Goal: Task Accomplishment & Management: Complete application form

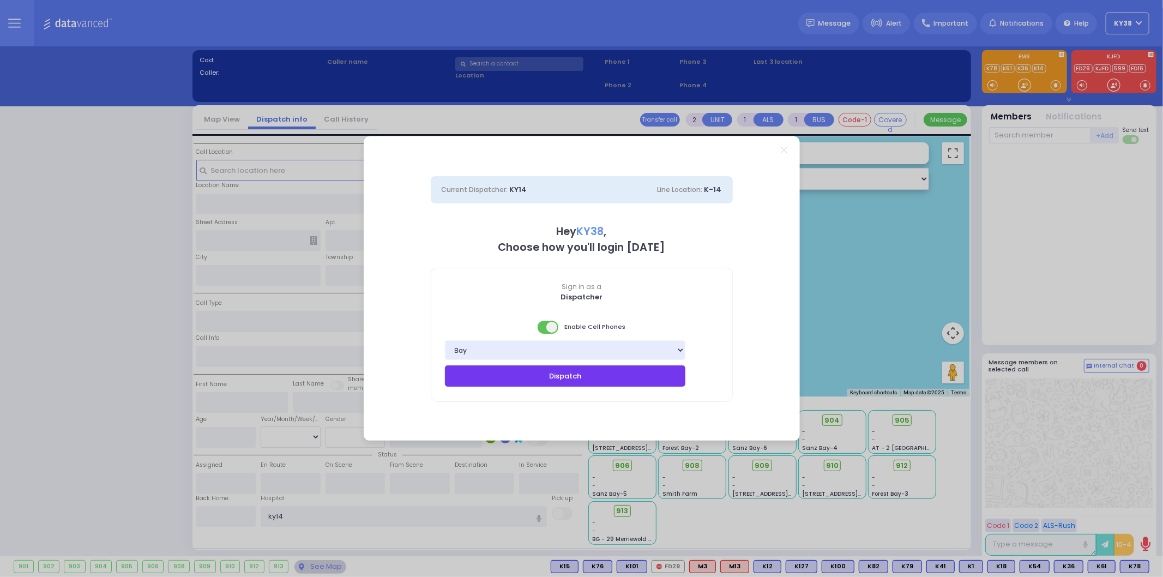
click at [571, 376] on button "Dispatch" at bounding box center [565, 375] width 241 height 21
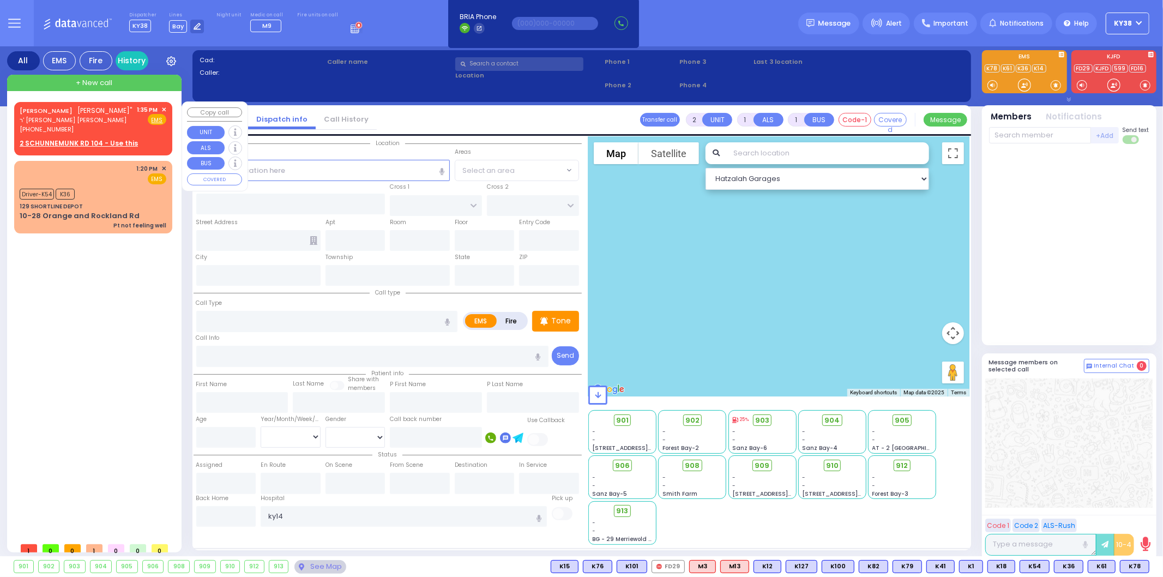
click at [134, 132] on div "DUVID KATZ דוד כץ" ר' משה ברוך - הרר יעקב אלעזר מענדלאוויט (845) 248-6752 1:35 …" at bounding box center [93, 119] width 147 height 29
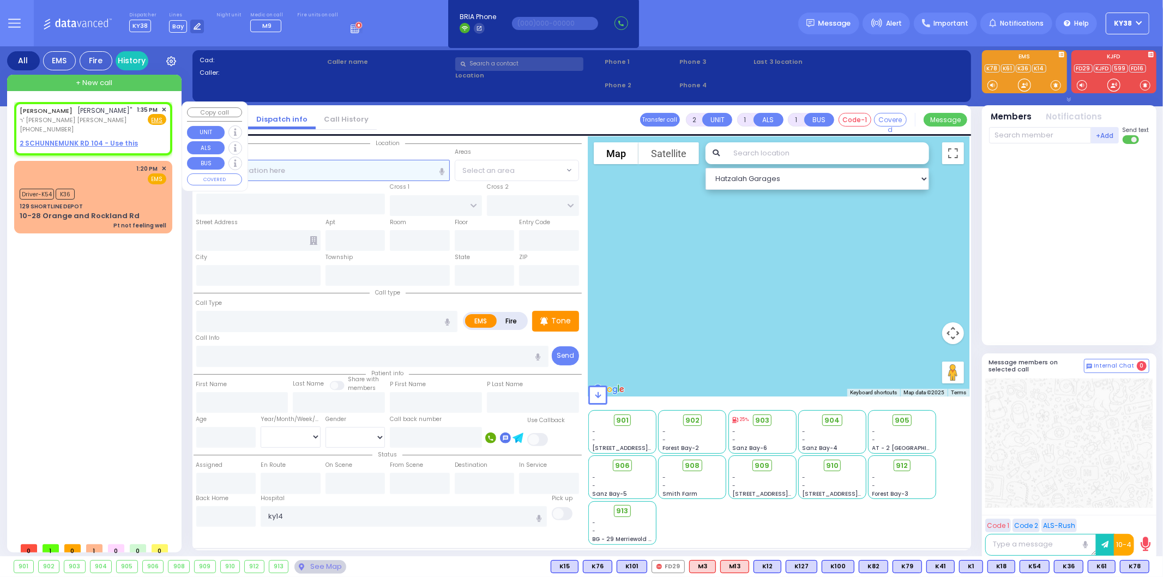
select select
radio input "true"
type input "DUVID"
type input "KATZ"
select select
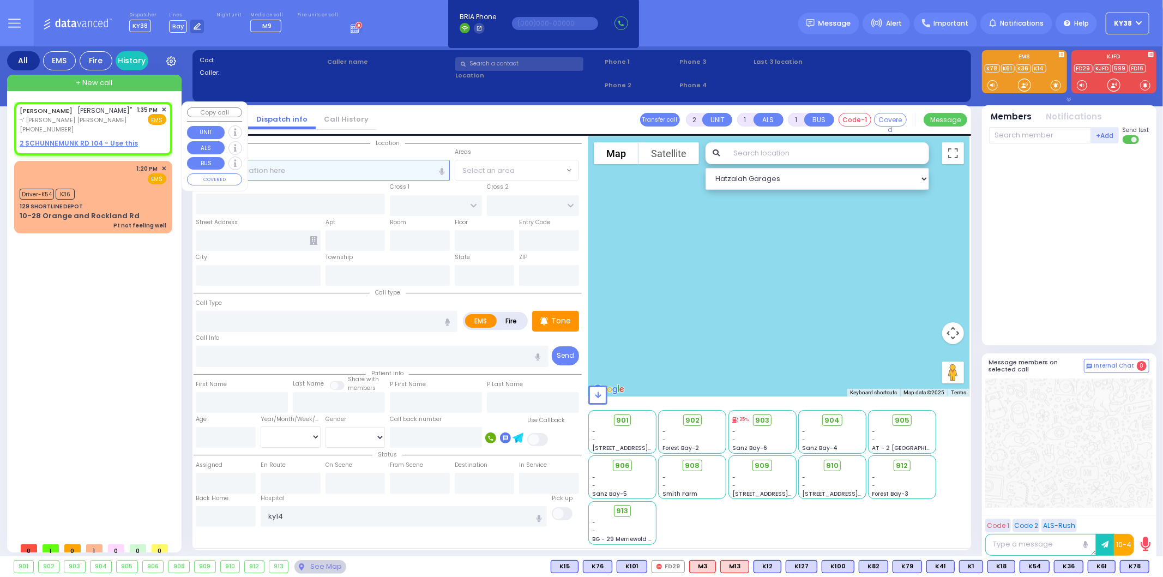
type input "13:35"
select select "Hatzalah Garages"
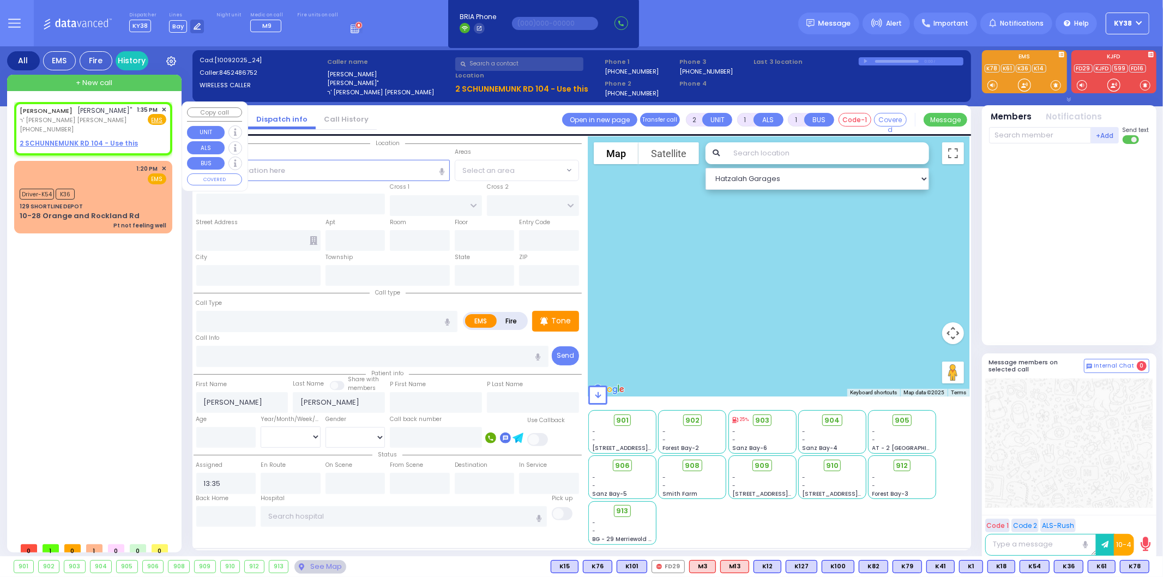
click at [137, 126] on div "DUVID KATZ דוד כץ" ר' משה ברוך - הרר יעקב אלעזר מענדלאוויט (845) 248-6752 1:35 …" at bounding box center [93, 119] width 147 height 29
select select
radio input "true"
select select
select select "Hatzalah Garages"
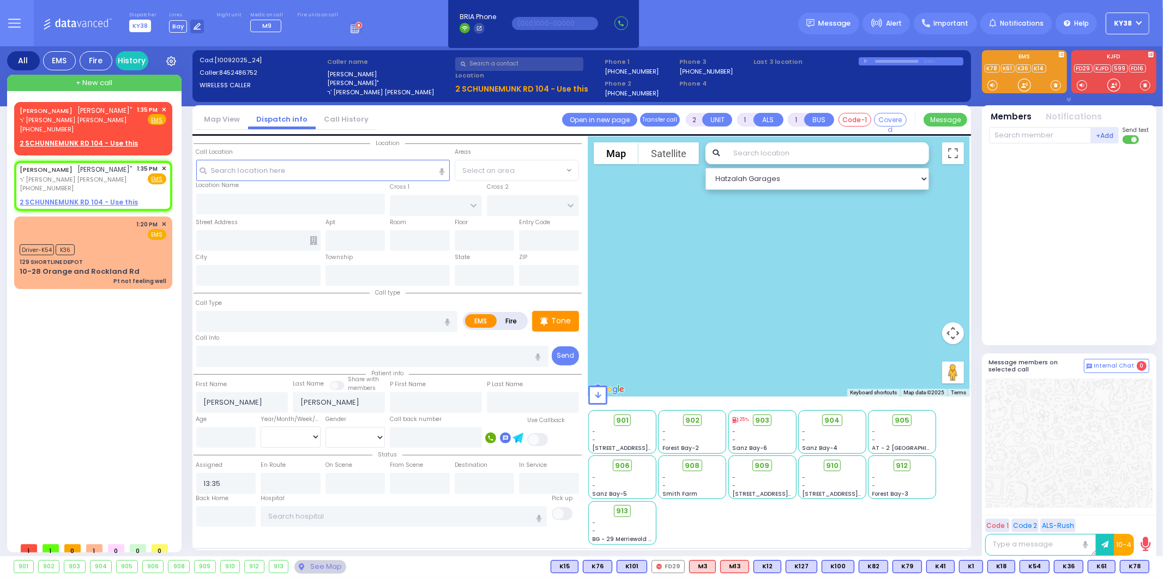
click at [141, 24] on span "KY38" at bounding box center [140, 26] width 22 height 13
click at [178, 26] on span "Bay" at bounding box center [178, 26] width 18 height 13
click at [196, 23] on icon at bounding box center [197, 26] width 7 height 7
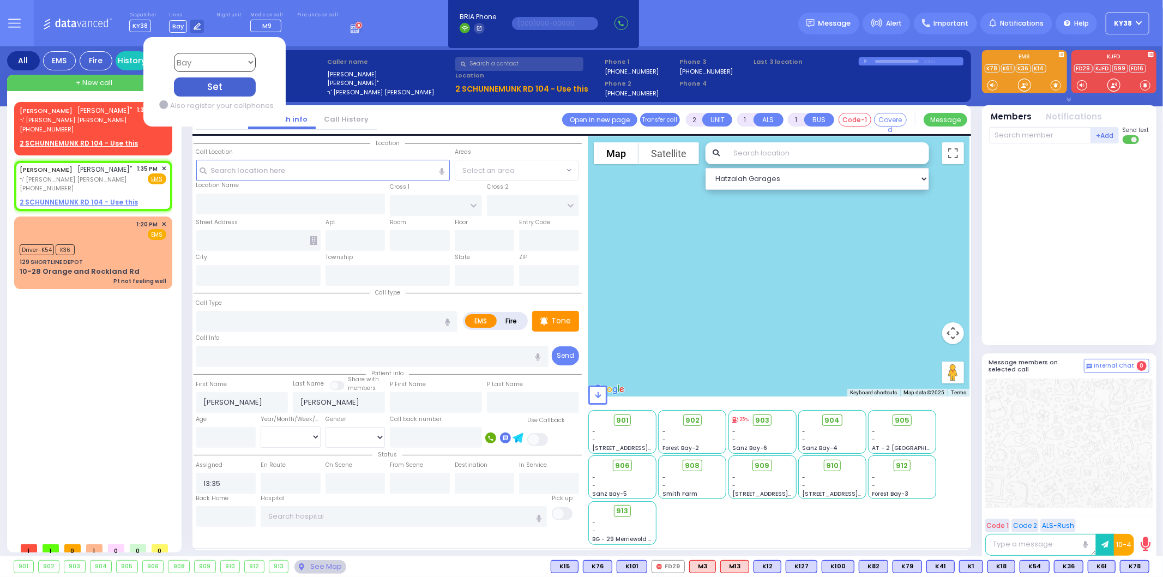
click at [246, 62] on select "Bay K-14 K-16 K-18 K-40 K-6 K-61 K-63 K-67 K-72 Medic 7 K-68 K-48 D-801 D-802 D…" at bounding box center [214, 62] width 82 height 19
select select "2"
click at [173, 53] on select "Bay K-14 K-16 K-18 K-40 K-6 K-61 K-63 K-67 K-72 Medic 7 K-68 K-48 D-801 D-802 D…" at bounding box center [214, 62] width 82 height 19
click at [225, 82] on div "Set" at bounding box center [214, 86] width 82 height 19
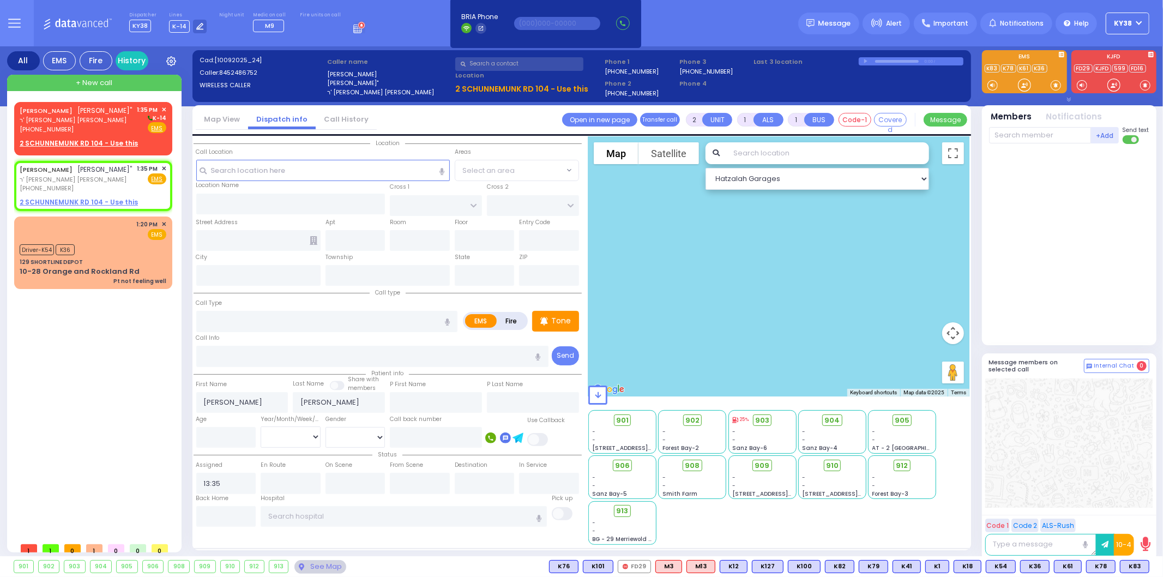
click at [87, 379] on div "DUVID KATZ דוד כץ" ר' משה ברוך - הרר יעקב אלעזר מענדלאוויט (845) 248-6752 1:35 …" at bounding box center [95, 319] width 162 height 435
click at [128, 124] on div "DUVID KATZ דוד כץ" ר' משה ברוך - הרר יעקב אלעזר מענדלאוויט (845) 248-6752 1:35 …" at bounding box center [93, 119] width 147 height 29
select select
radio input "true"
select select
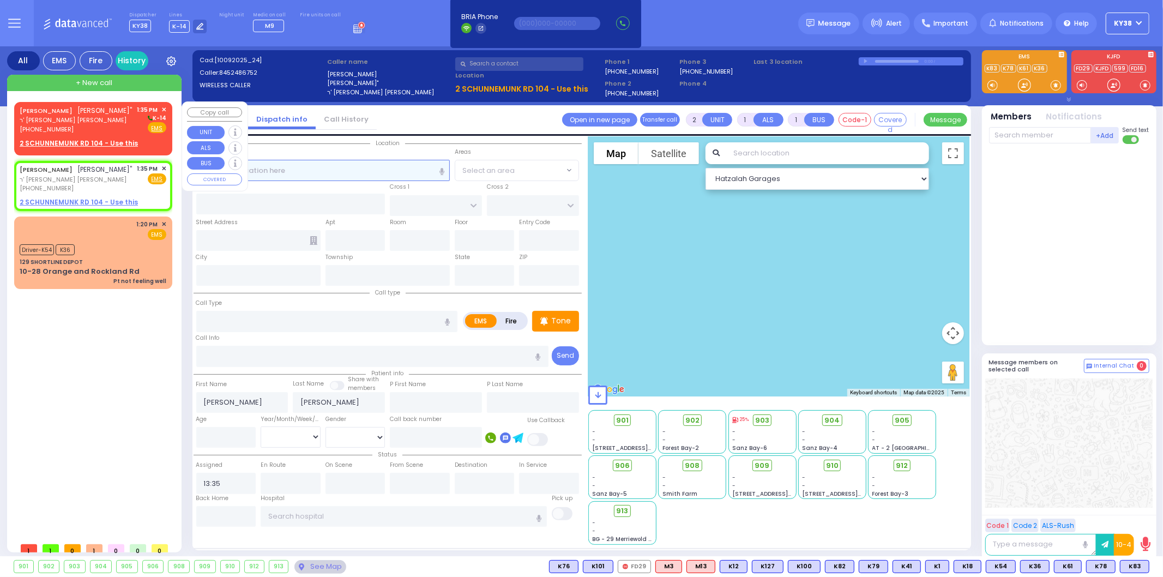
select select "Hatzalah Garages"
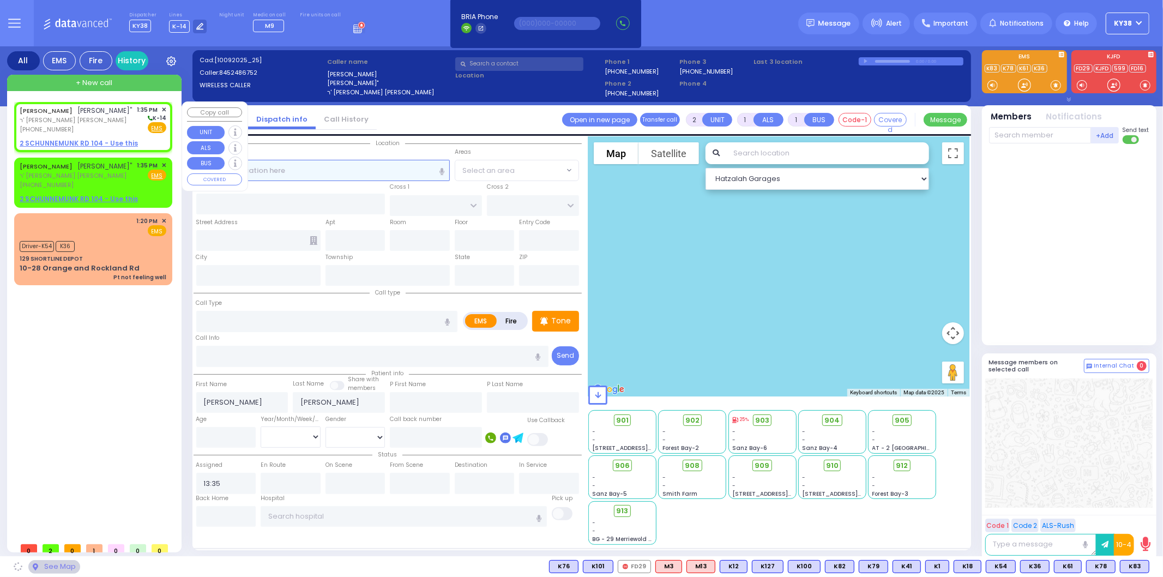
select select
radio input "true"
select select
select select "Hatzalah Garages"
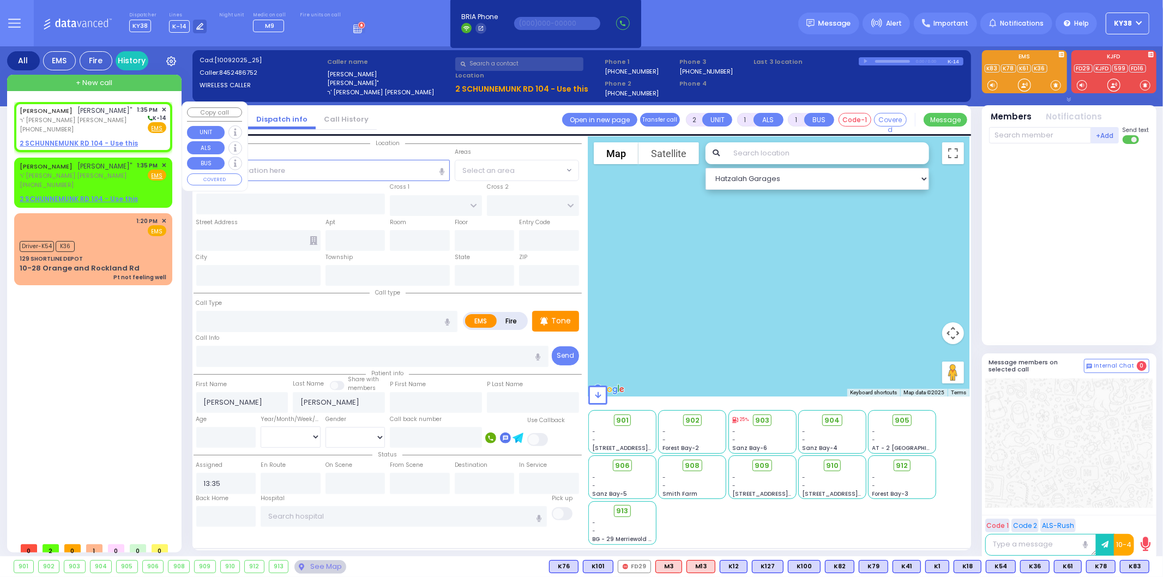
click at [128, 128] on div "DUVID KATZ דוד כץ" ר' משה ברוך - הרר יעקב אלעזר מענדלאוויט (845) 248-6752 1:35 …" at bounding box center [93, 119] width 147 height 29
select select
radio input "true"
select select
select select "Hatzalah Garages"
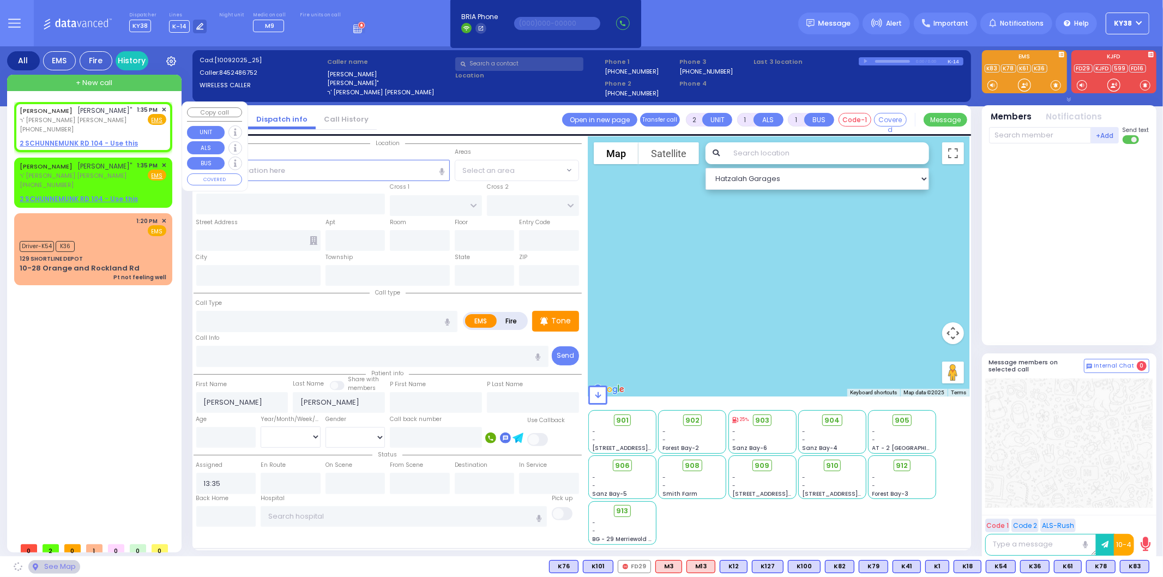
select select
radio input "true"
select select
select select "Hatzalah Garages"
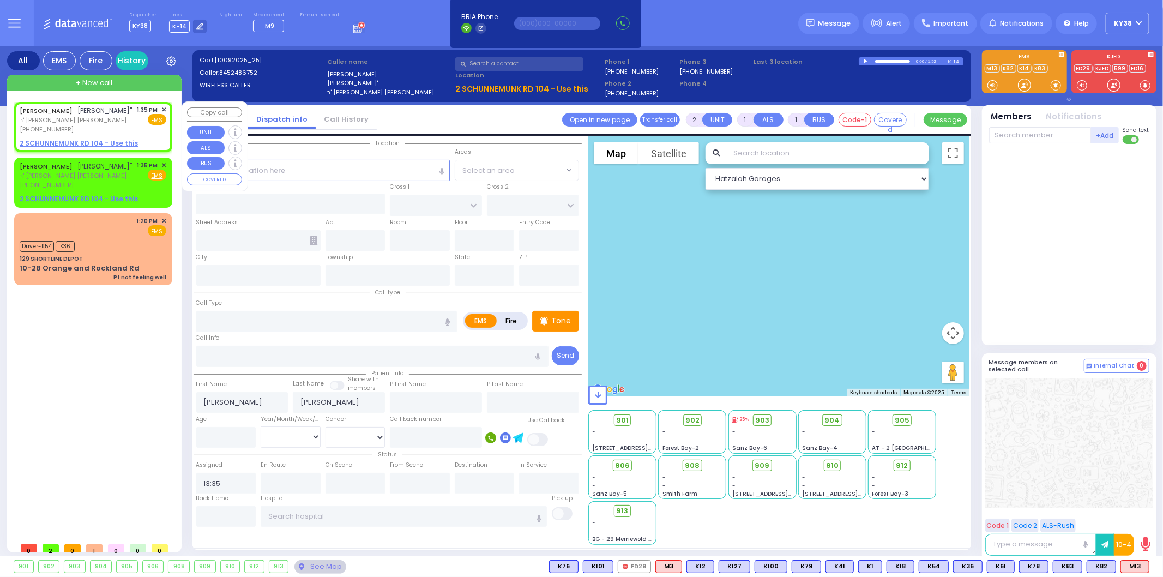
click at [138, 124] on div "1:35 PM ✕ Fire EMS" at bounding box center [151, 119] width 29 height 29
select select
radio input "true"
select select
select select "Hatzalah Garages"
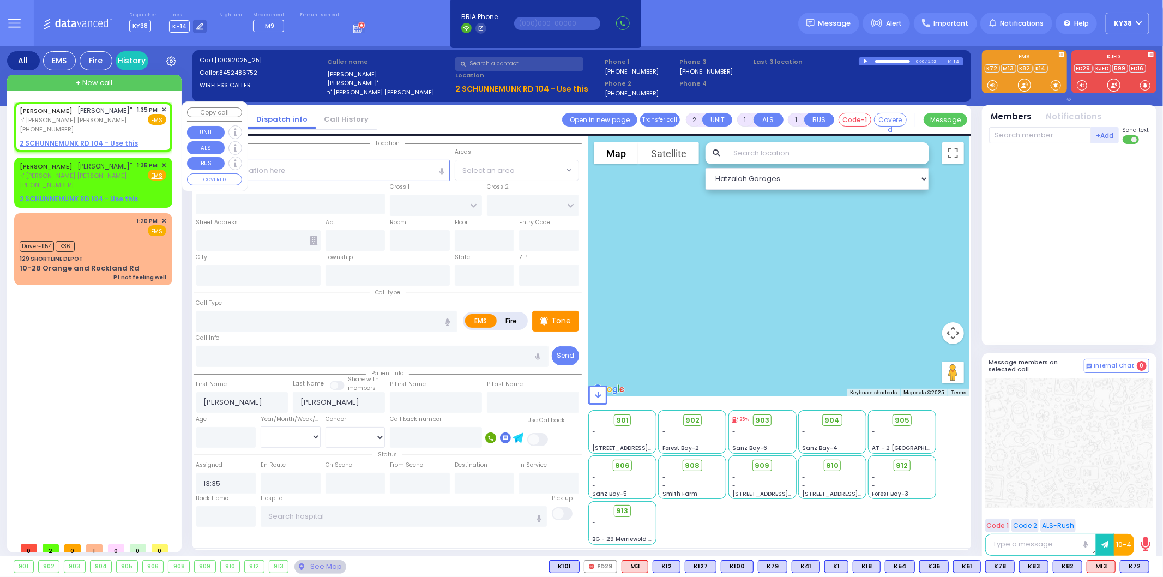
click at [125, 126] on div "DUVID KATZ דוד כץ" ר' משה ברוך - הרר יעקב אלעזר מענדלאוויט (845) 248-6752 1:35 …" at bounding box center [93, 119] width 147 height 29
select select
radio input "true"
select select
select select "Hatzalah Garages"
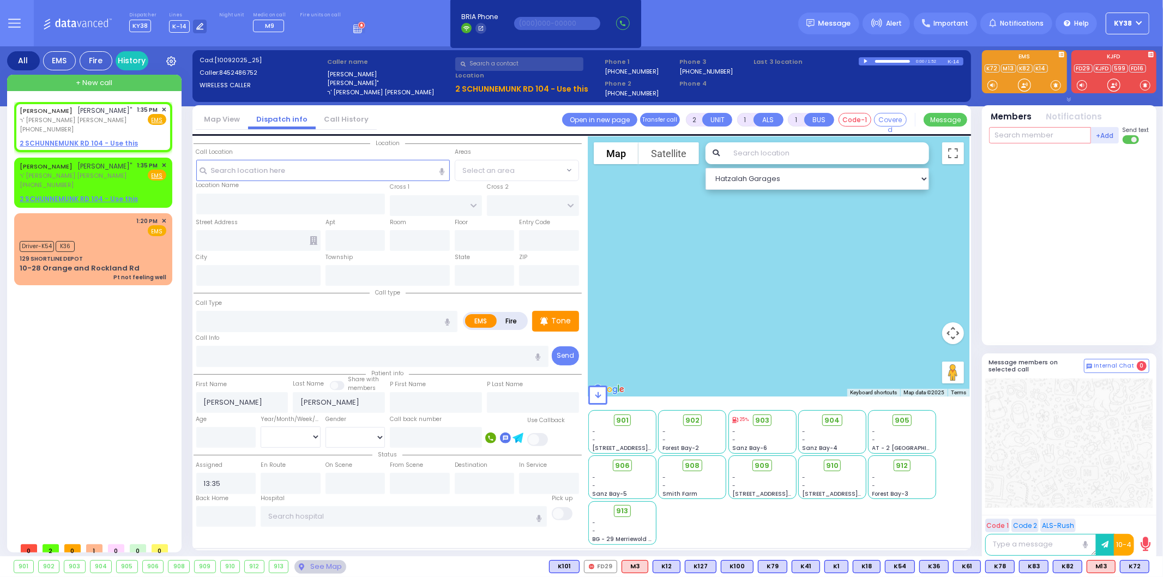
click at [1018, 136] on input "text" at bounding box center [1040, 135] width 102 height 16
type input "c"
type input "f"
click at [80, 77] on div "+ New call" at bounding box center [94, 83] width 174 height 16
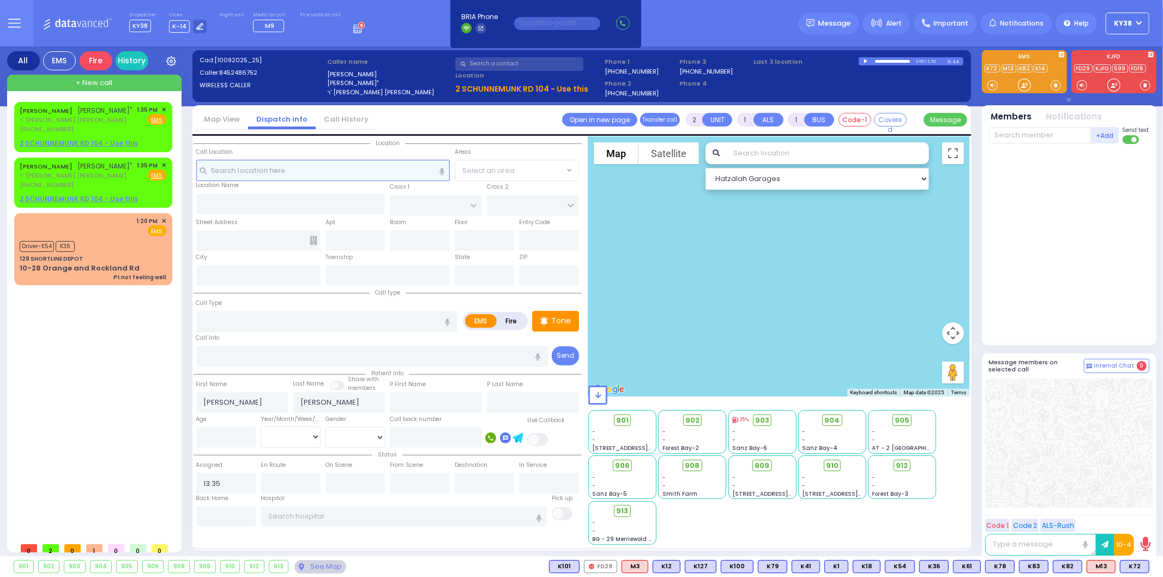
select select
radio input "true"
select select
type input "13:40"
select select "Hatzalah Garages"
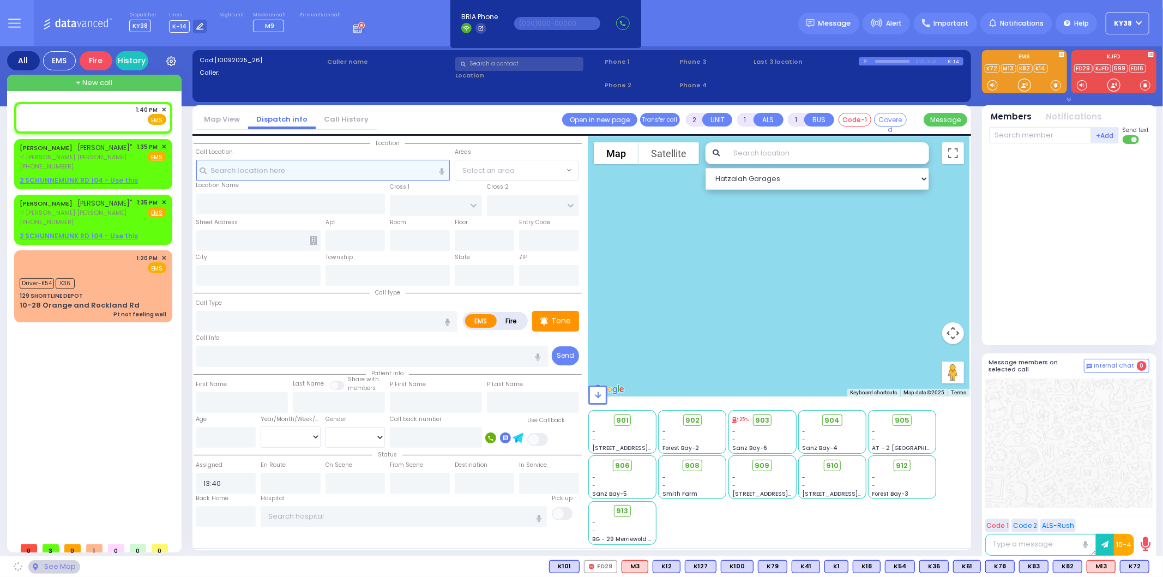
select select
radio input "true"
select select
select select "Hatzalah Garages"
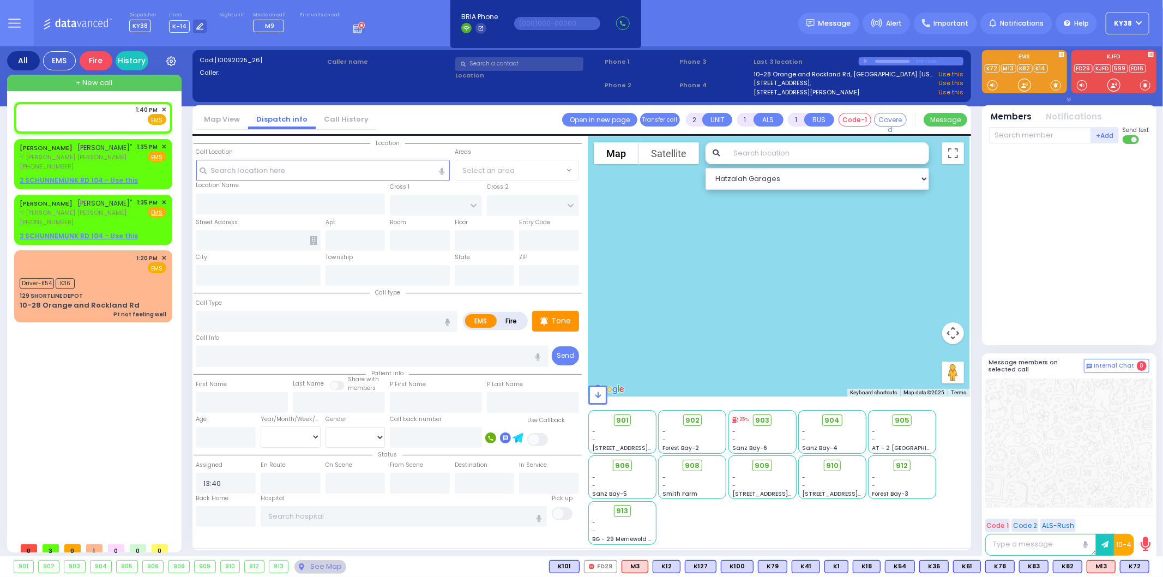
click at [93, 55] on div "Fire" at bounding box center [96, 60] width 33 height 19
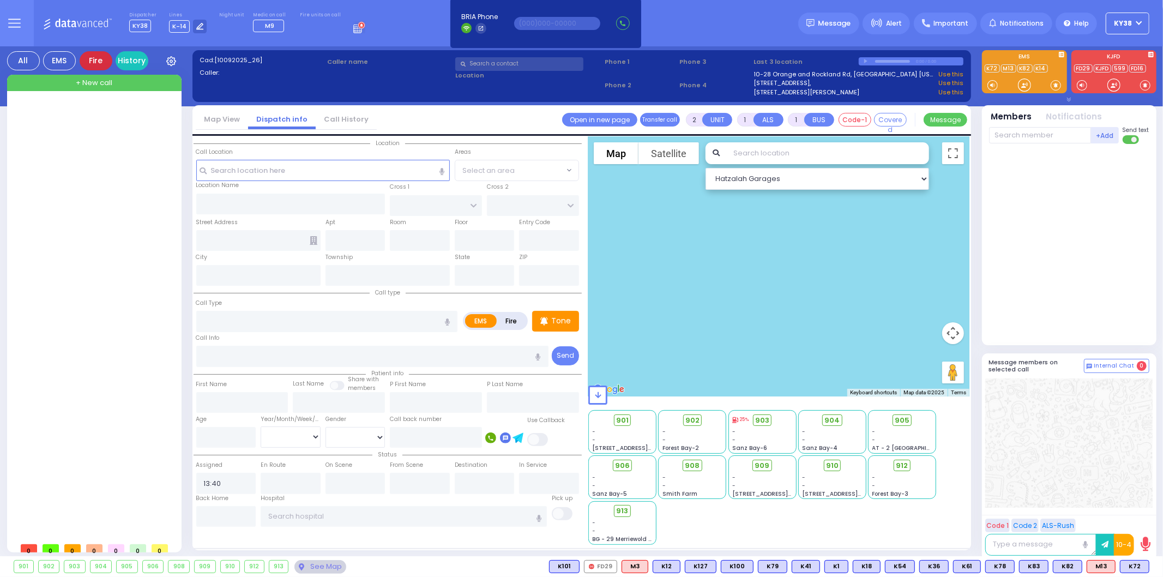
click at [95, 61] on div "Fire" at bounding box center [96, 60] width 33 height 19
click at [92, 78] on span "+ New call" at bounding box center [94, 82] width 37 height 11
select select
radio input "true"
select select
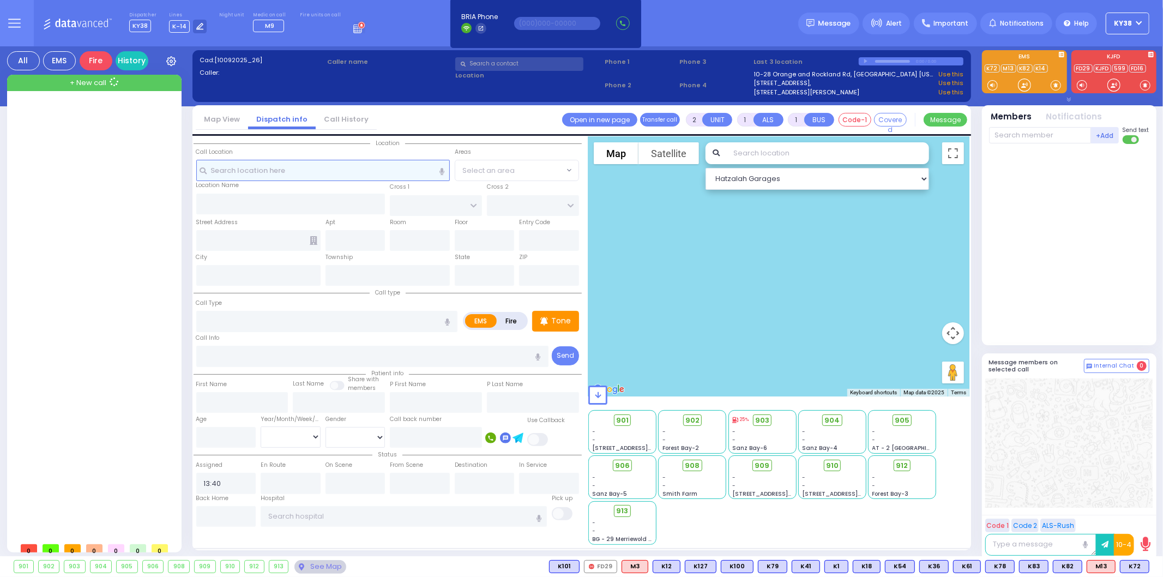
select select "Hatzalah Garages"
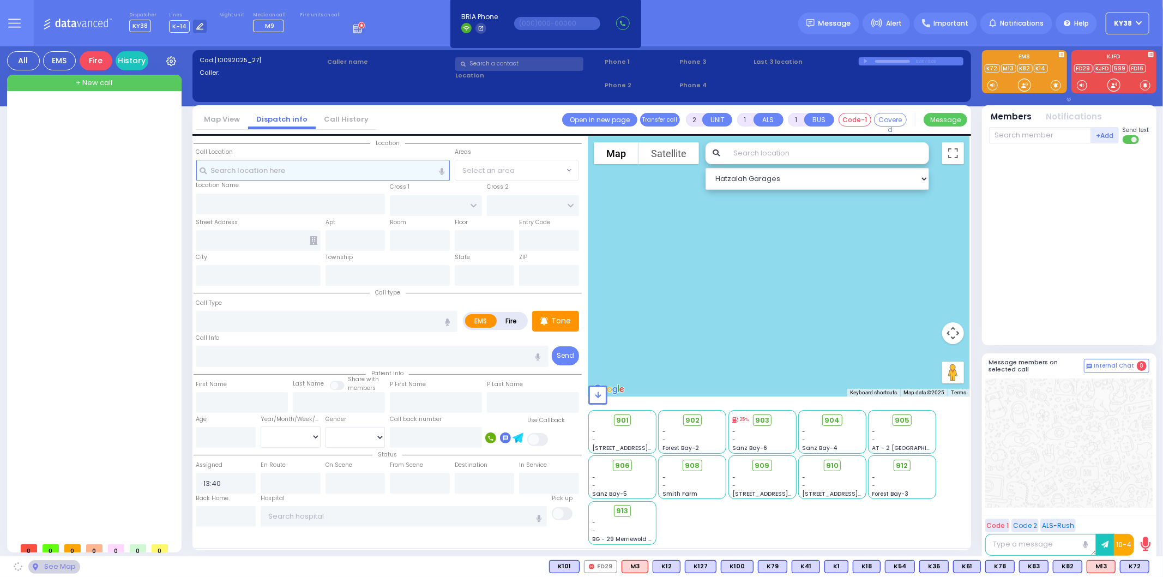
select select
radio input "true"
select select
select select "Hatzalah Garages"
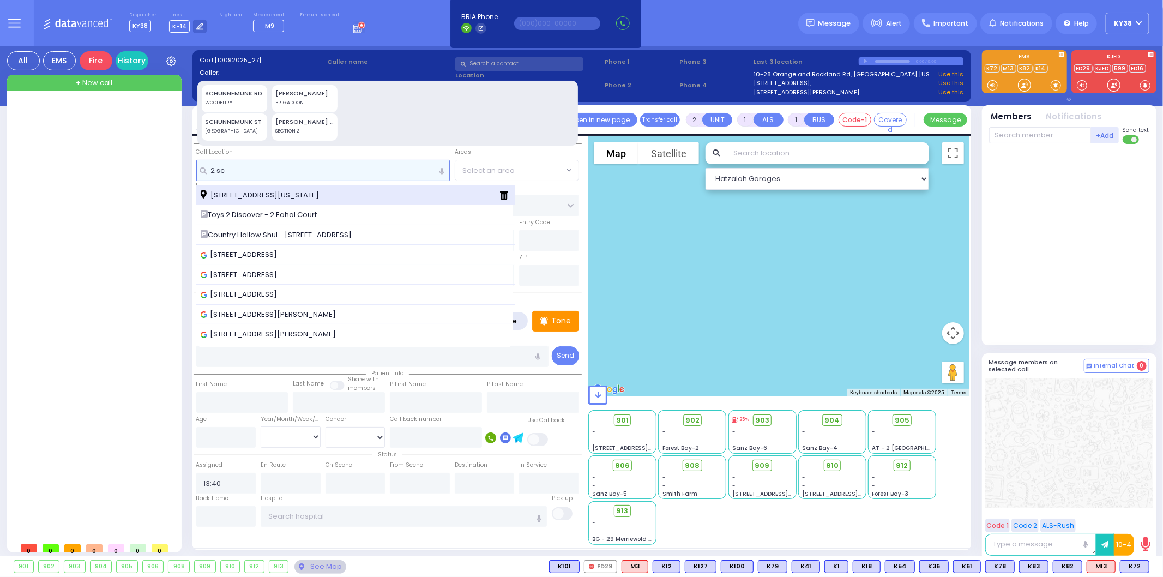
type input "2 sc"
click at [246, 192] on span "2 Schunnemunk Road Monroe New York 10950" at bounding box center [262, 195] width 122 height 11
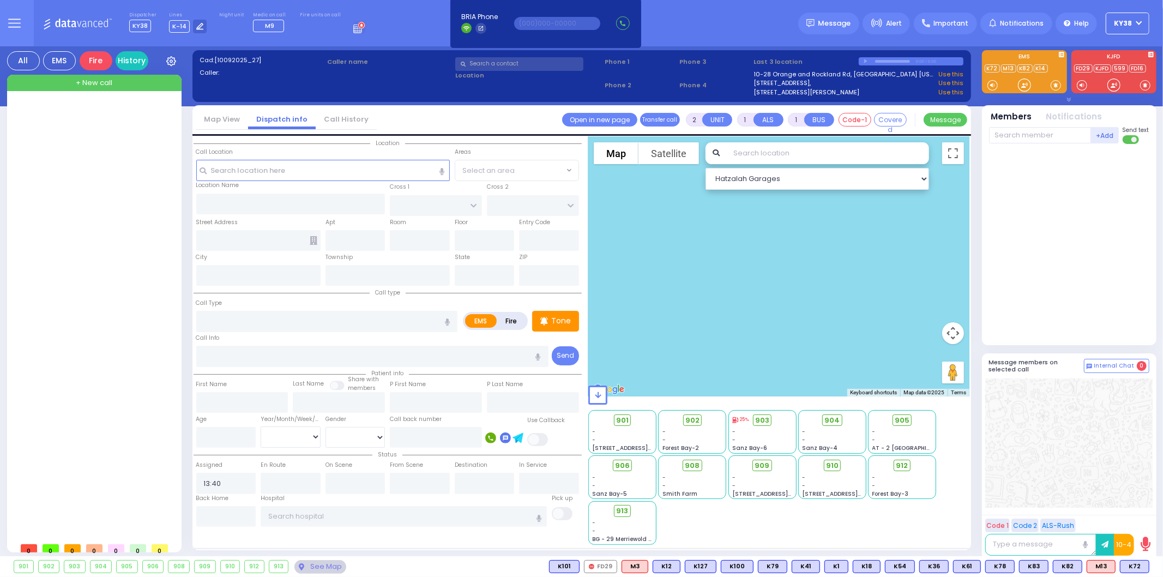
select select
radio input "true"
select select
select select "Hatzalah Garages"
type input "SCHUNNEMUNK RD"
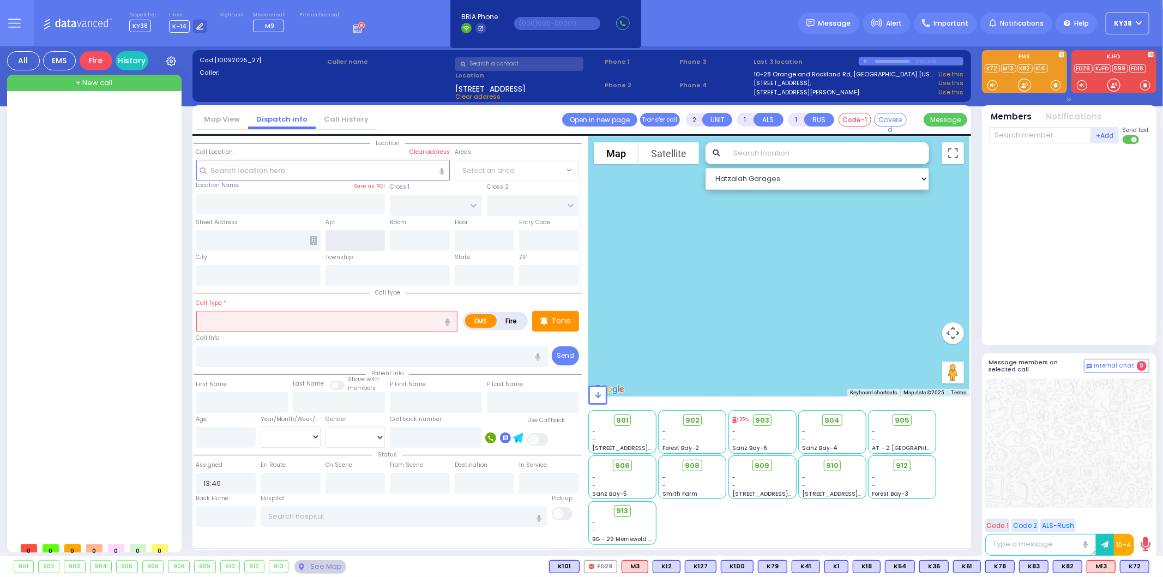
type input "HAYES COURT"
type input "2 Schunnemunk Road"
type input "Monroe"
type input "[US_STATE]"
type input "10950"
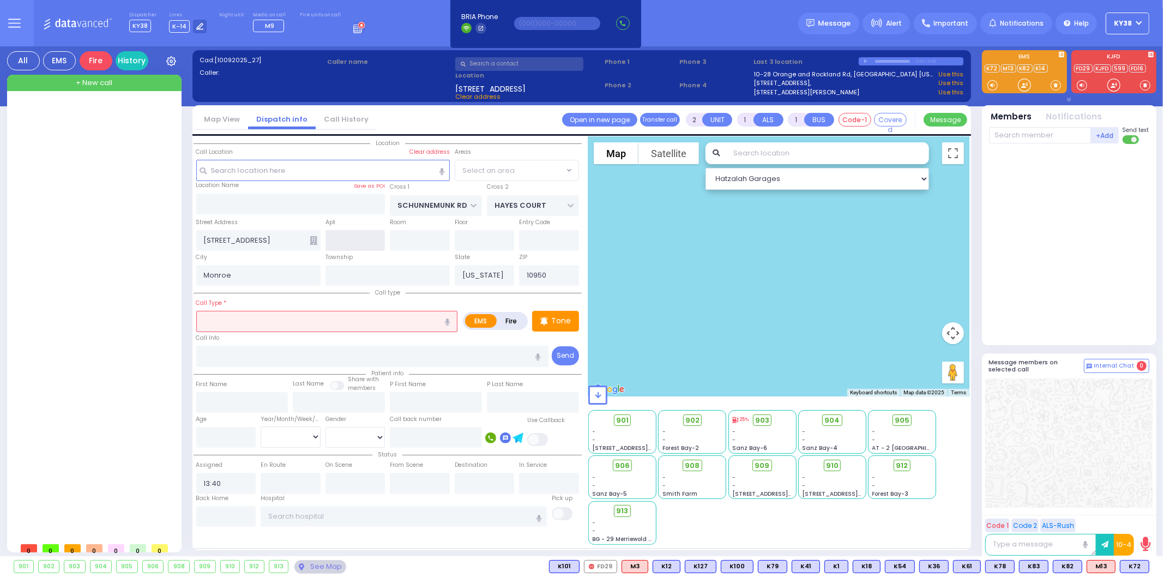
select select "[GEOGRAPHIC_DATA]"
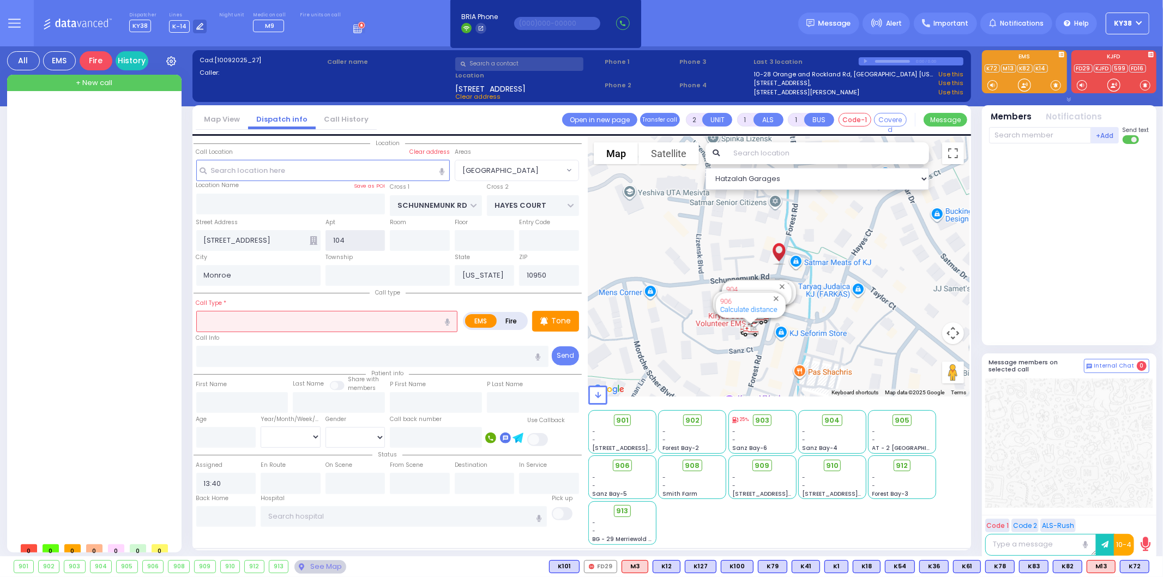
type input "104"
click at [140, 334] on div "1:40 PM ✕ EMS EMS" at bounding box center [95, 319] width 162 height 435
select select
radio input "true"
select select
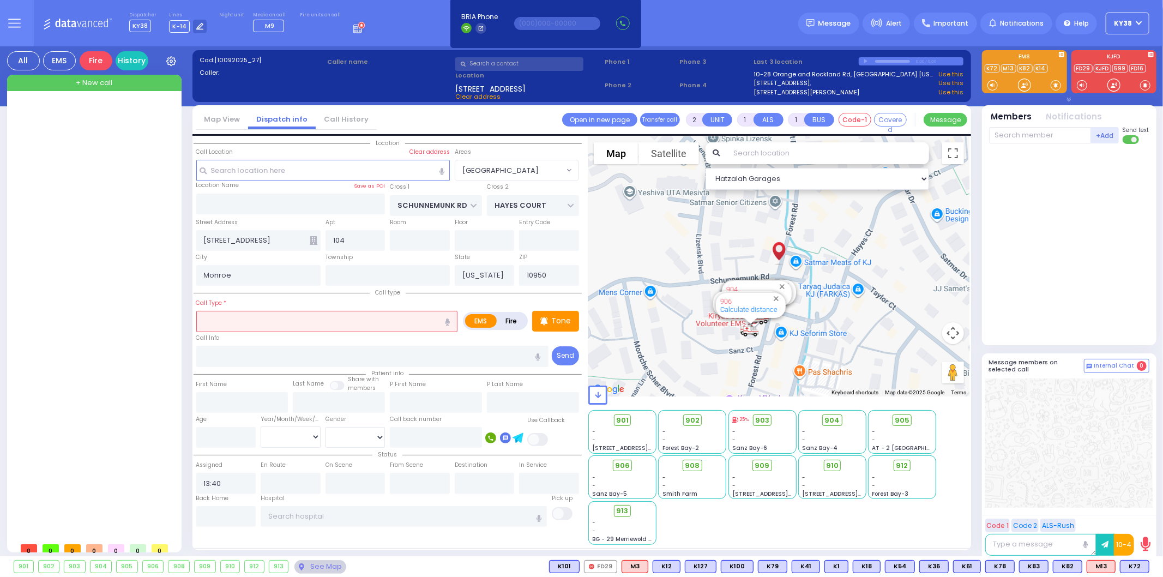
select select "Hatzalah Garages"
select select "[GEOGRAPHIC_DATA]"
click at [1048, 134] on input "text" at bounding box center [1040, 135] width 102 height 16
type input "c"
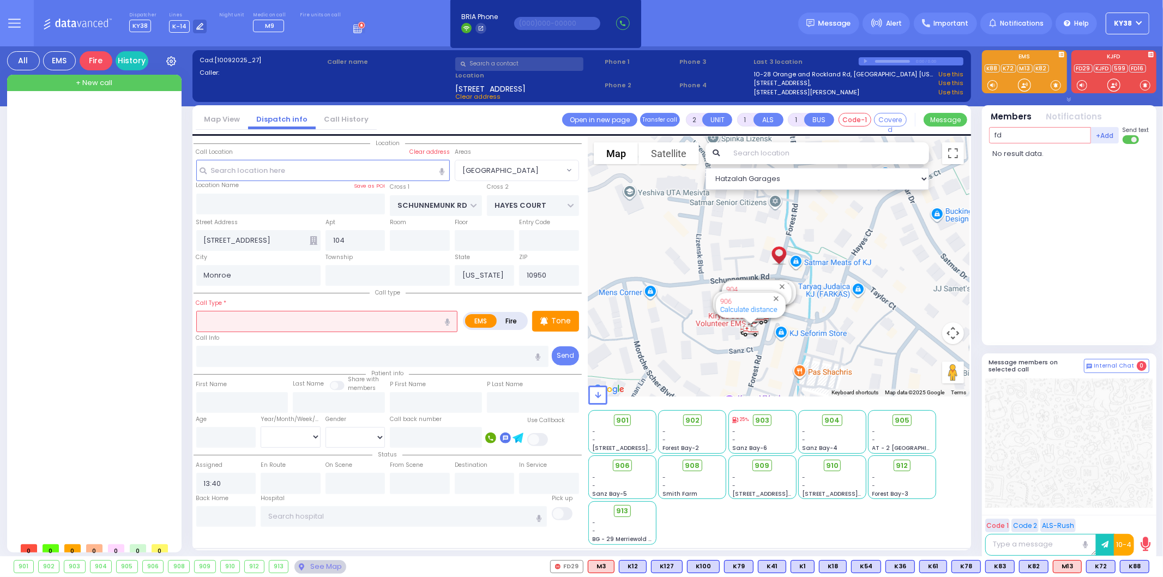
type input "f"
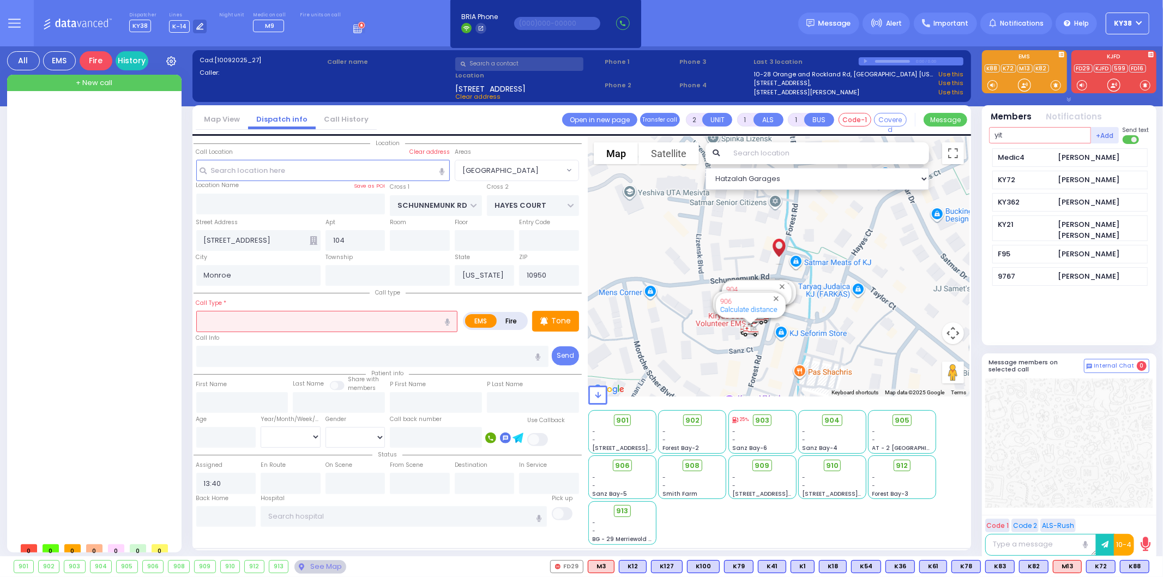
type input "yit"
click at [96, 80] on span "+ New call" at bounding box center [94, 82] width 37 height 11
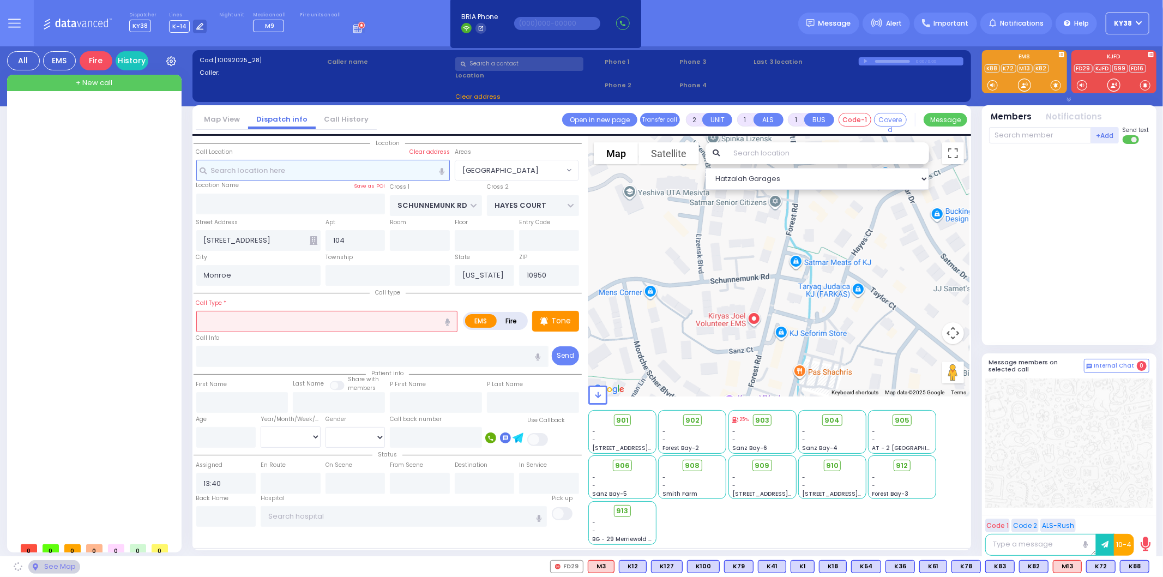
select select
radio input "true"
select select
type input "13:41"
select select "Hatzalah Garages"
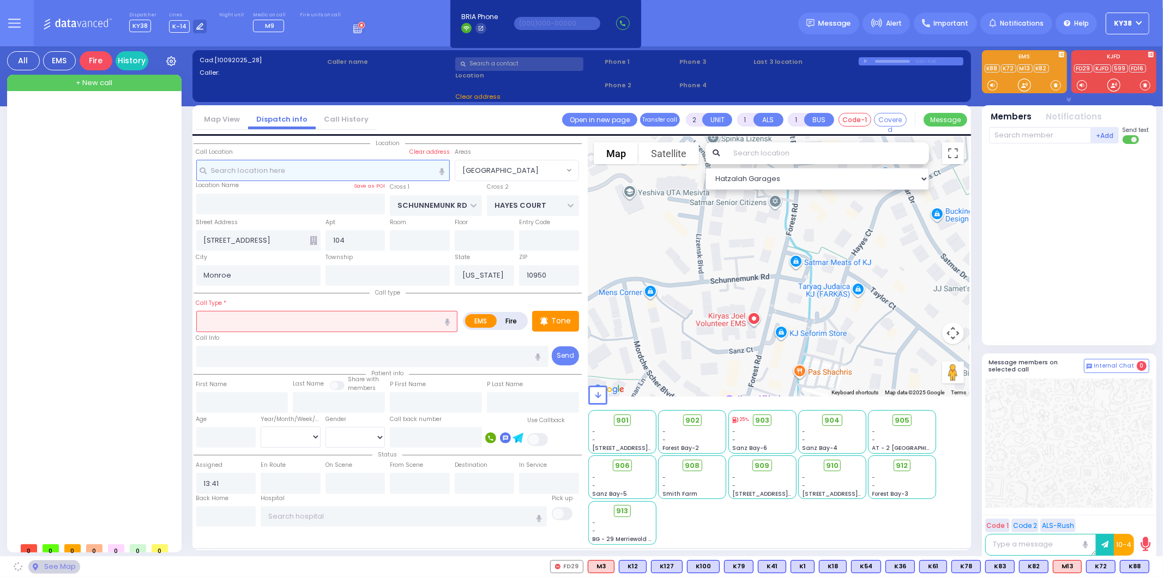
select select
radio input "true"
select select
select select "Hatzalah Garages"
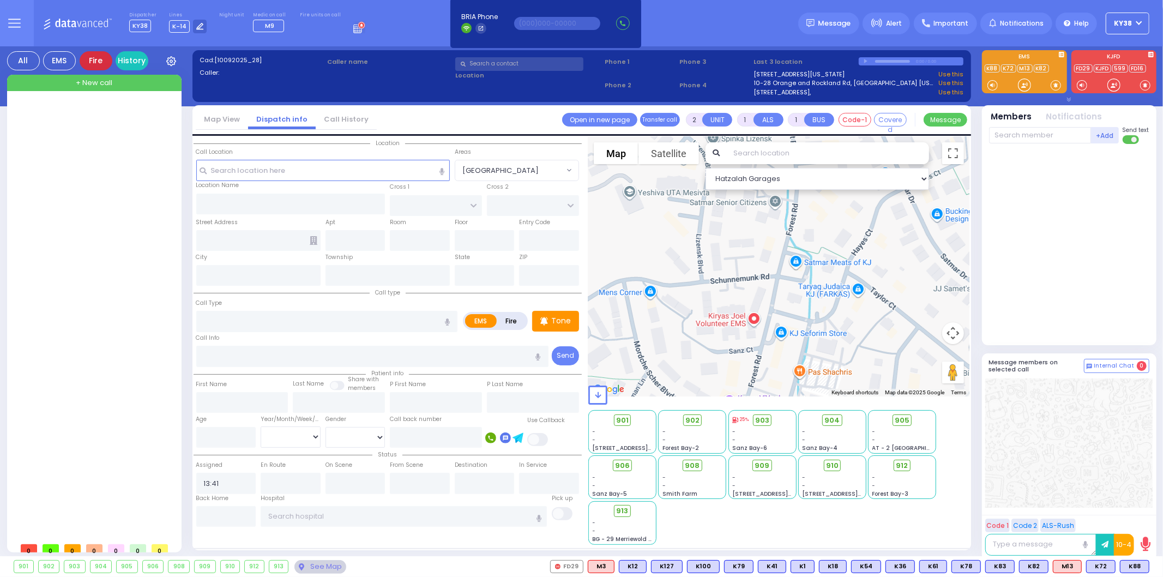
click at [100, 58] on div "Fire" at bounding box center [96, 60] width 33 height 19
click at [953, 27] on div at bounding box center [1028, 39] width 215 height 25
click at [958, 22] on span "Important" at bounding box center [950, 24] width 35 height 10
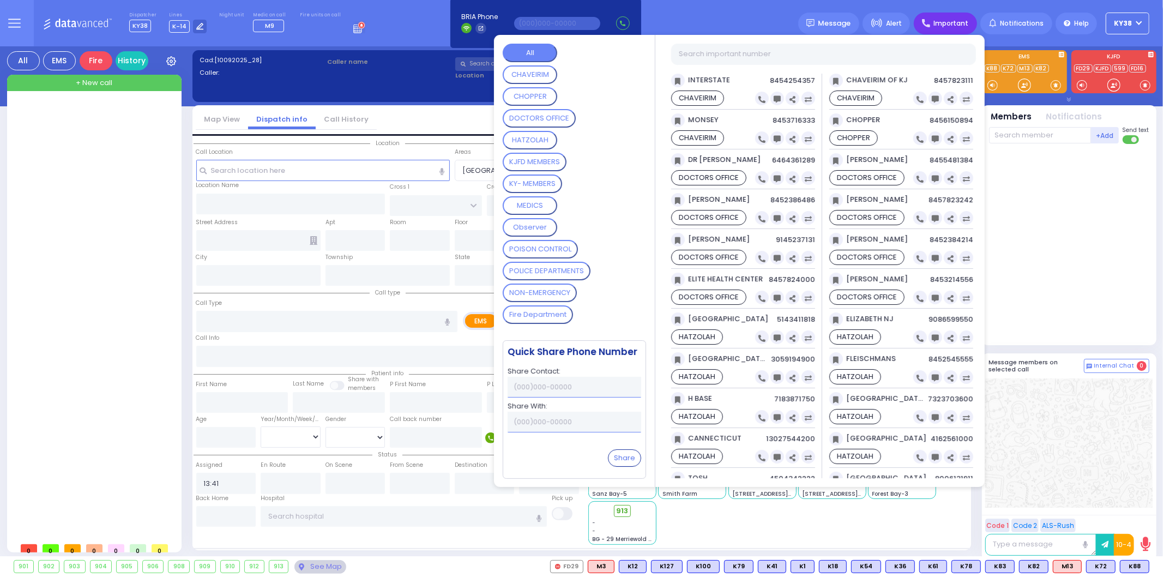
click at [559, 154] on MEMBERS "KJFD MEMBERS" at bounding box center [535, 162] width 64 height 19
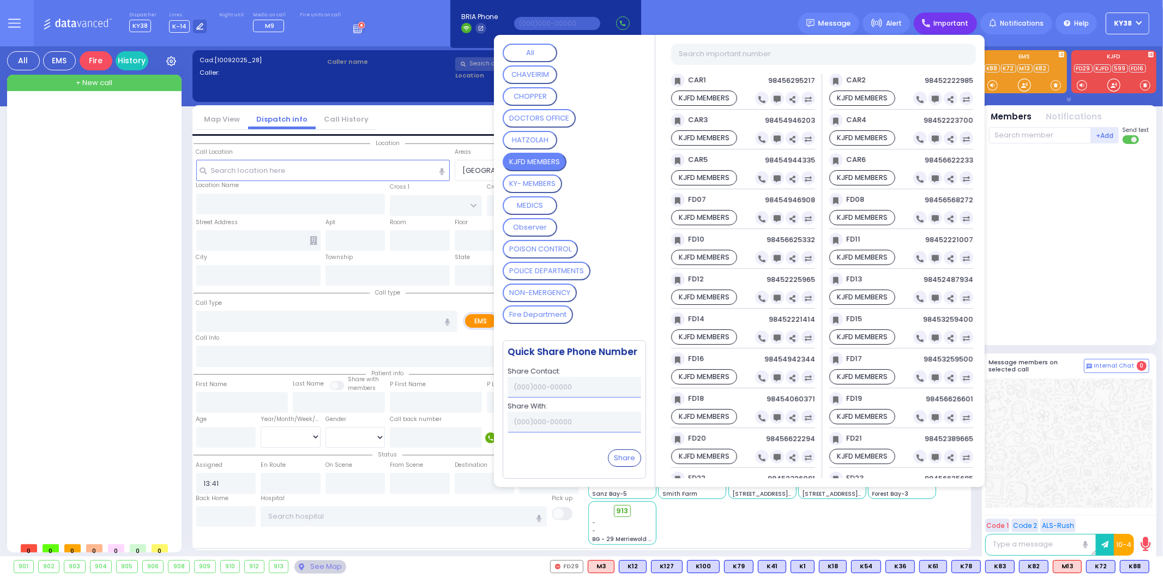
click at [935, 98] on icon at bounding box center [935, 99] width 7 height 7
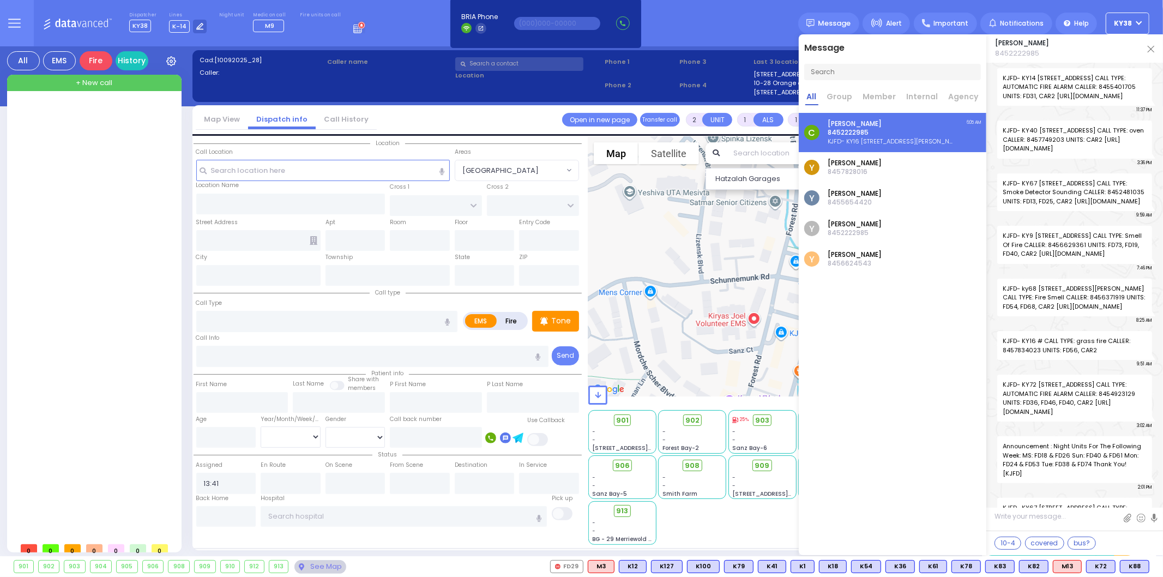
scroll to position [54754, 0]
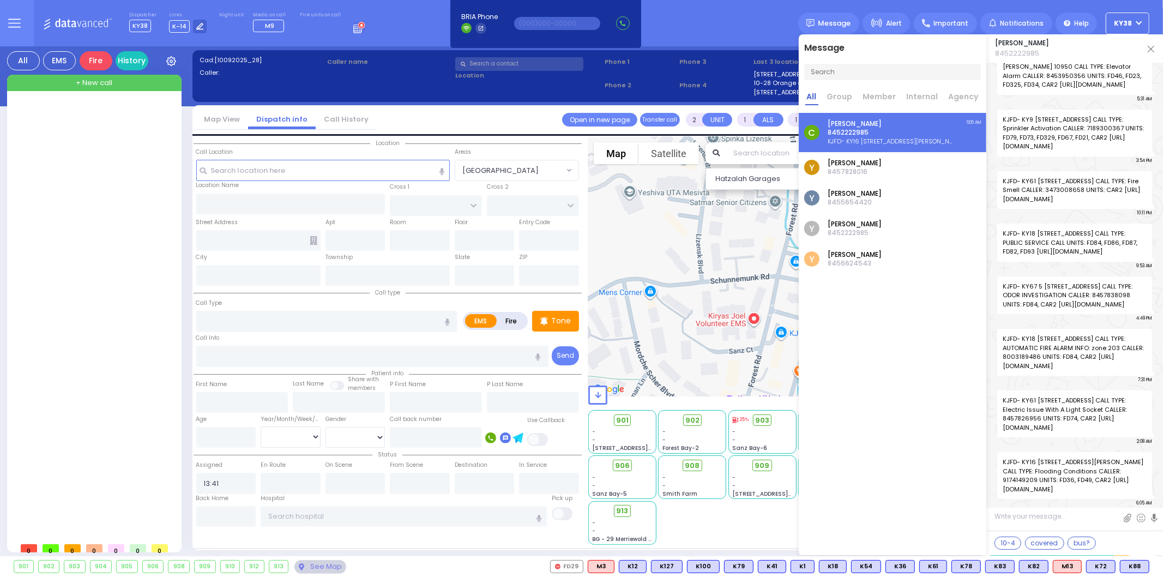
click at [924, 124] on p "[PERSON_NAME]" at bounding box center [890, 123] width 126 height 9
click at [60, 64] on div "EMS" at bounding box center [59, 60] width 33 height 19
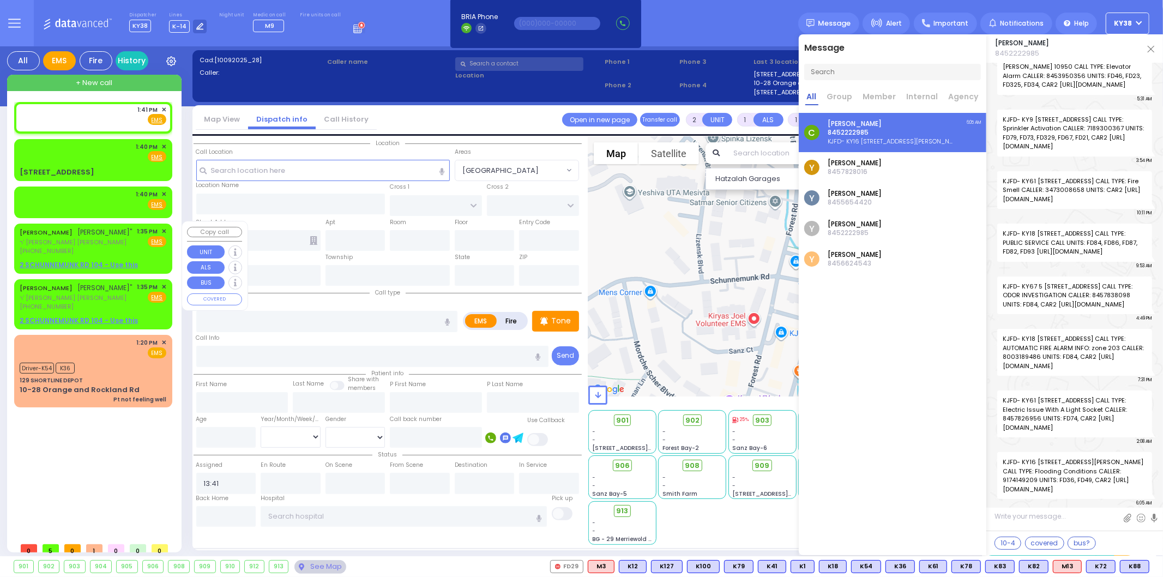
click at [106, 251] on div "[PHONE_NUMBER]" at bounding box center [76, 250] width 113 height 9
select select
radio input "true"
type input "DUVID"
type input "KATZ"
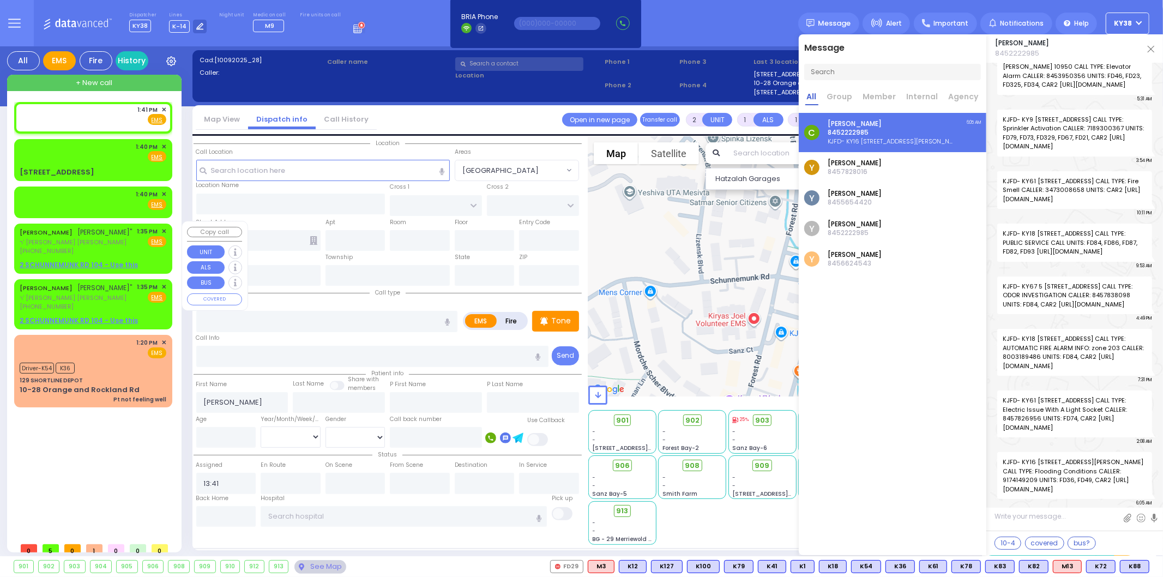
select select
type input "13:35"
select select "Hatzalah Garages"
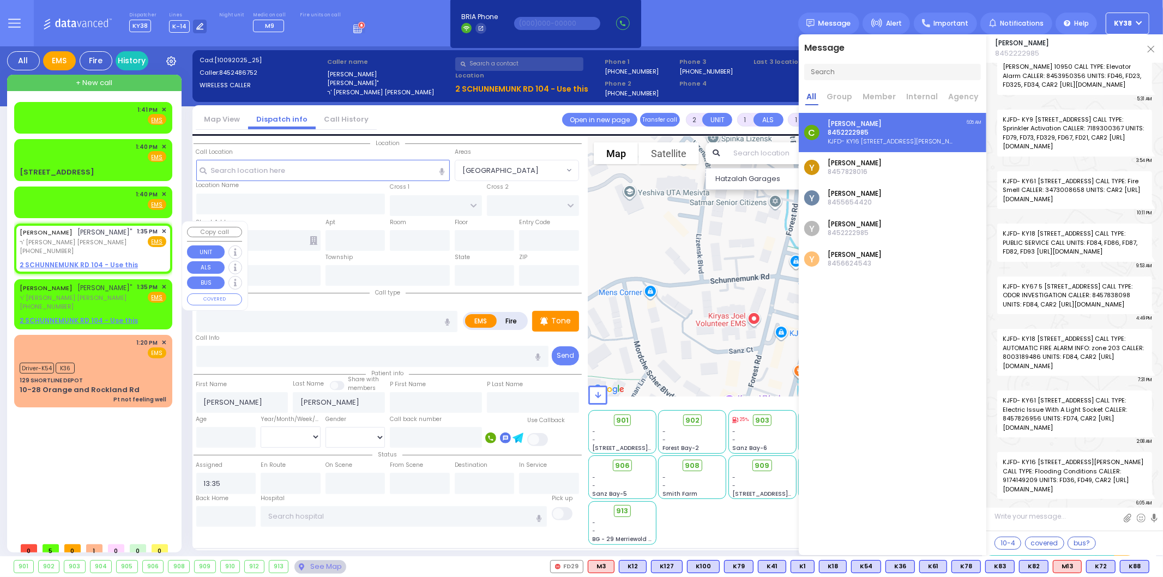
click at [124, 241] on div "DUVID KATZ דוד כץ" ר' משה ברוך - הרר יעקב אלעזר מענדלאוויט (845) 248-6752 1:35 …" at bounding box center [93, 241] width 147 height 29
select select
radio input "true"
select select
select select "Hatzalah Garages"
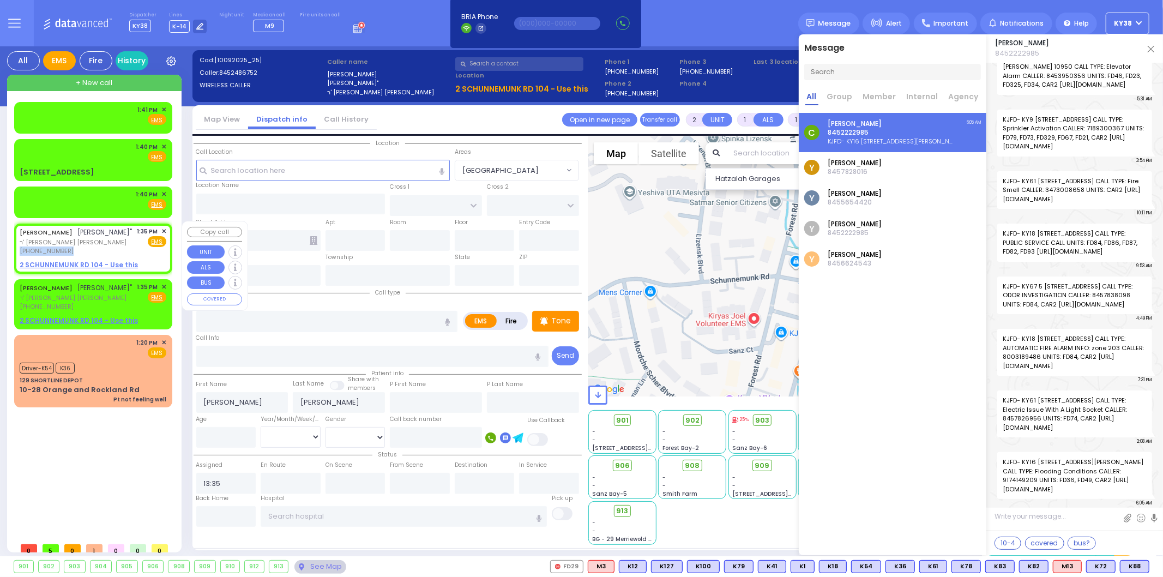
drag, startPoint x: 71, startPoint y: 244, endPoint x: 18, endPoint y: 244, distance: 52.9
click at [18, 244] on div "DUVID KATZ דוד כץ" ר' משה ברוך - הרר יעקב אלעזר מענדלאוויט (845) 248-6752 1:35 …" at bounding box center [93, 248] width 154 height 46
select select
radio input "true"
select select
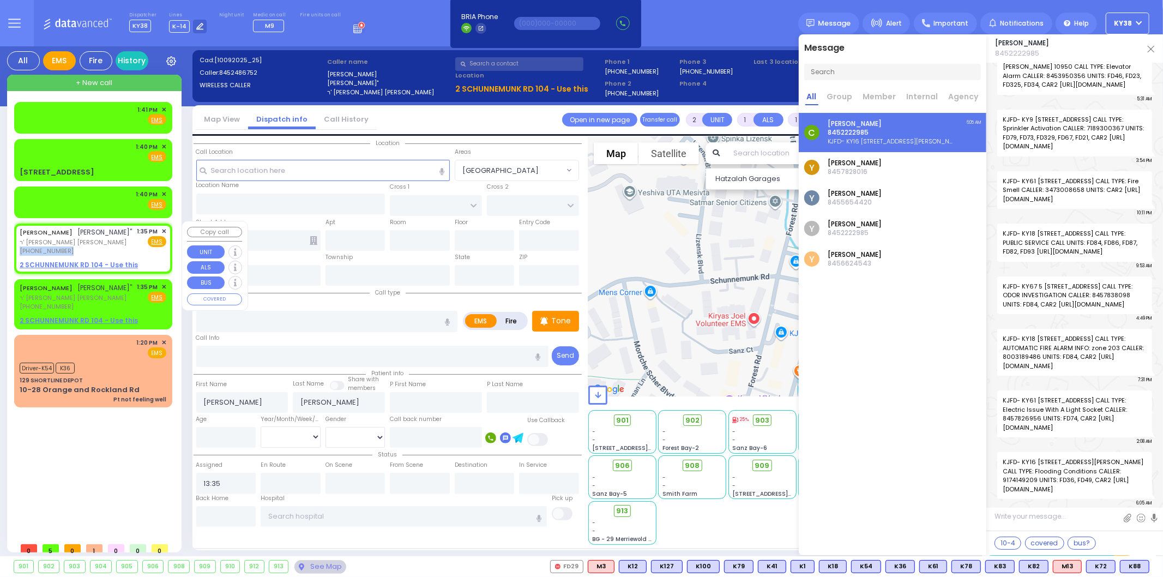
select select "Hatzalah Garages"
copy span "[PHONE_NUMBER]"
click at [1040, 519] on textarea at bounding box center [1074, 520] width 177 height 20
paste textarea "[PHONE_NUMBER]"
type textarea "[PHONE_NUMBER]"
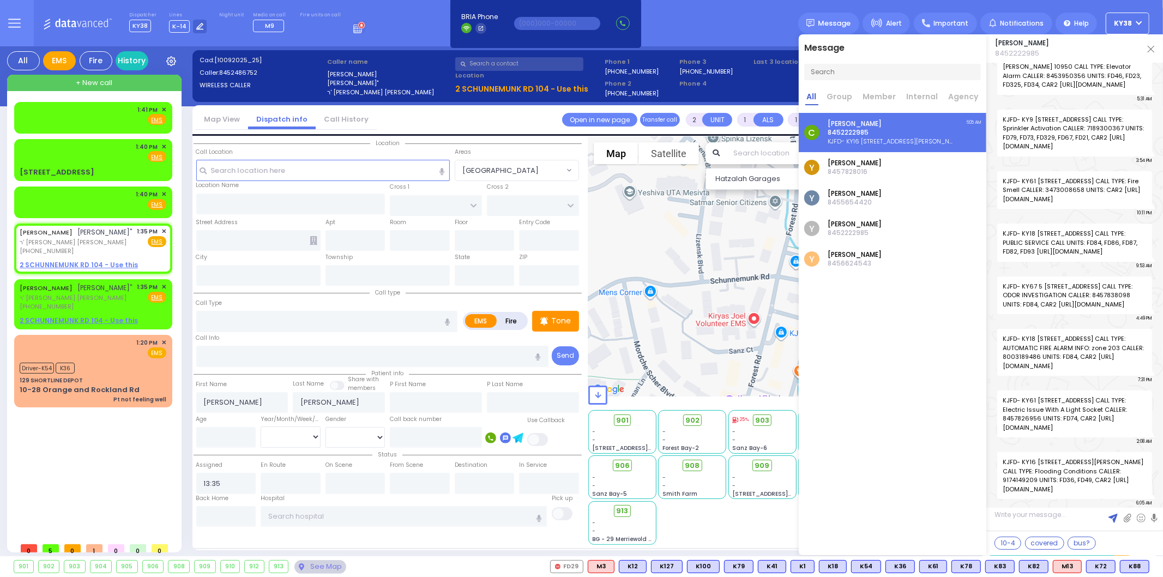
scroll to position [54790, 0]
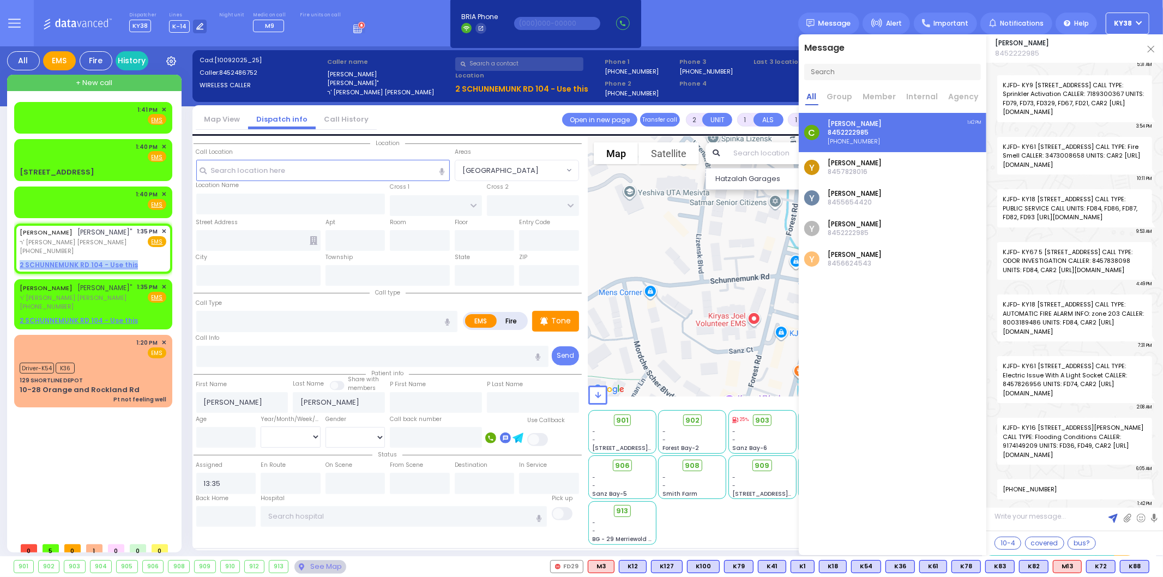
drag, startPoint x: 130, startPoint y: 263, endPoint x: 0, endPoint y: 265, distance: 129.8
click at [0, 265] on div "All EMS Fire History Settings That will affect to all users" at bounding box center [581, 303] width 1163 height 514
copy u "2 SCHUNNEMUNK RD 104 - Use this"
click at [1001, 515] on textarea at bounding box center [1074, 520] width 177 height 20
paste textarea "2 SCHUNNEMUNK RD 104 - Use this"
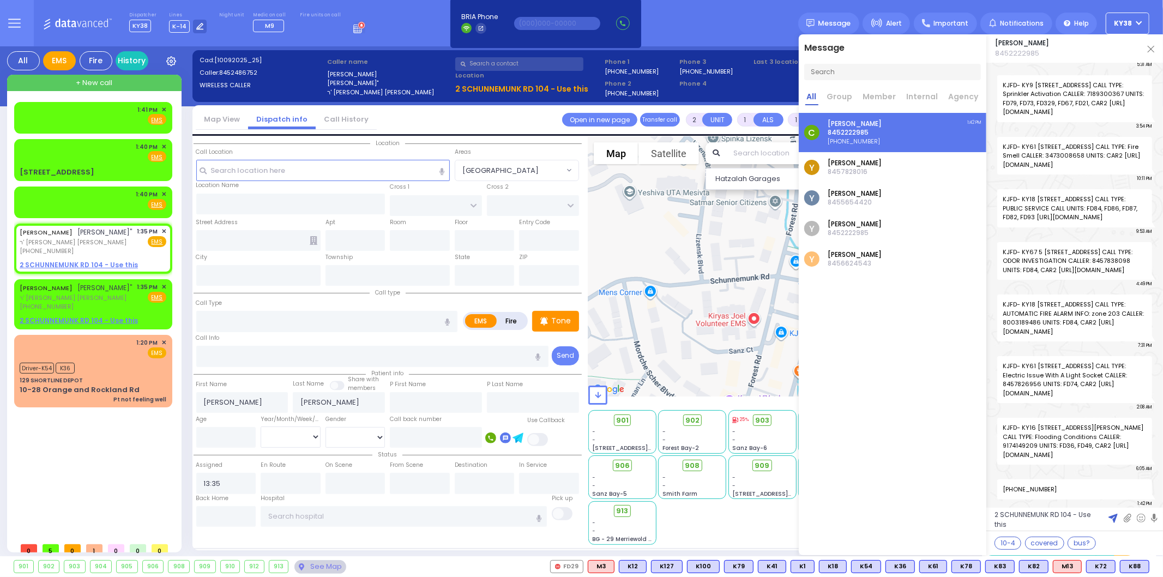
drag, startPoint x: 1014, startPoint y: 520, endPoint x: 989, endPoint y: 526, distance: 25.8
click at [990, 525] on textarea "2 SCHUNNEMUNK RD 104 - Use this" at bounding box center [1074, 520] width 177 height 22
type textarea "2 SCHUNNEMUNK RD 104"
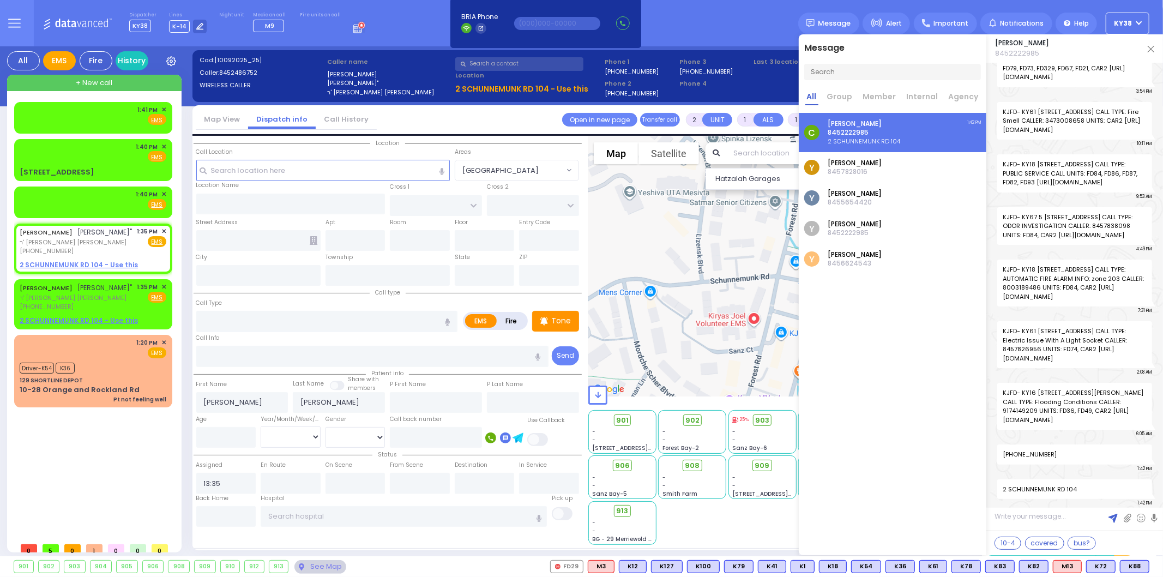
scroll to position [54824, 0]
click at [162, 107] on span "✕" at bounding box center [163, 109] width 5 height 9
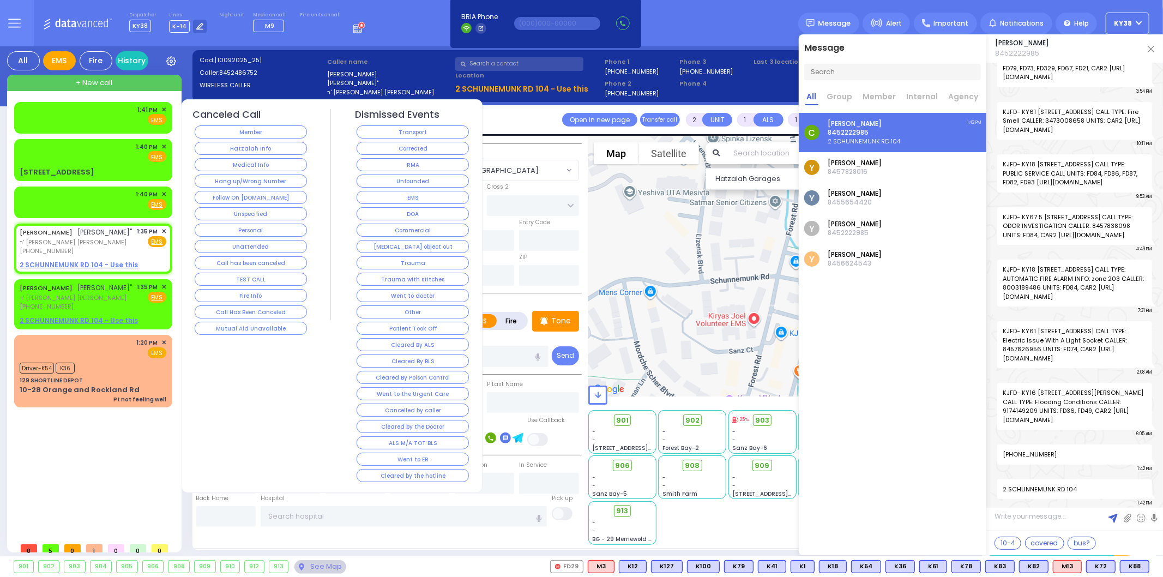
drag, startPoint x: 226, startPoint y: 134, endPoint x: 219, endPoint y: 134, distance: 6.5
click at [225, 134] on button "Member" at bounding box center [251, 131] width 112 height 13
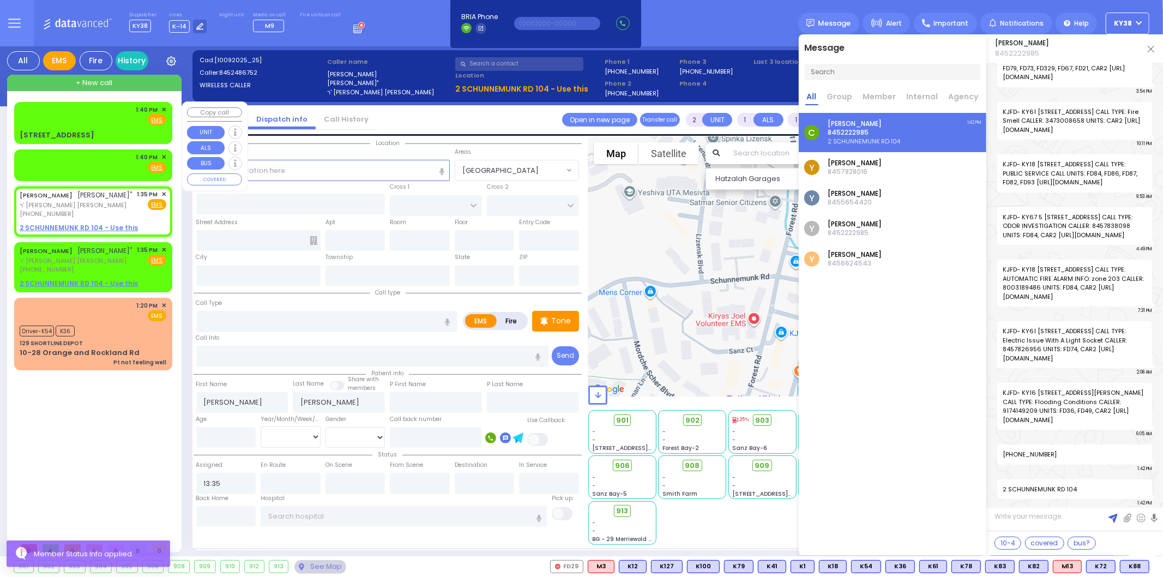
click at [162, 105] on span "✕" at bounding box center [163, 109] width 5 height 9
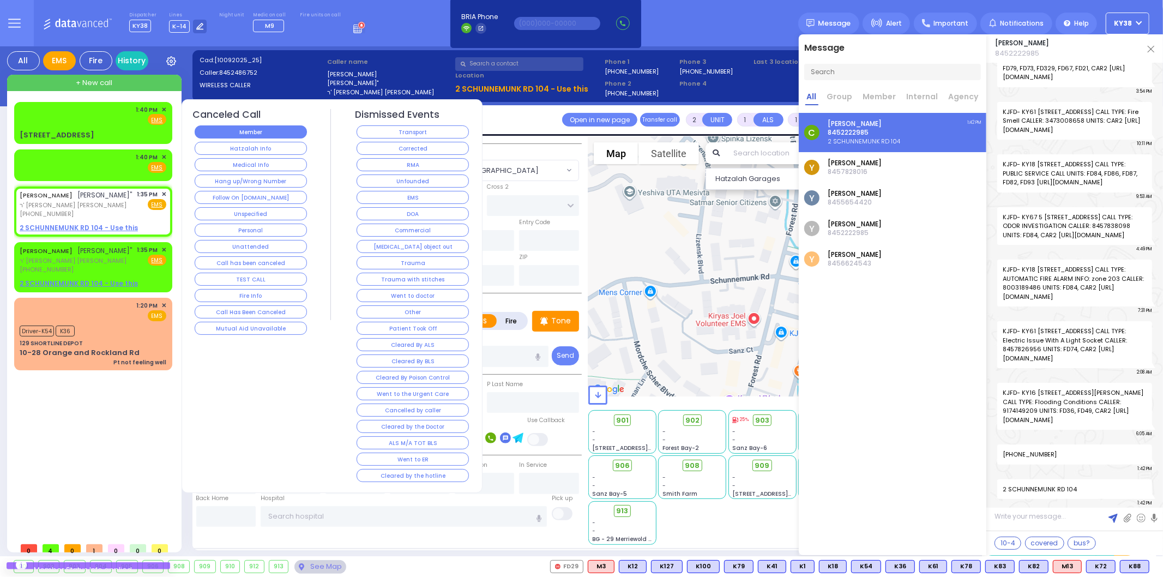
click at [208, 133] on button "Member" at bounding box center [251, 131] width 112 height 13
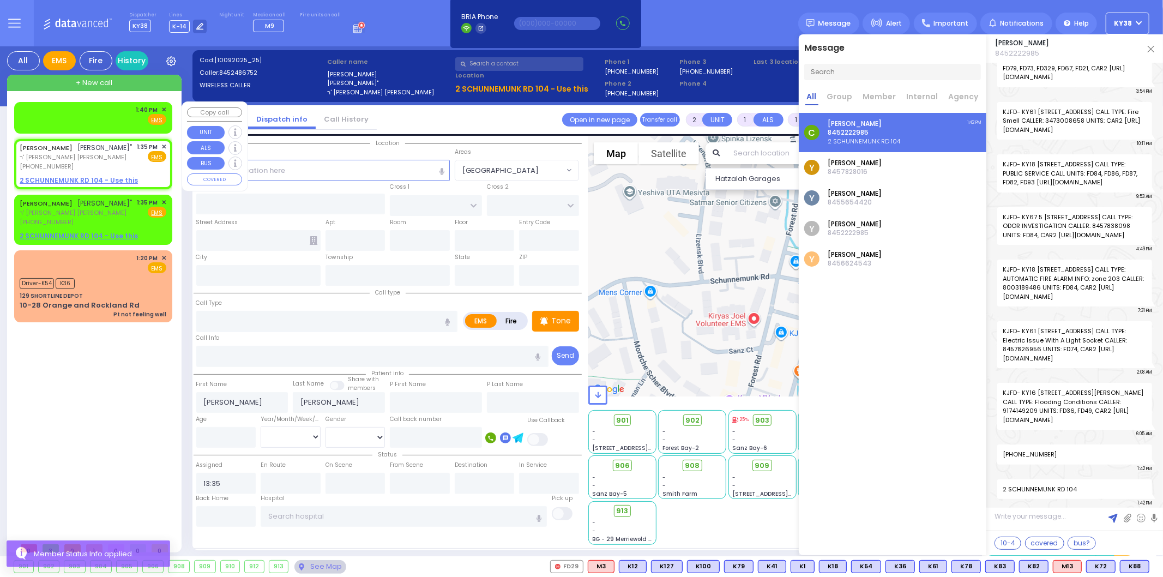
click at [160, 105] on div "1:40 PM ✕" at bounding box center [151, 109] width 31 height 9
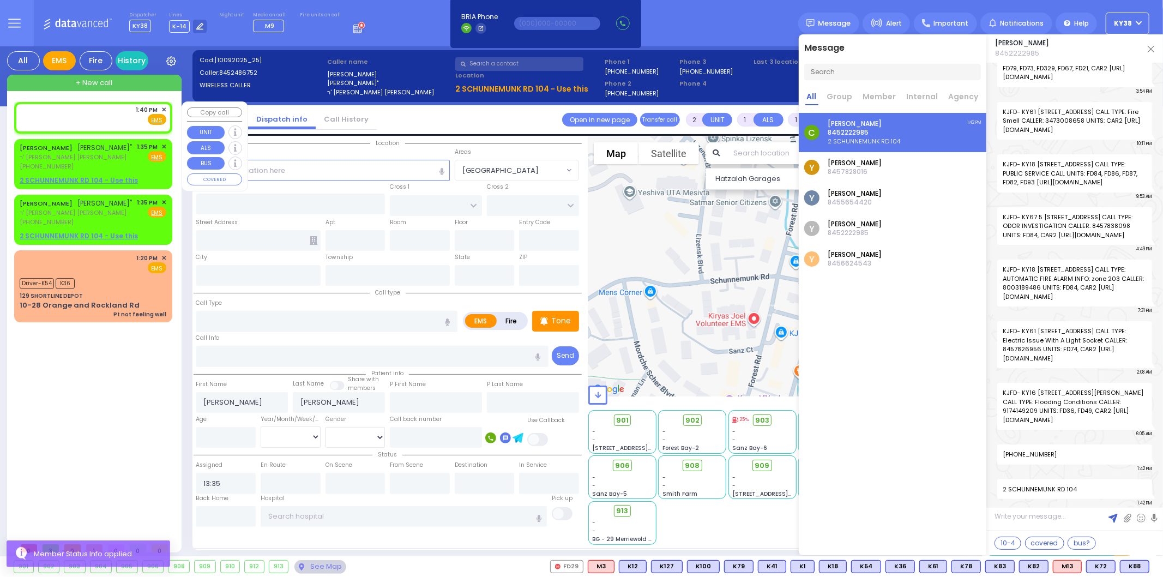
select select
radio input "true"
select select
type input "13:40"
select select "Hatzalah Garages"
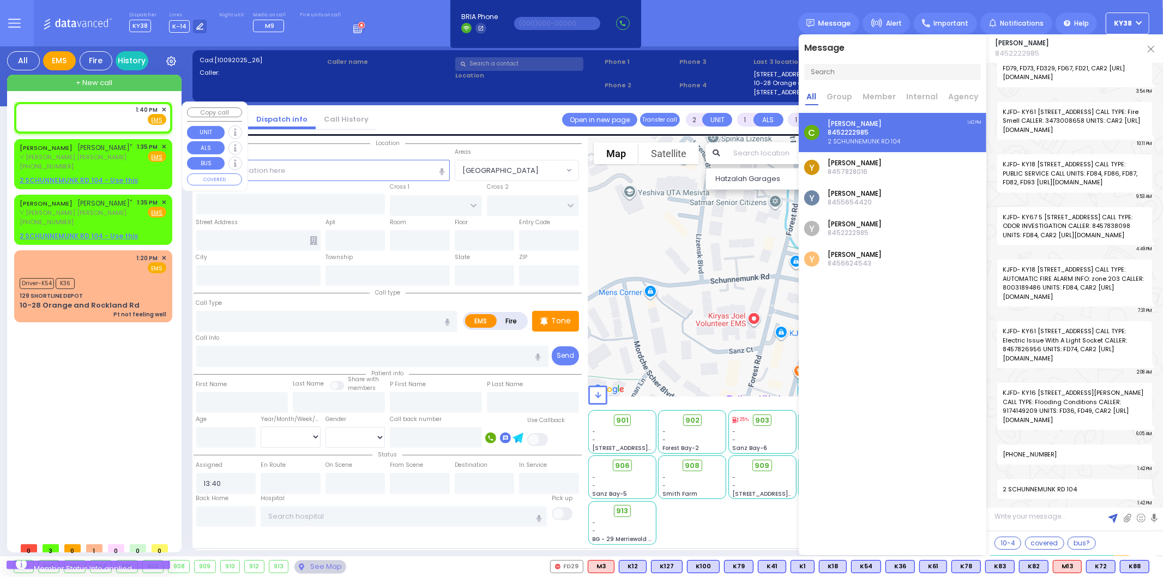
click at [164, 107] on span "✕" at bounding box center [163, 109] width 5 height 9
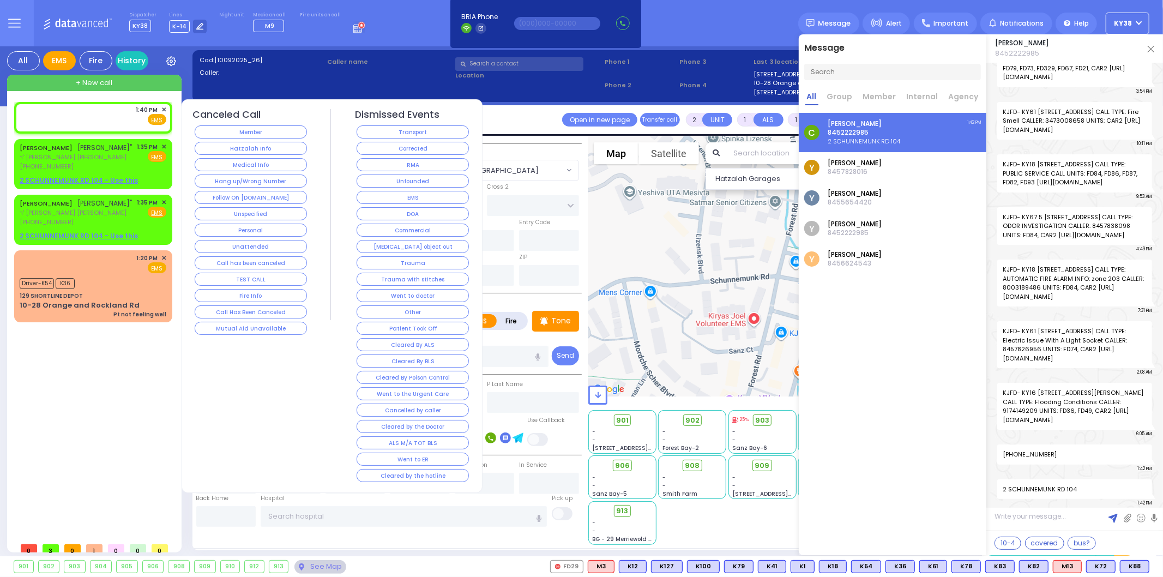
click at [205, 133] on button "Member" at bounding box center [251, 131] width 112 height 13
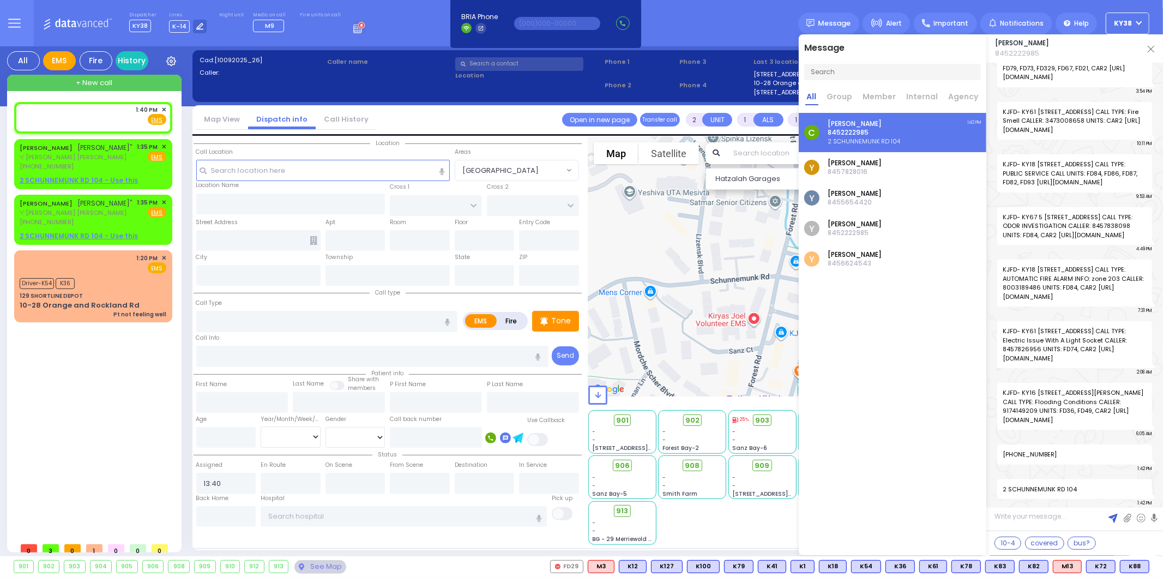
select select
radio input "true"
select select
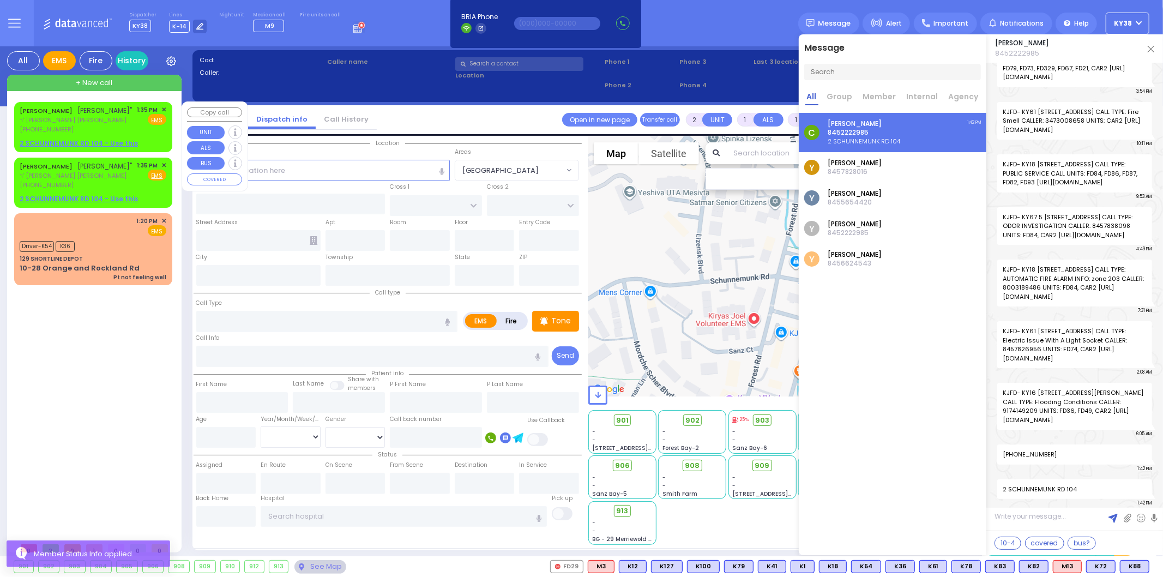
click at [165, 106] on span "✕" at bounding box center [163, 109] width 5 height 9
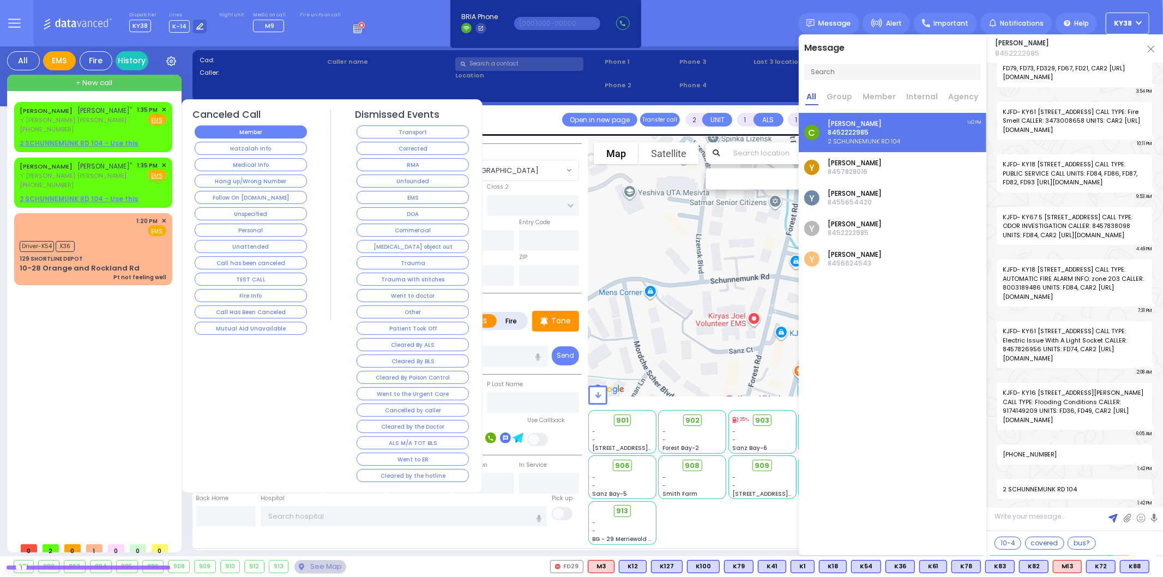
click at [220, 130] on button "Member" at bounding box center [251, 131] width 112 height 13
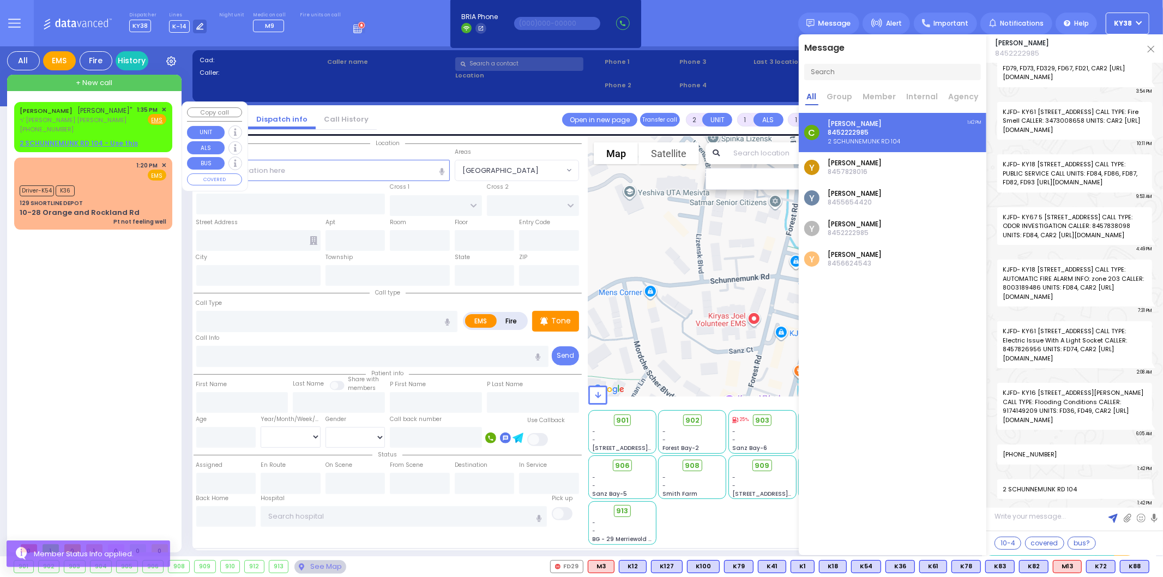
click at [134, 130] on div "DUVID KATZ דוד כץ" ר' משה ברוך - הרר יעקב אלעזר מענדלאוויט (845) 248-6752 1:35 …" at bounding box center [93, 119] width 147 height 29
select select
radio input "true"
type input "DUVID"
type input "KATZ"
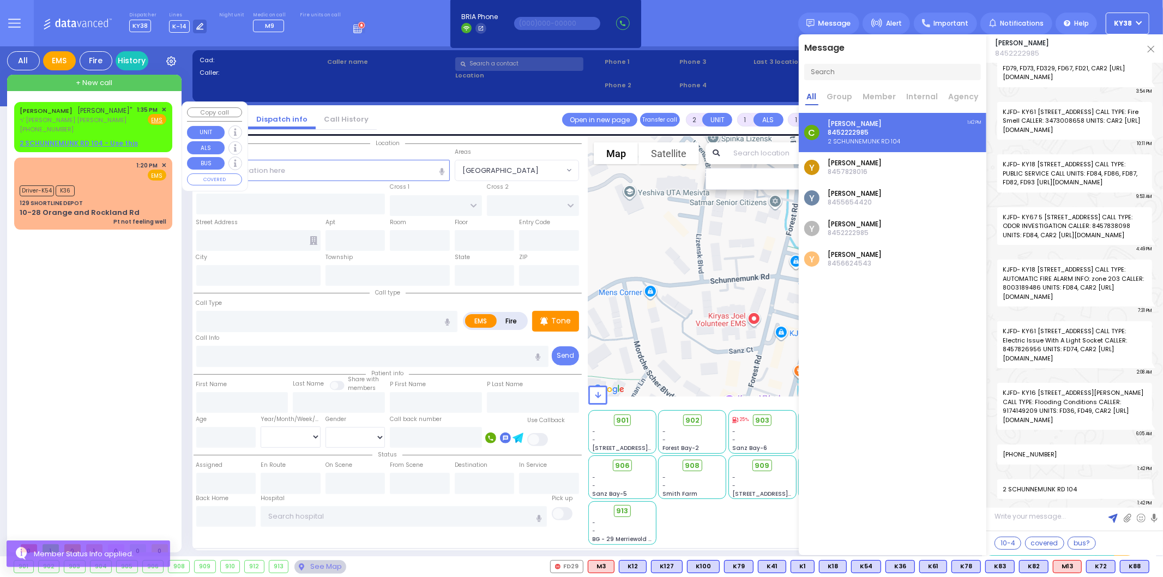
select select
type input "13:35"
select select "Hatzalah Garages"
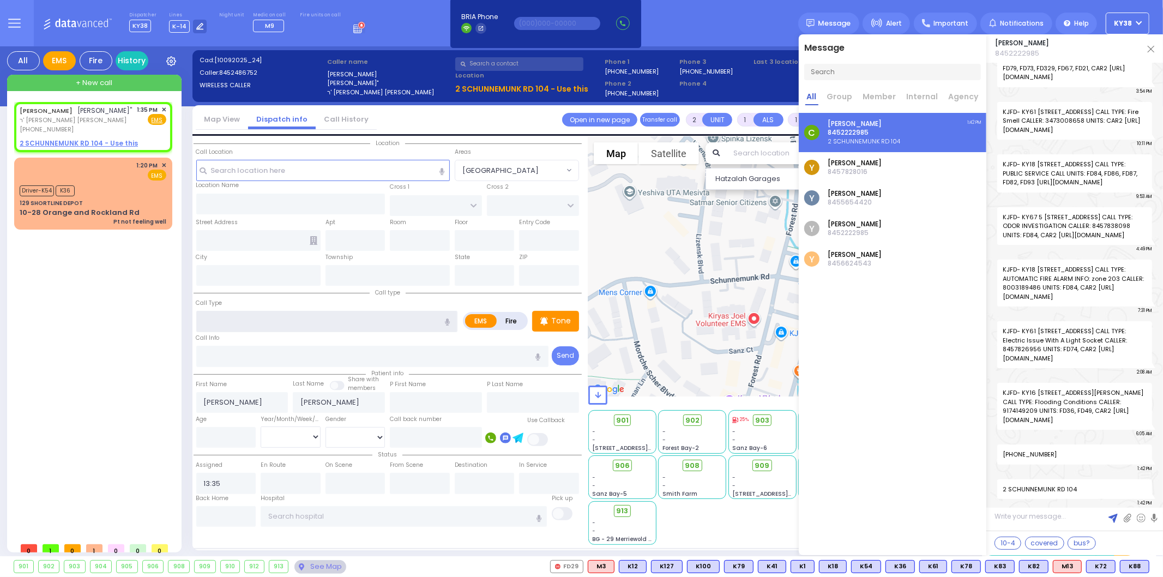
click at [286, 316] on input "text" at bounding box center [327, 321] width 262 height 21
select select
radio input "true"
select select
select select "Hatzalah Garages"
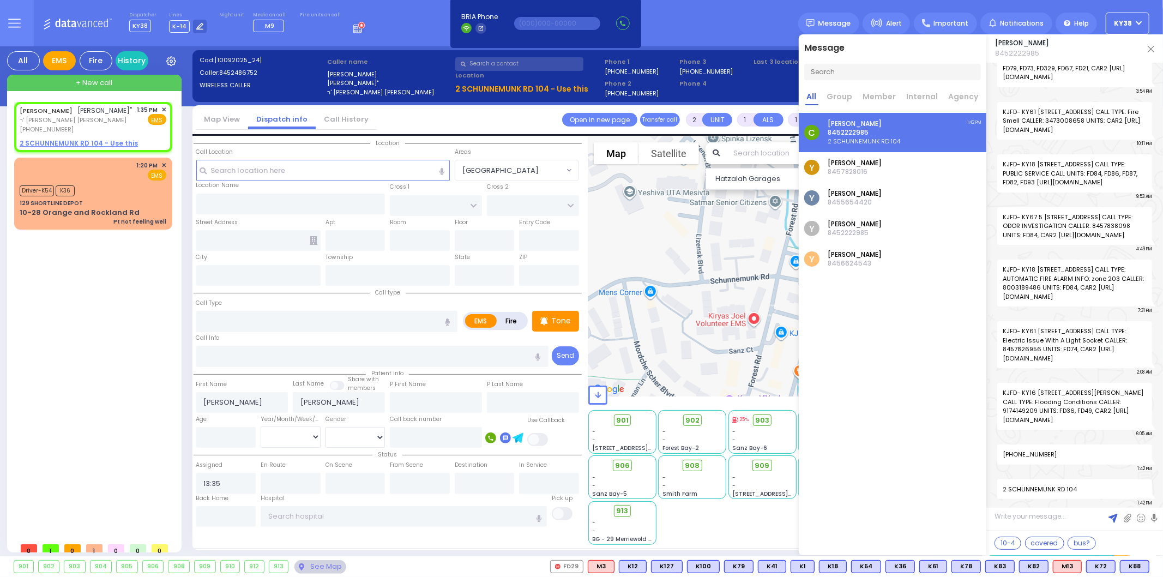
click at [447, 315] on button "button" at bounding box center [447, 321] width 20 height 21
type input "missing child"
select select
radio input "true"
select select
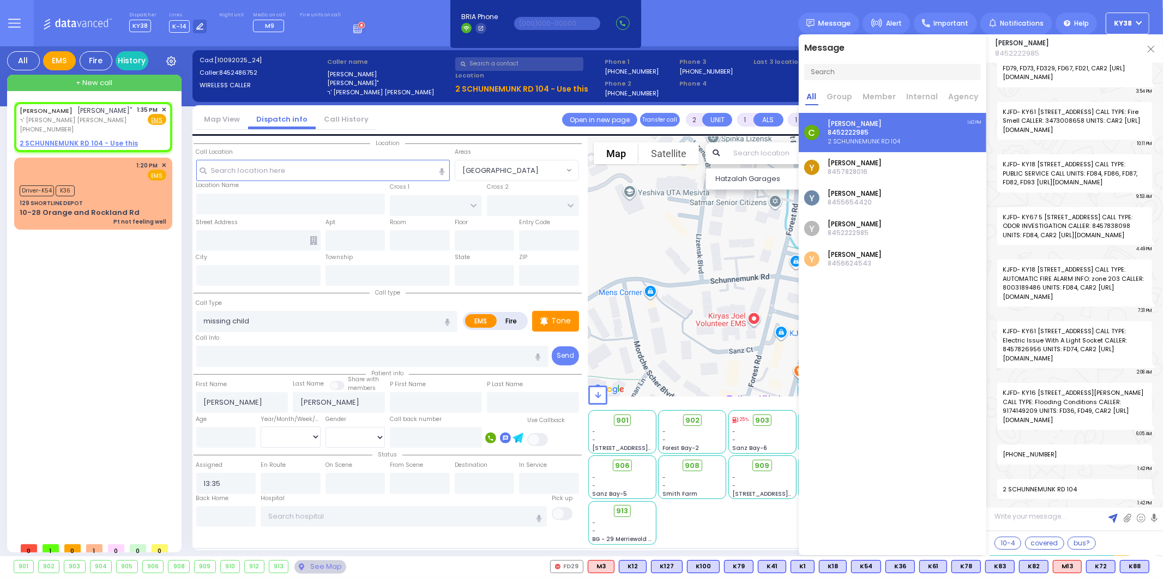
select select "Hatzalah Garages"
click at [244, 427] on input "number" at bounding box center [226, 437] width 60 height 21
type input "3"
click at [289, 436] on select "Year Month Week Day" at bounding box center [291, 436] width 60 height 21
select select
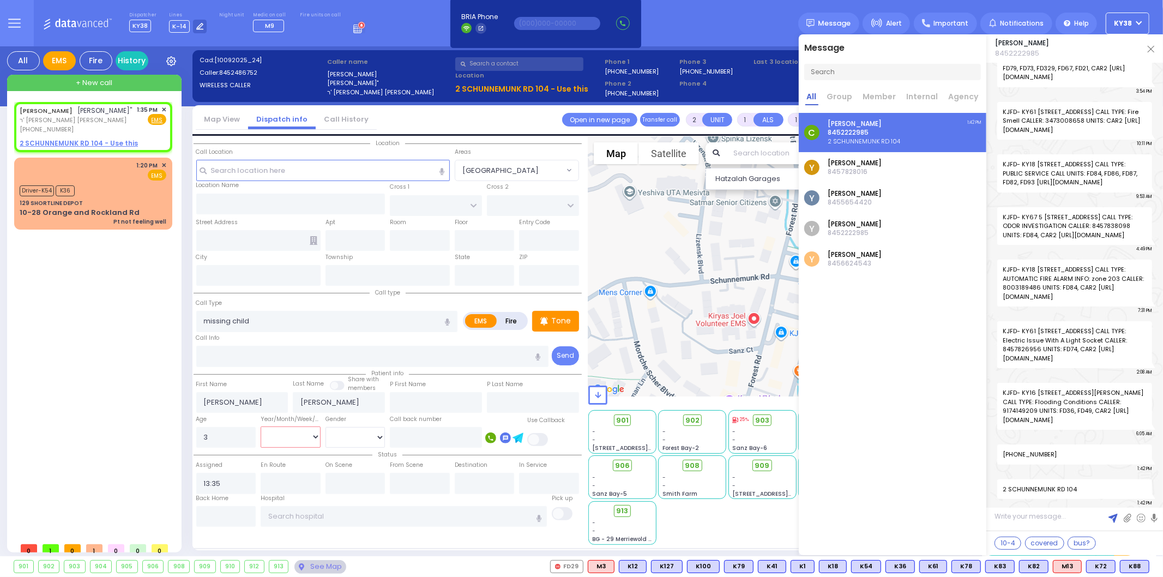
radio input "true"
select select
select select "Hatzalah Garages"
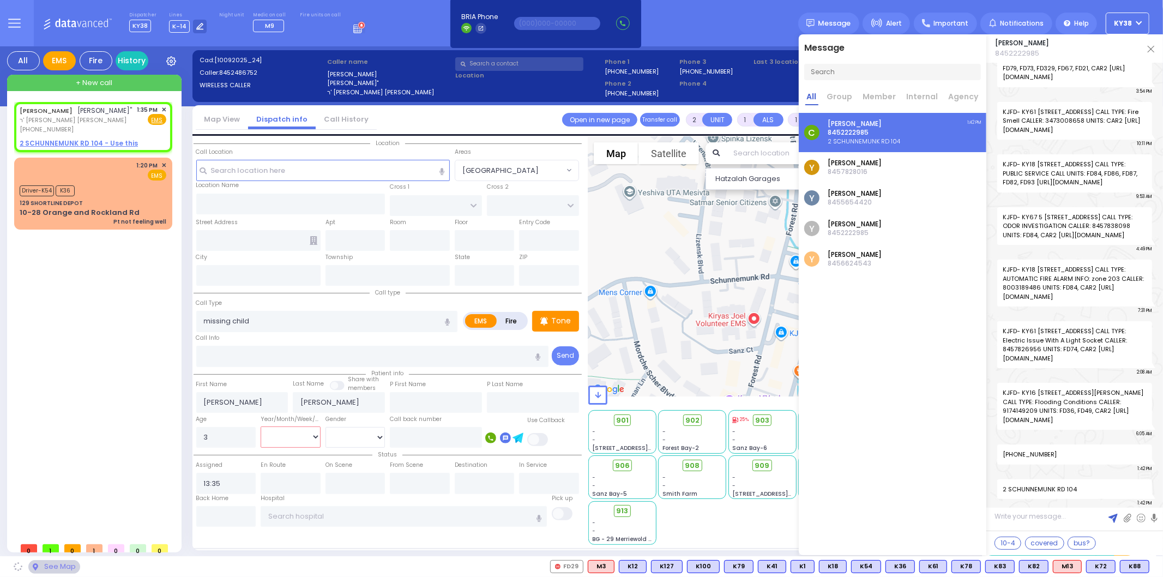
select select "Year"
click at [261, 426] on select "Year Month Week Day" at bounding box center [291, 436] width 60 height 21
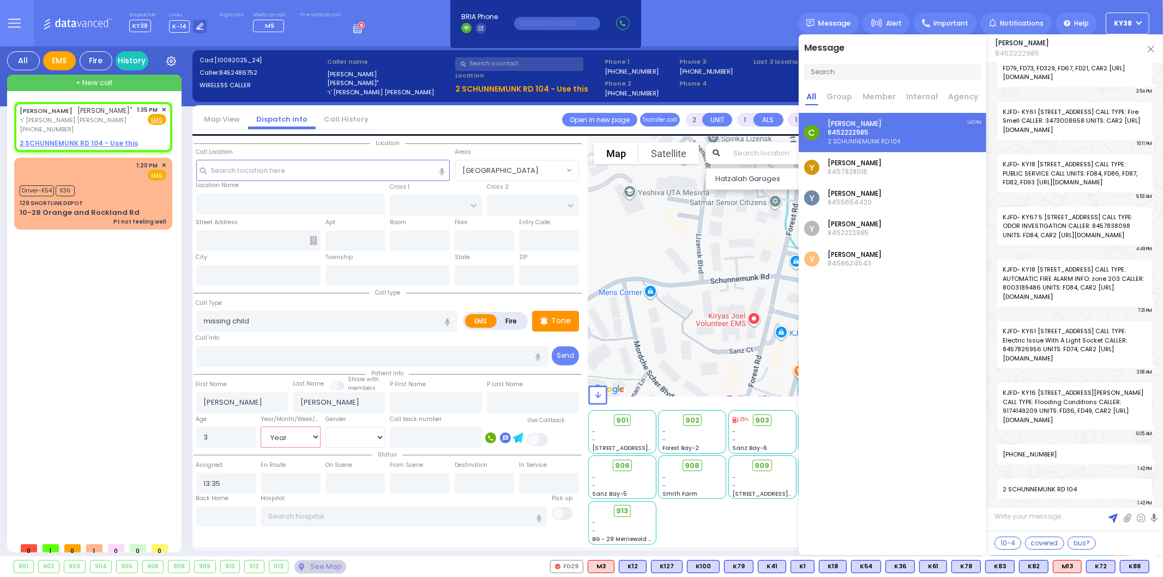
select select
radio input "true"
select select "Year"
click at [354, 427] on select "Male Female" at bounding box center [355, 437] width 60 height 21
select select "Hatzalah Garages"
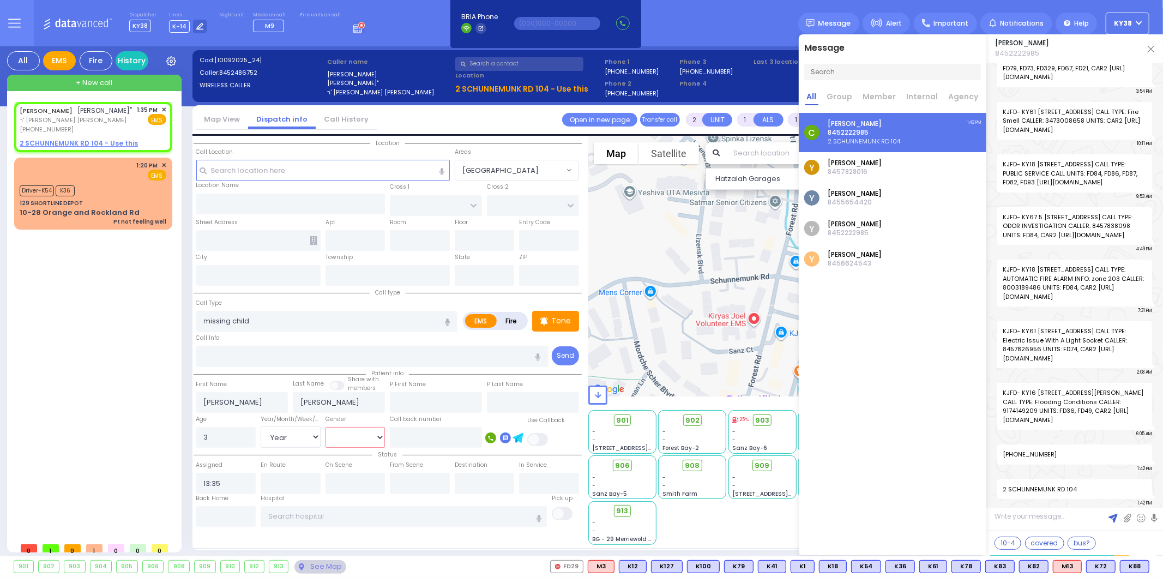
select select "[DEMOGRAPHIC_DATA]"
click at [325, 427] on select "Male Female" at bounding box center [355, 437] width 60 height 21
select select
radio input "true"
select select "Year"
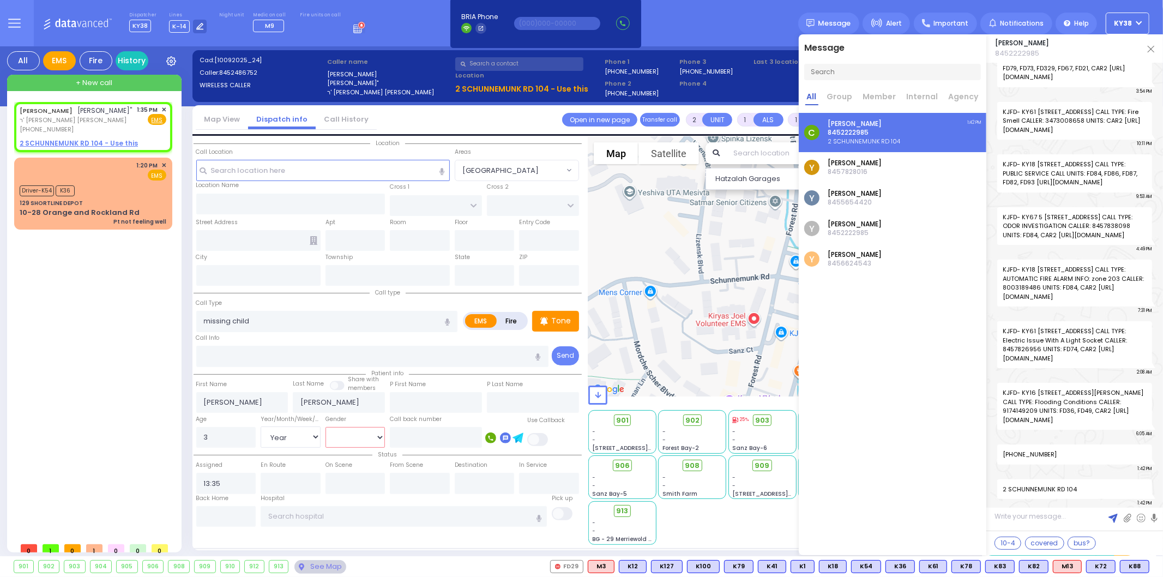
select select "[DEMOGRAPHIC_DATA]"
select select "Hatzalah Garages"
click at [141, 126] on div "1:35 PM ✕ Fire EMS" at bounding box center [151, 119] width 29 height 29
select select
radio input "true"
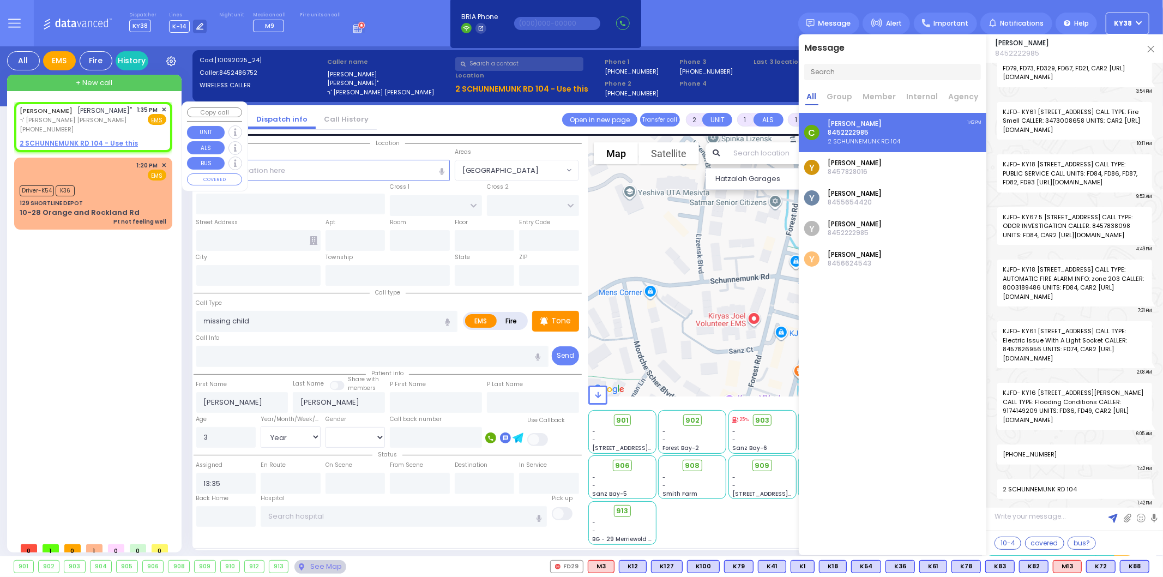
select select "Year"
select select "[DEMOGRAPHIC_DATA]"
select select "Hatzalah Garages"
click at [246, 508] on input "text" at bounding box center [226, 516] width 60 height 21
click at [246, 507] on input "text" at bounding box center [226, 516] width 60 height 21
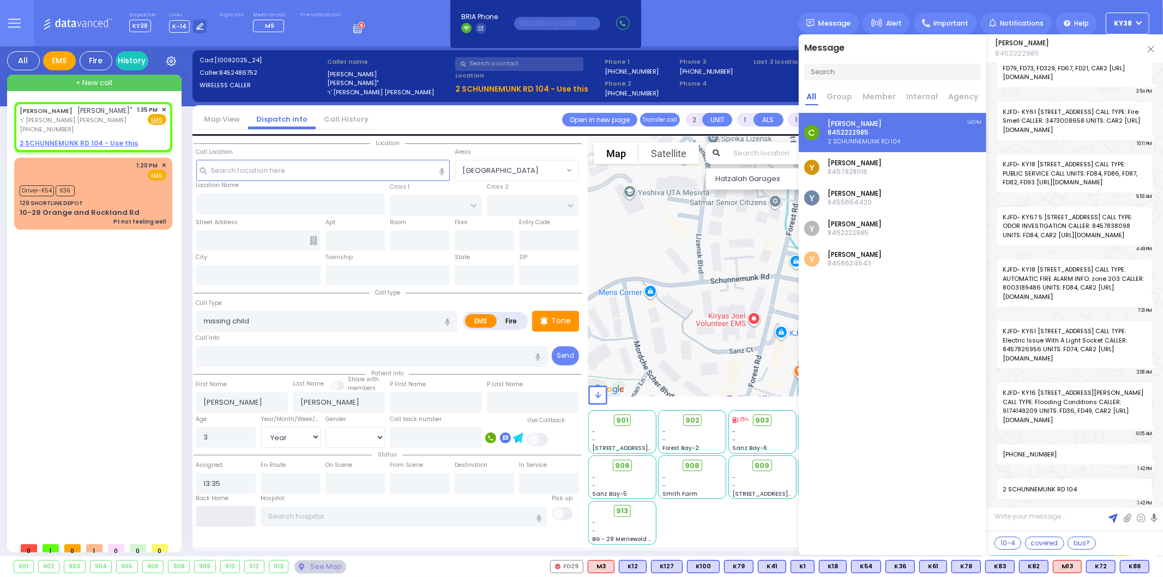
type input "13:43"
select select
radio input "true"
select select
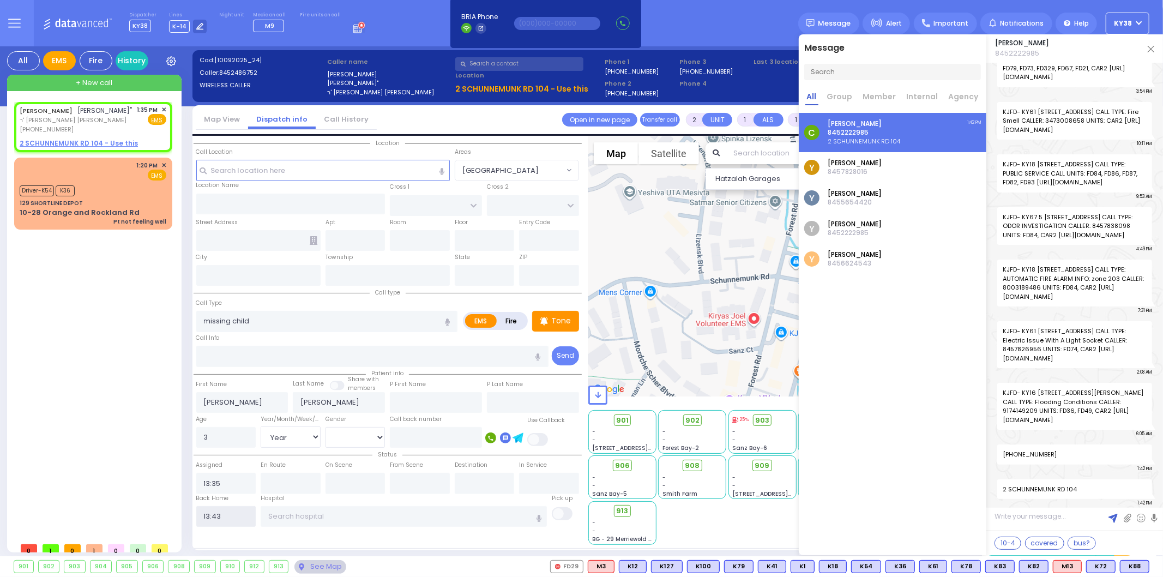
select select
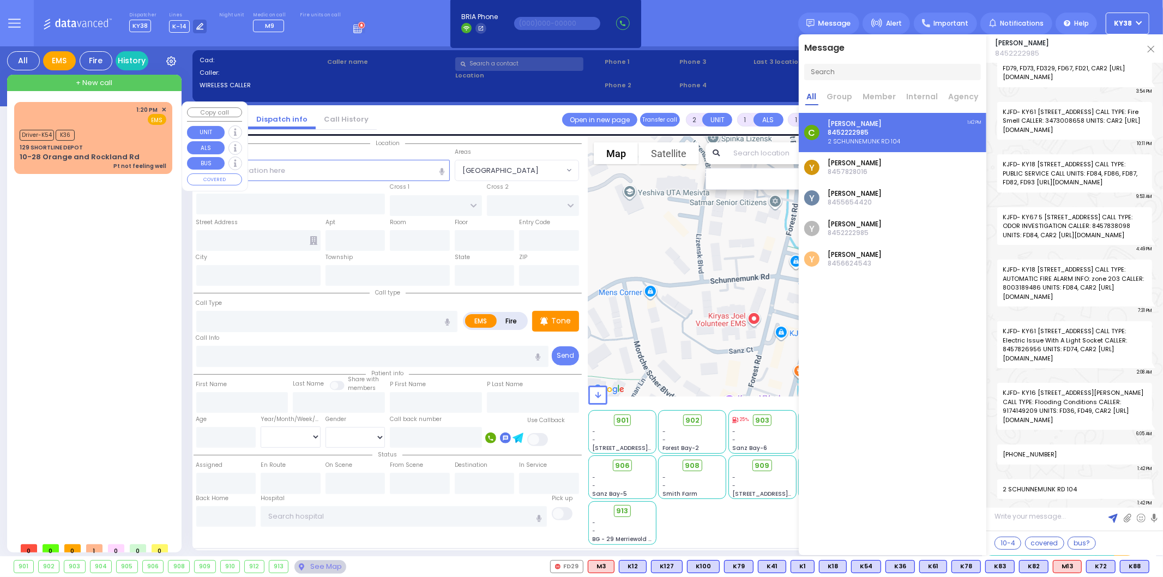
click at [105, 124] on div "1:20 PM ✕ EMS K36" at bounding box center [93, 138] width 154 height 69
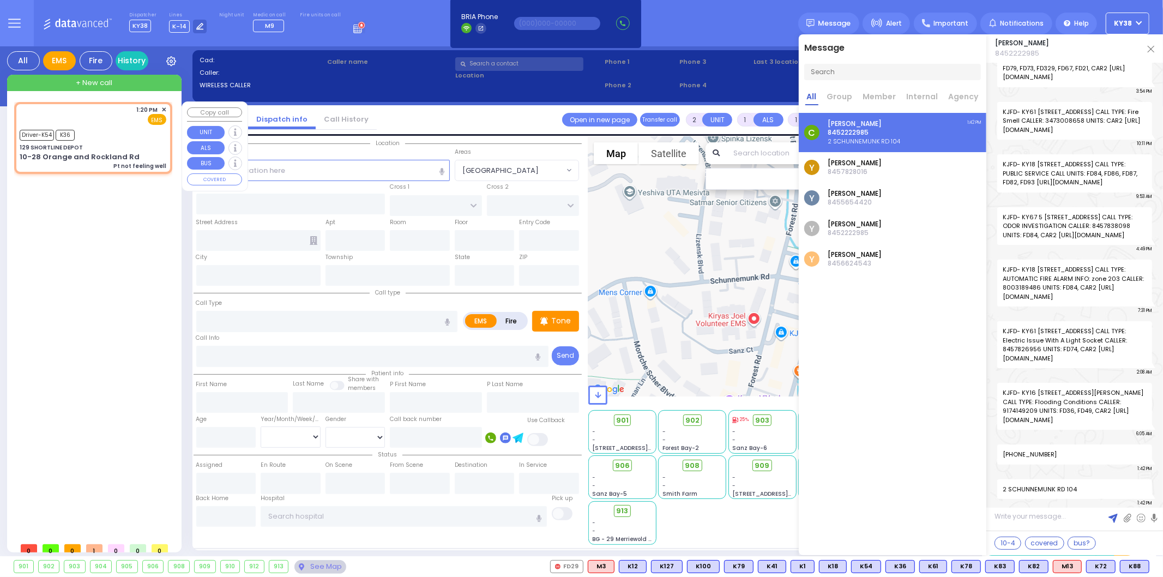
type input "1"
type input "0"
select select
type input "Pt not feeling well"
radio input "true"
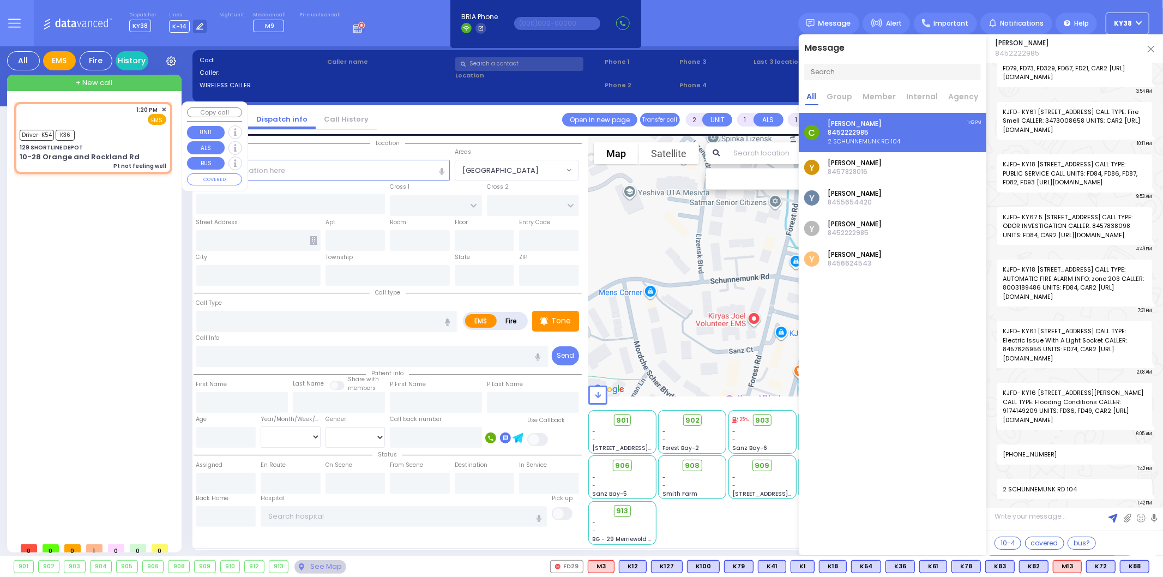
select select
type input "13:20"
type input "13:26"
select select "Hatzalah Garages"
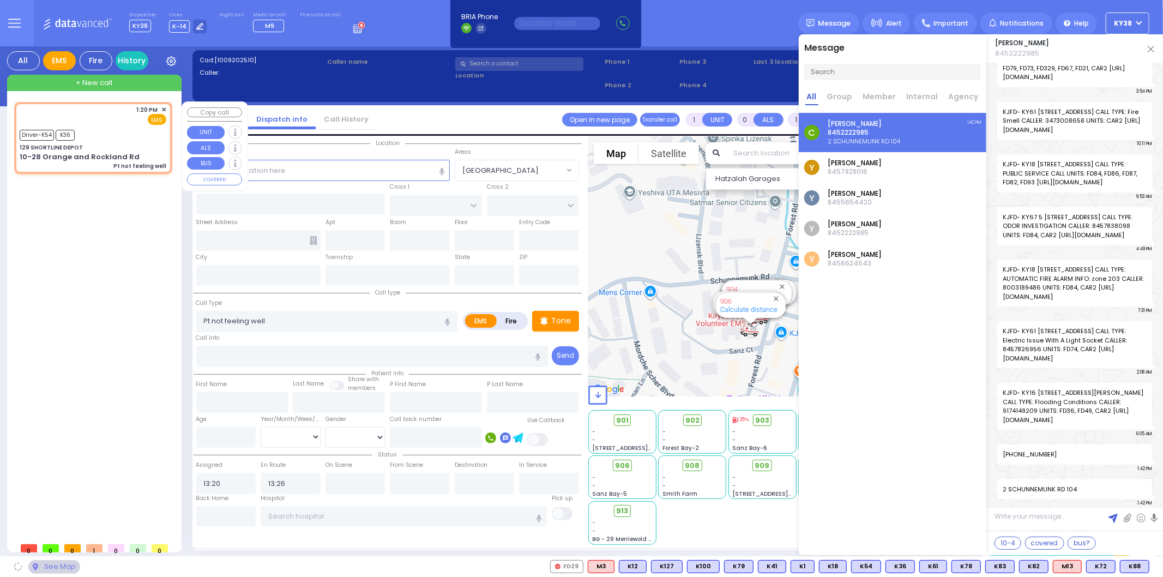
type input "129 SHORTLINE DEPOT"
type input "10-28 Orange and Rockland Rd"
type input "Monroe"
type input "[US_STATE]"
type input "10950"
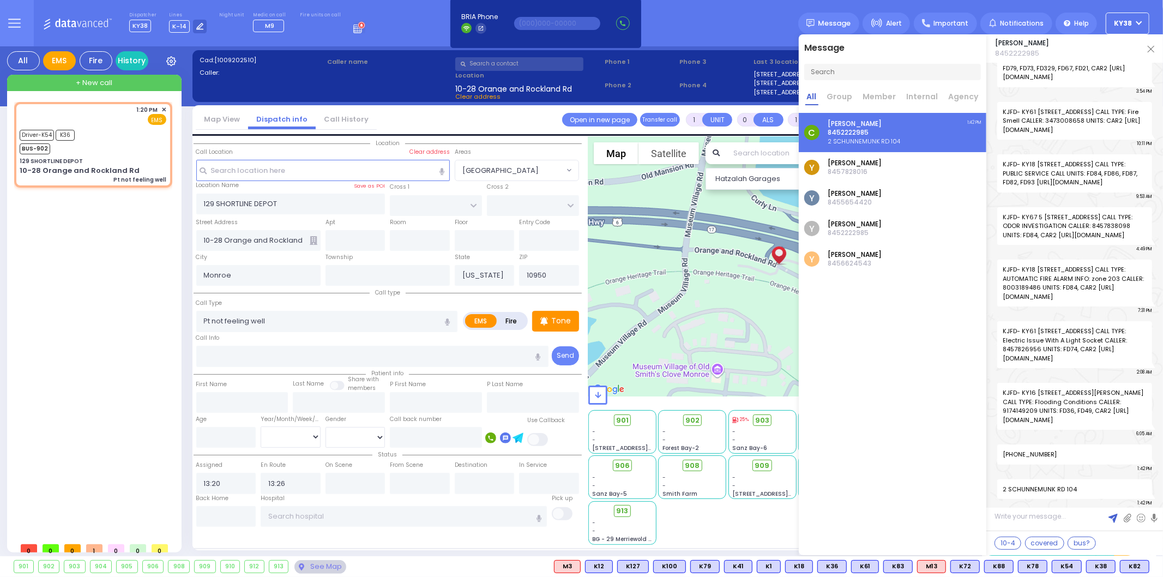
select select
radio input "true"
select select
select select "Hatzalah Garages"
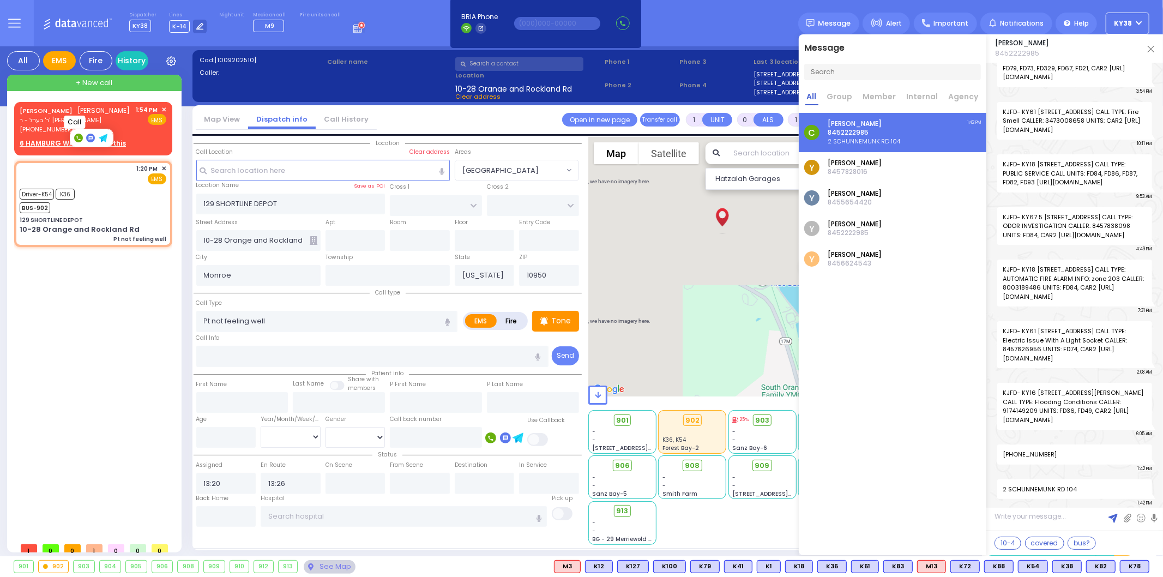
click at [75, 138] on rect at bounding box center [78, 138] width 9 height 9
type input "8457749366"
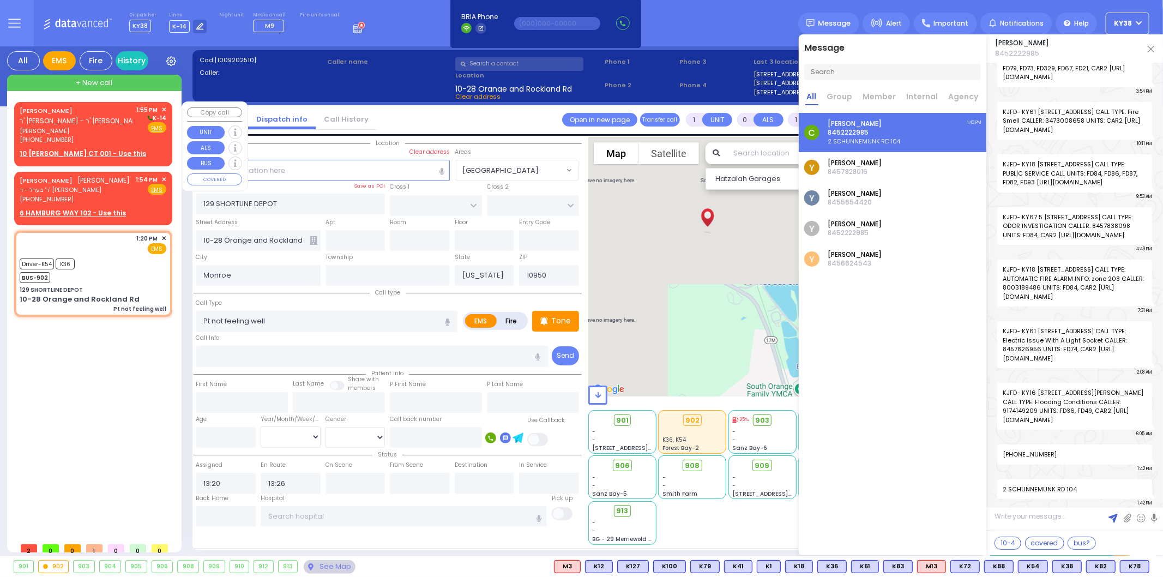
click at [117, 134] on span "[PERSON_NAME]" at bounding box center [76, 130] width 113 height 9
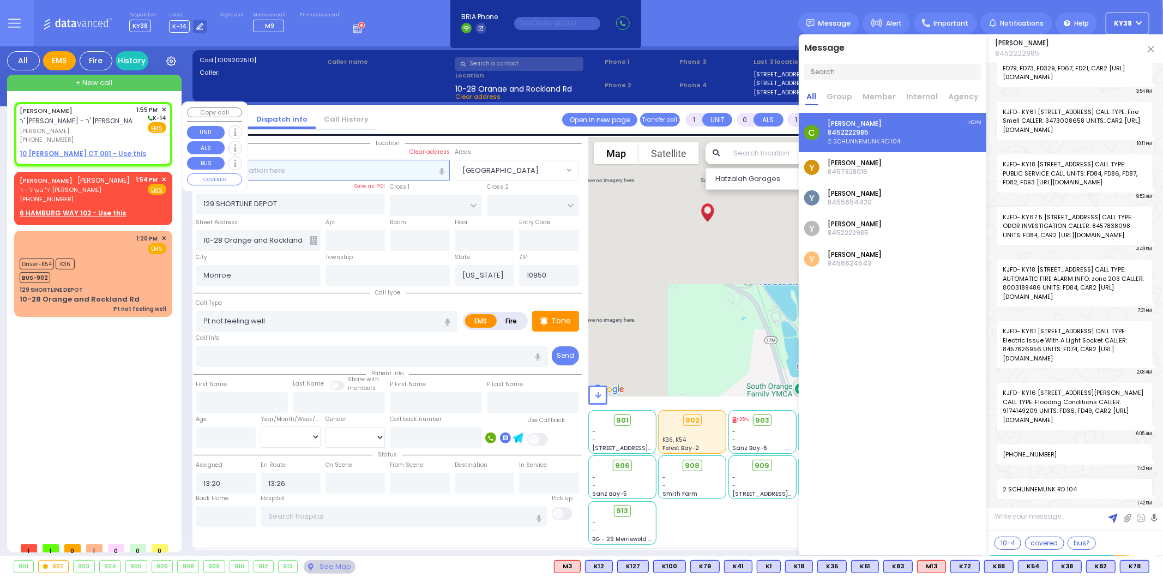
type input "2"
type input "1"
select select
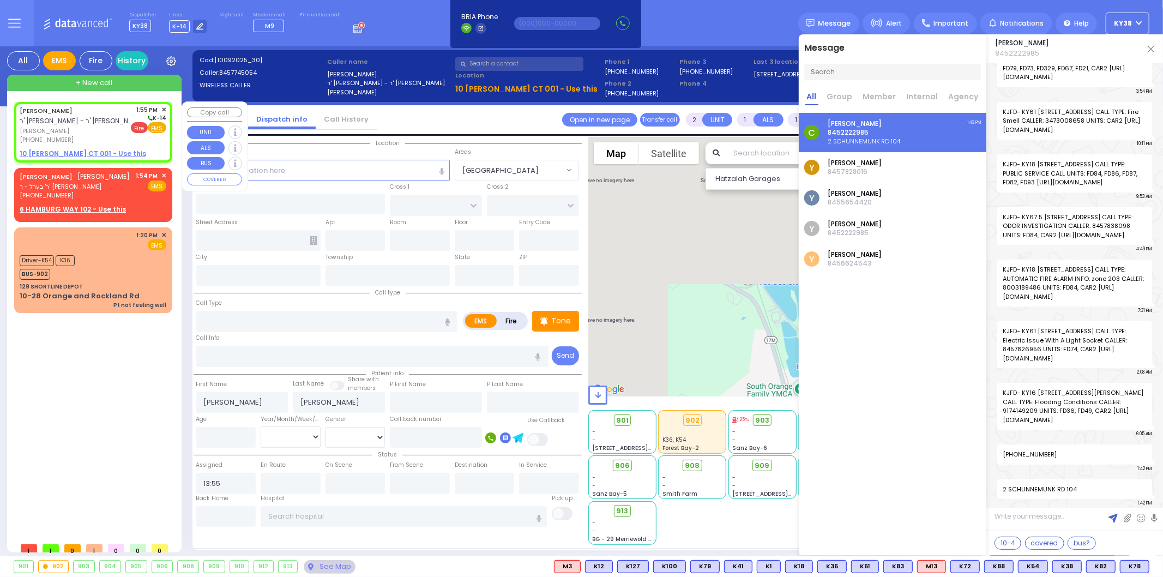
click at [143, 125] on span "Fire" at bounding box center [139, 127] width 17 height 11
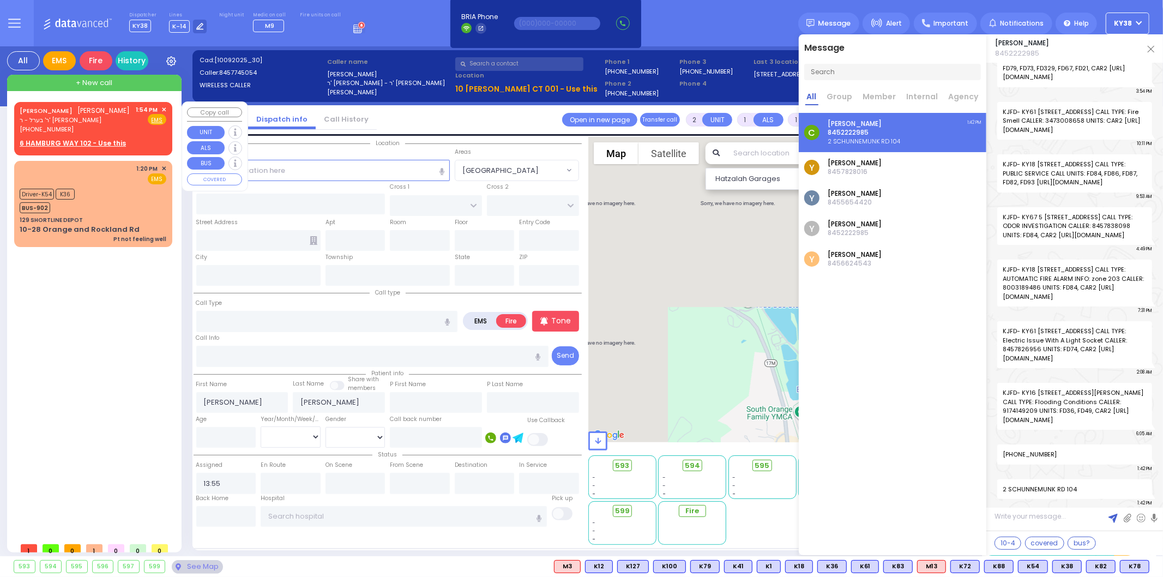
click at [95, 58] on div "Fire" at bounding box center [96, 60] width 33 height 19
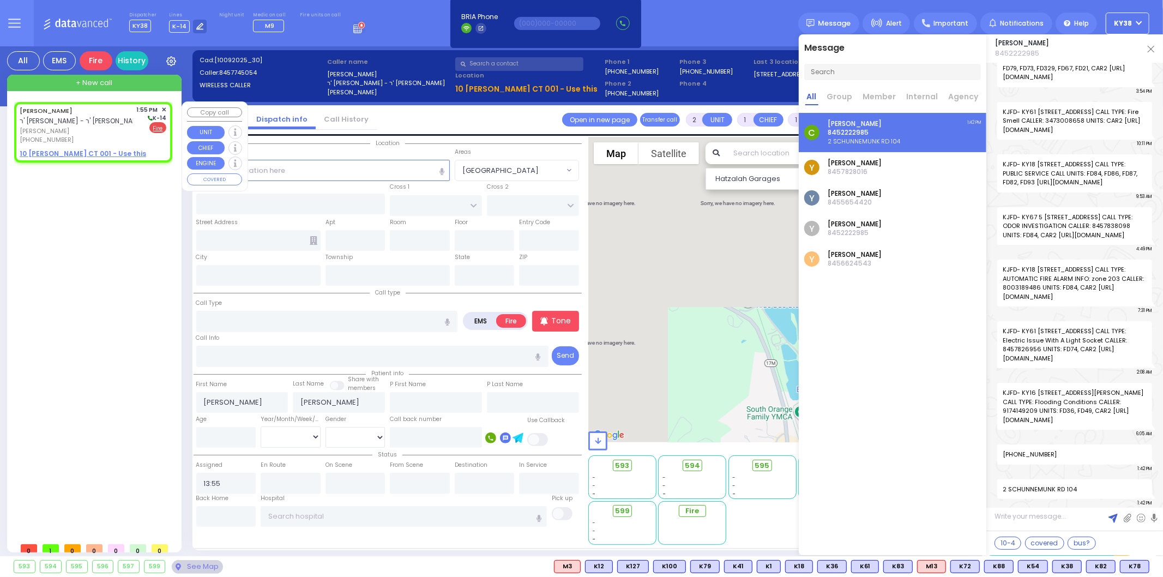
click at [113, 137] on div "[PHONE_NUMBER]" at bounding box center [76, 139] width 113 height 9
click at [277, 168] on input "text" at bounding box center [322, 170] width 253 height 21
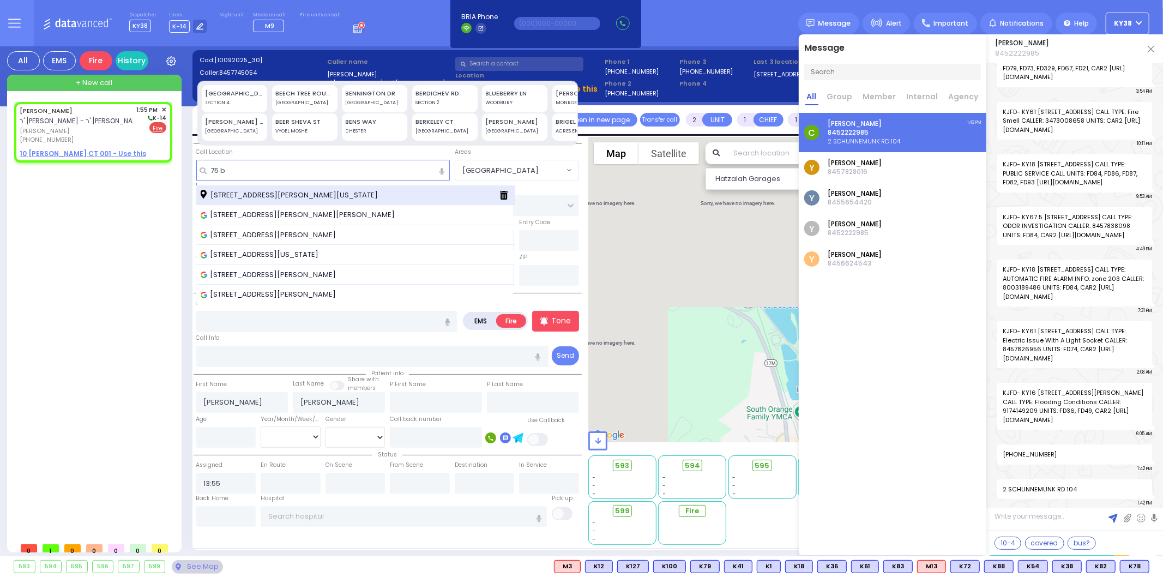
click at [267, 191] on span "[STREET_ADDRESS][PERSON_NAME][US_STATE]" at bounding box center [291, 195] width 181 height 11
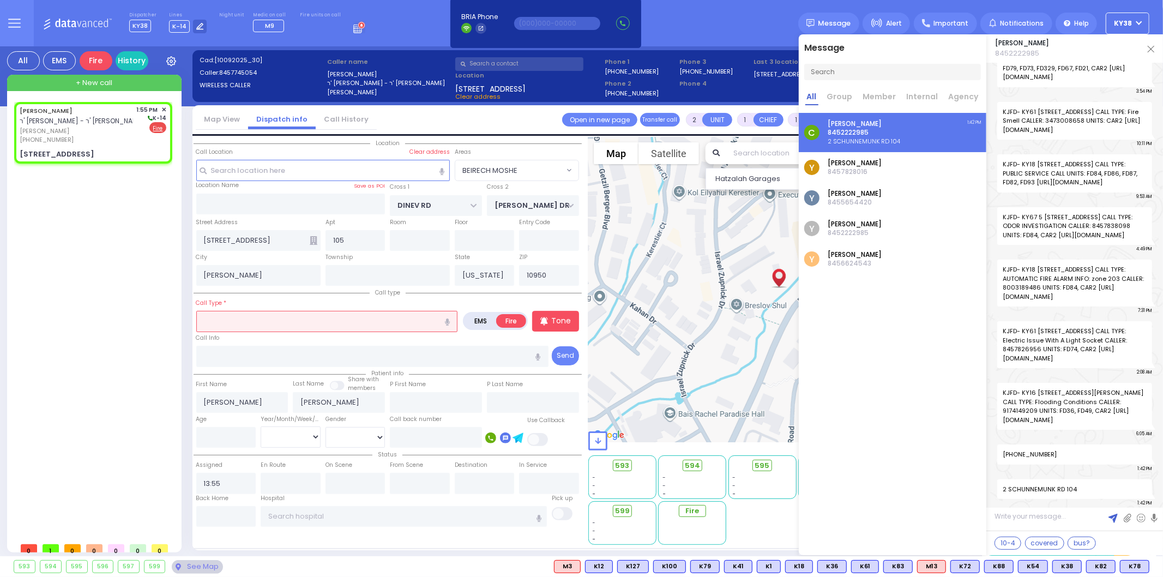
click at [306, 314] on input "text" at bounding box center [327, 321] width 262 height 21
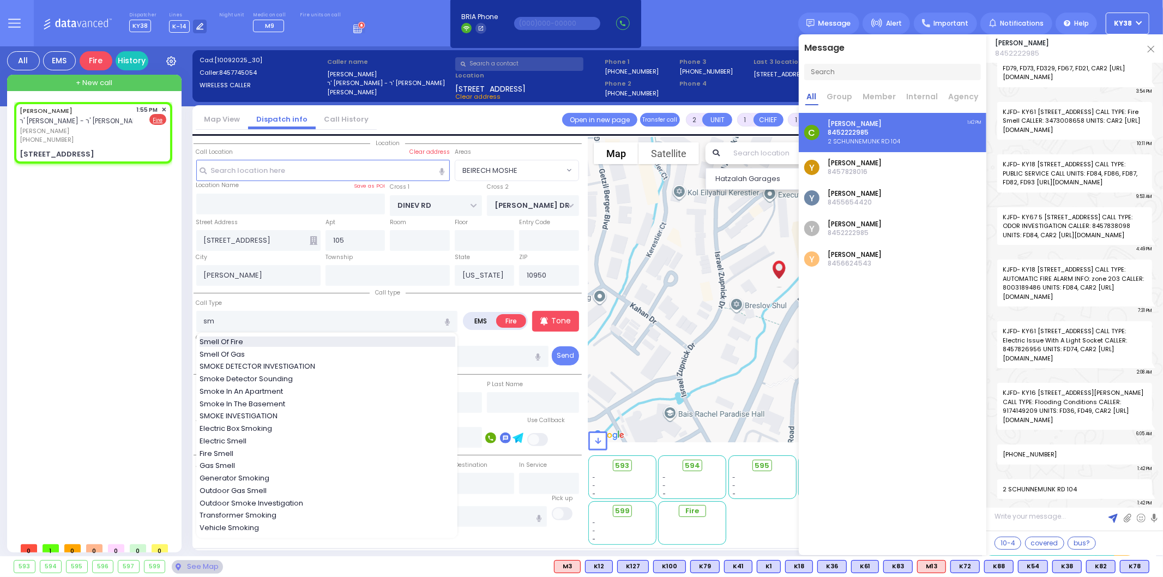
click at [270, 341] on div "Smell Of Fire" at bounding box center [328, 341] width 256 height 11
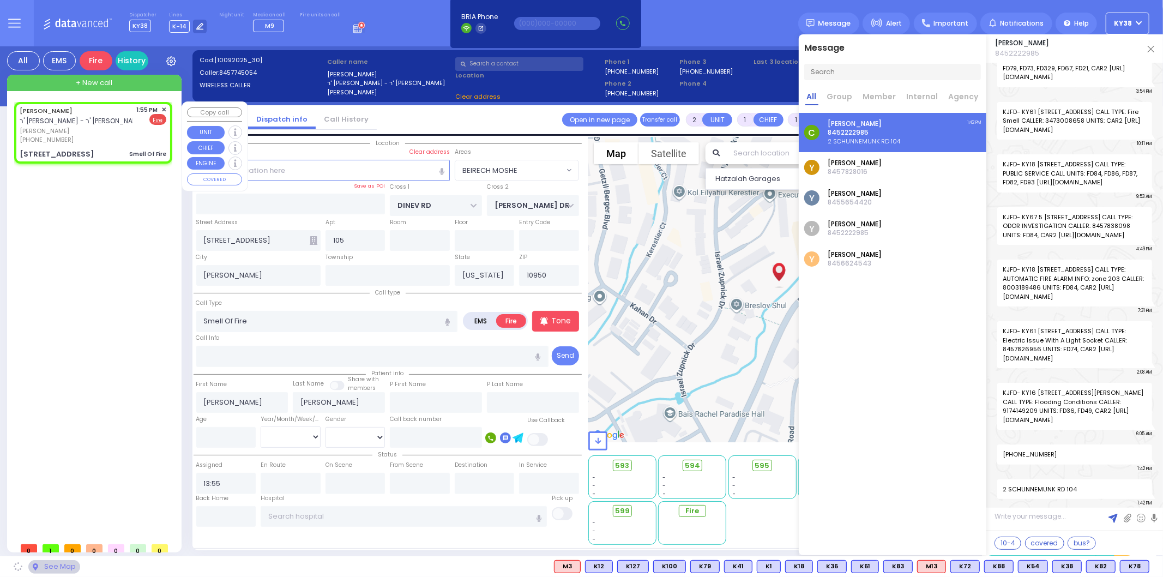
click at [116, 135] on div "[PHONE_NUMBER]" at bounding box center [76, 139] width 113 height 9
click at [117, 135] on div "[PHONE_NUMBER]" at bounding box center [76, 139] width 113 height 9
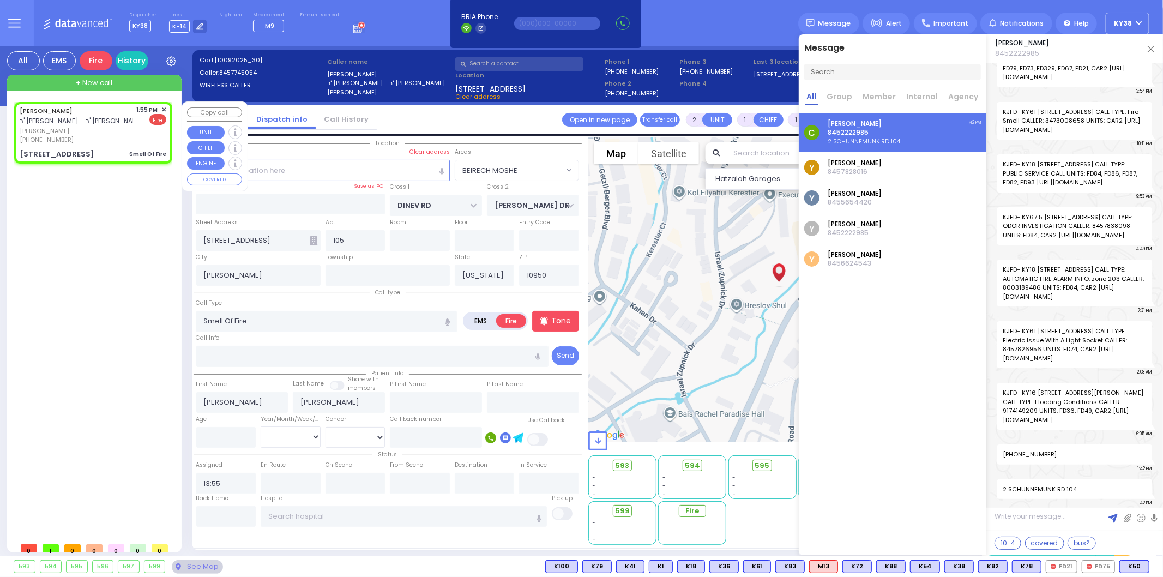
click at [140, 141] on div "MICHUEL BER POLLAK ר' רפאל יושע - ר' משה שמואל אקערמאן מיכאל בער פאלאק (845) 77…" at bounding box center [93, 124] width 147 height 39
click at [1065, 563] on span "FD21" at bounding box center [1061, 566] width 31 height 12
click at [1105, 567] on span "FD75" at bounding box center [1098, 566] width 32 height 12
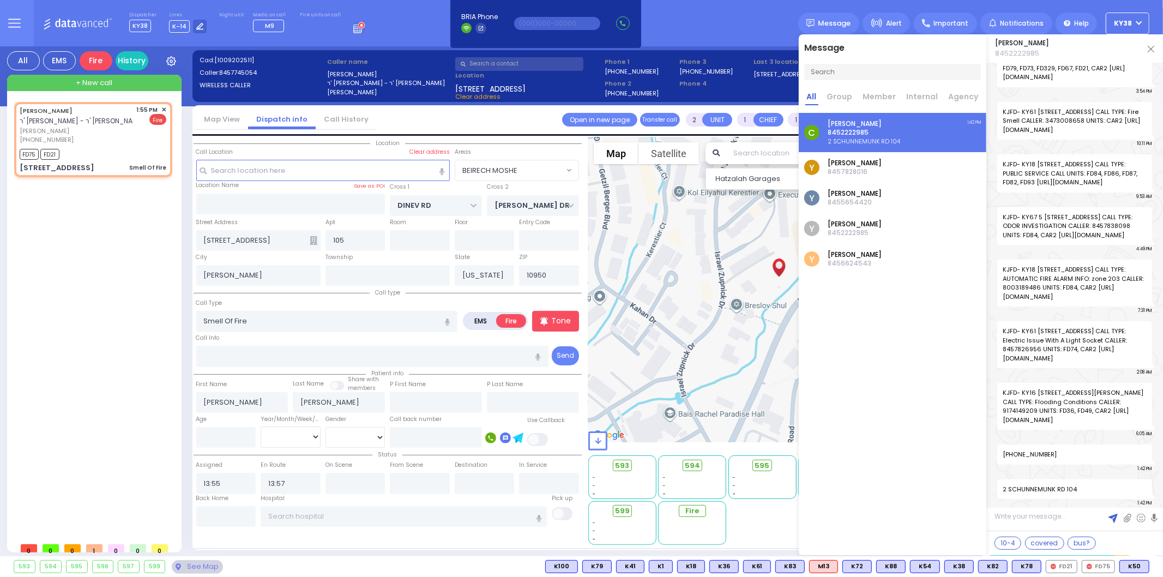
click at [1098, 557] on div "593 594 595 596 597 599" at bounding box center [581, 566] width 1163 height 21
drag, startPoint x: 96, startPoint y: 140, endPoint x: 102, endPoint y: 147, distance: 9.7
click at [101, 146] on div "MICHUEL BER POLLAK ר' רפאל יושע - ר' משה שמואל אקערמאן מיכאל בער פאלאק (845) 77…" at bounding box center [93, 139] width 154 height 71
click at [104, 144] on div "MICHUEL BER POLLAK ר' רפאל יושע - ר' משה שמואל אקערמאן מיכאל בער פאלאק (845) 77…" at bounding box center [93, 139] width 154 height 71
click at [118, 136] on div "[PHONE_NUMBER]" at bounding box center [76, 139] width 113 height 9
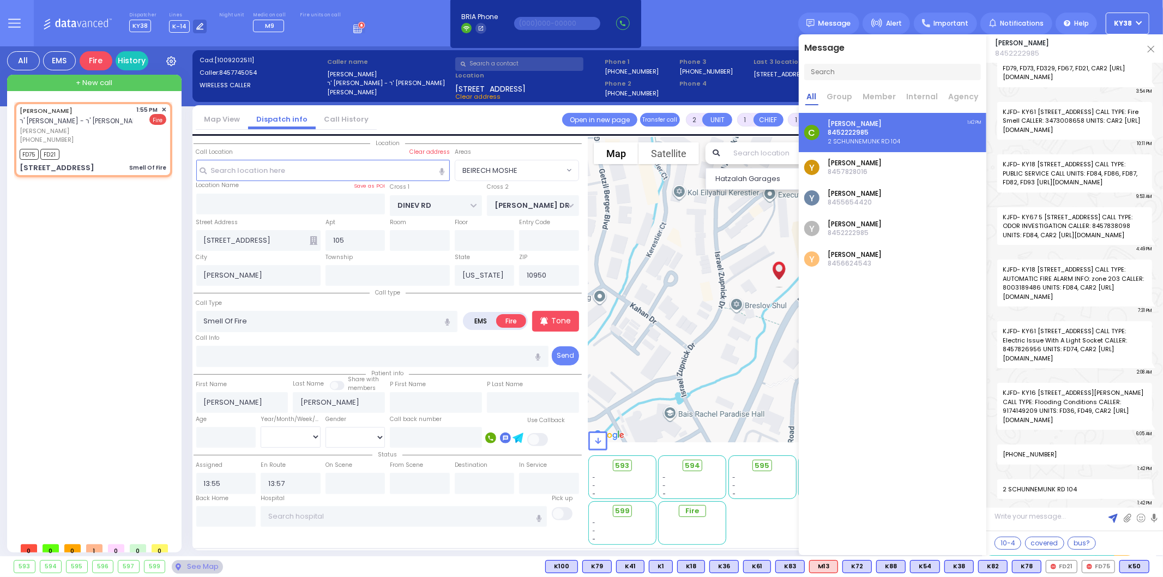
click at [1141, 56] on div "Isaac Friedman 8452222985" at bounding box center [1074, 48] width 177 height 28
click at [1148, 44] on link at bounding box center [1150, 48] width 7 height 11
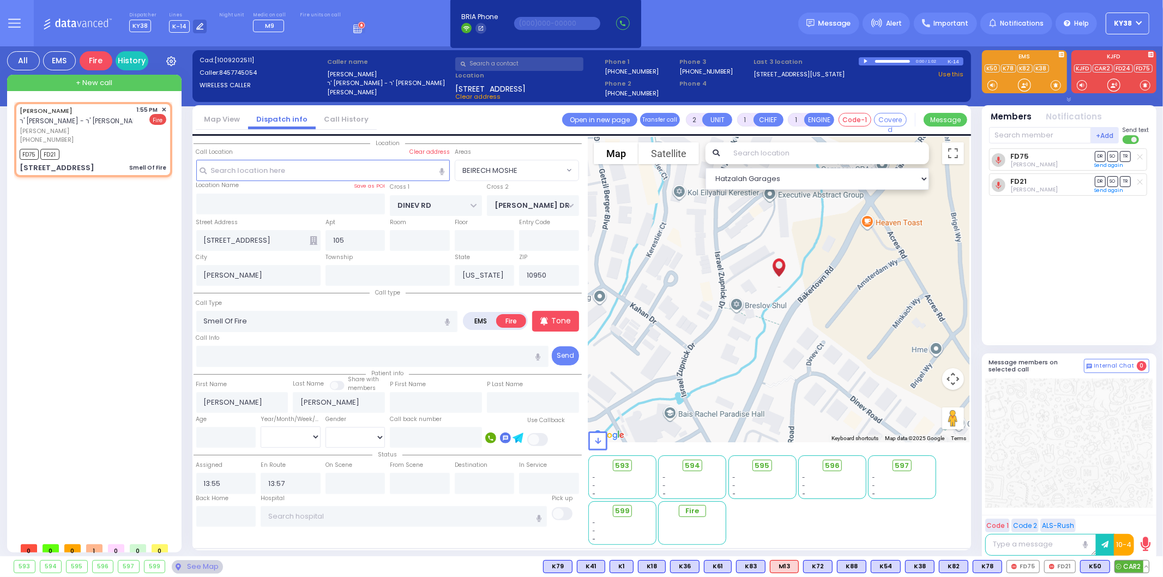
click at [1134, 565] on span "CAR2" at bounding box center [1132, 566] width 34 height 12
select select "BEIRECH MOSHE"
select select
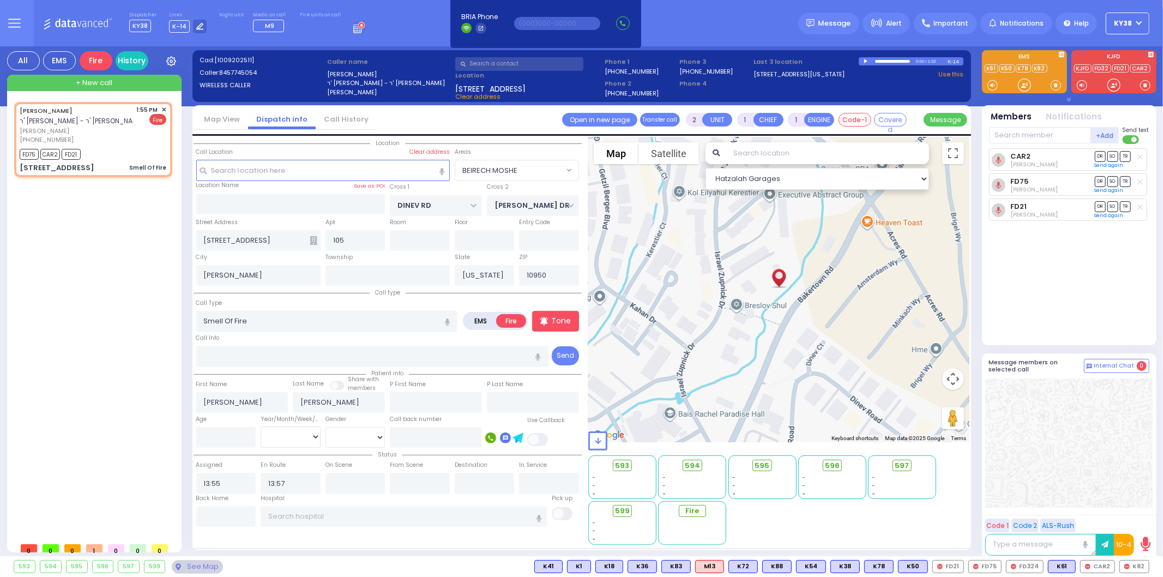
click at [84, 339] on div "[PERSON_NAME] ר' [PERSON_NAME] - ר' [PERSON_NAME] [PERSON_NAME] [PHONE_NUMBER] …" at bounding box center [95, 319] width 162 height 435
click at [943, 22] on span "Important" at bounding box center [950, 24] width 35 height 10
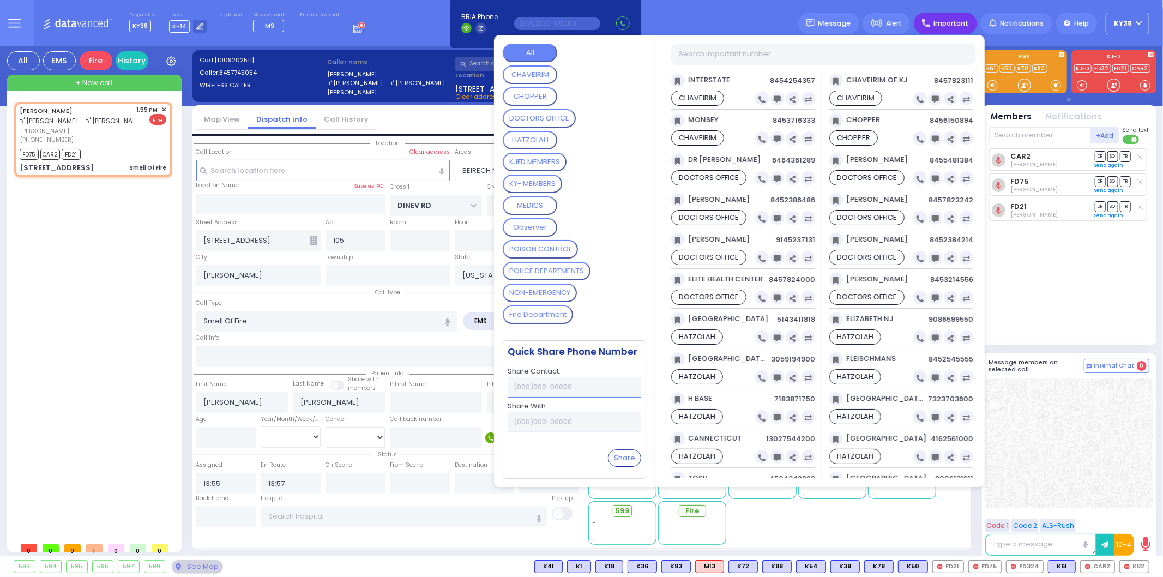
click at [531, 183] on MEMBERS "KY- MEMBERS" at bounding box center [532, 183] width 59 height 19
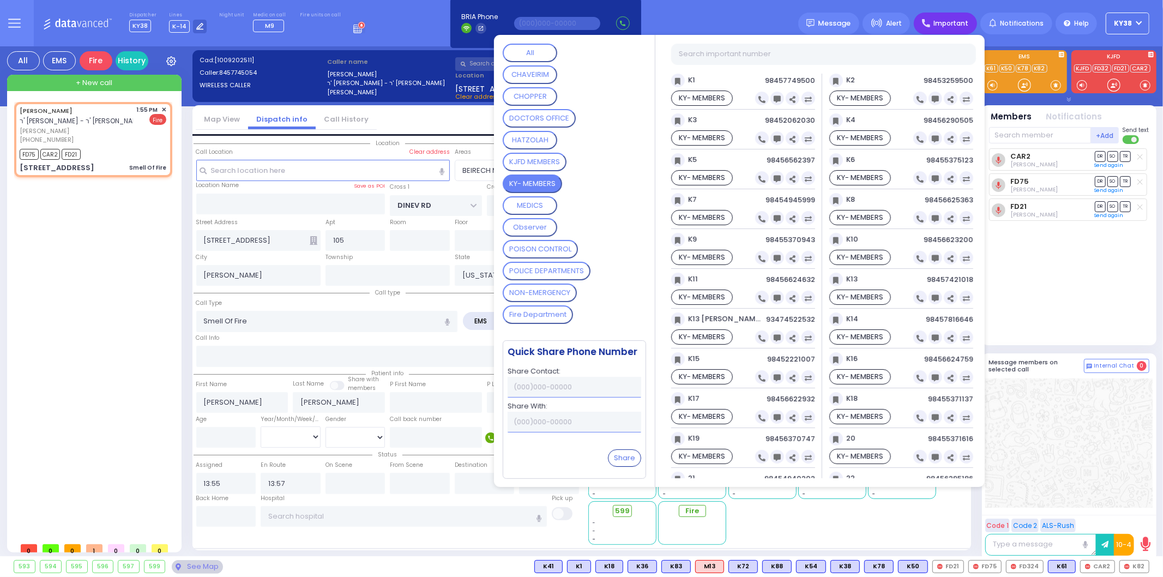
click at [112, 224] on div "[PERSON_NAME] ר' [PERSON_NAME] - ר' [PERSON_NAME] [PERSON_NAME] [PHONE_NUMBER] …" at bounding box center [95, 319] width 162 height 435
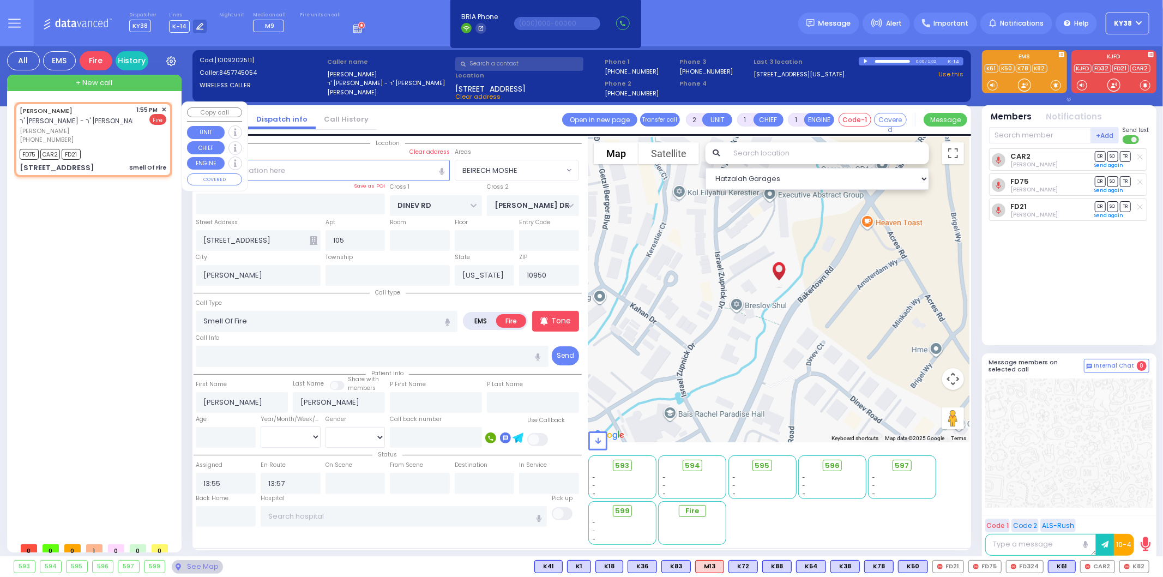
drag, startPoint x: 128, startPoint y: 136, endPoint x: 134, endPoint y: 139, distance: 6.1
click at [130, 137] on div "[PHONE_NUMBER]" at bounding box center [76, 139] width 113 height 9
select select
radio input "true"
select select
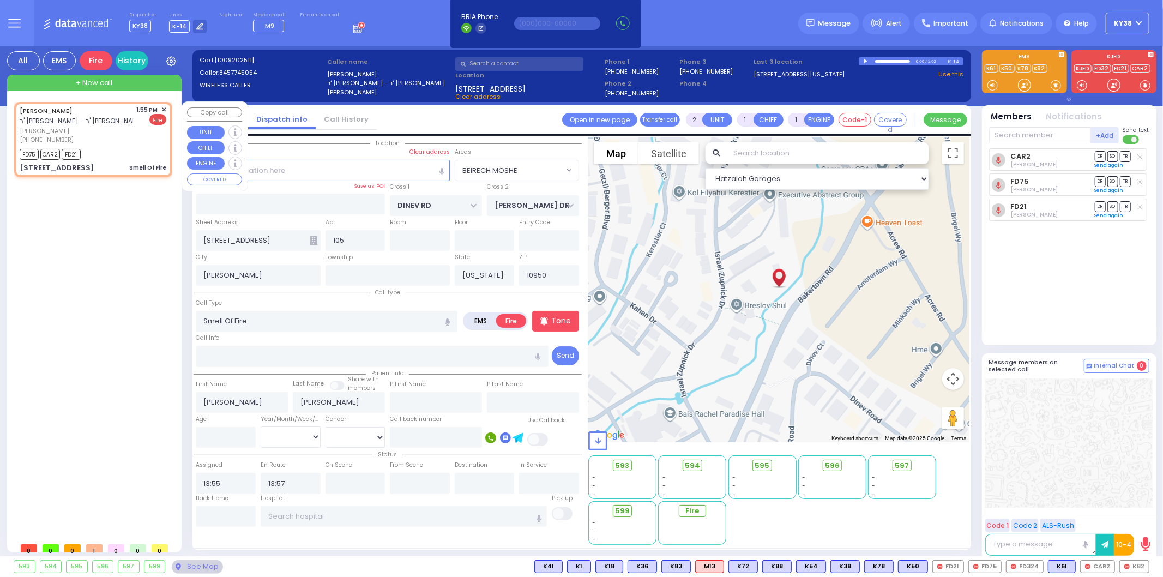
select select "Hatzalah Garages"
select select "BEIRECH MOSHE"
click at [230, 513] on input "text" at bounding box center [226, 516] width 60 height 21
click at [231, 513] on input "text" at bounding box center [226, 516] width 60 height 21
type input "14:24"
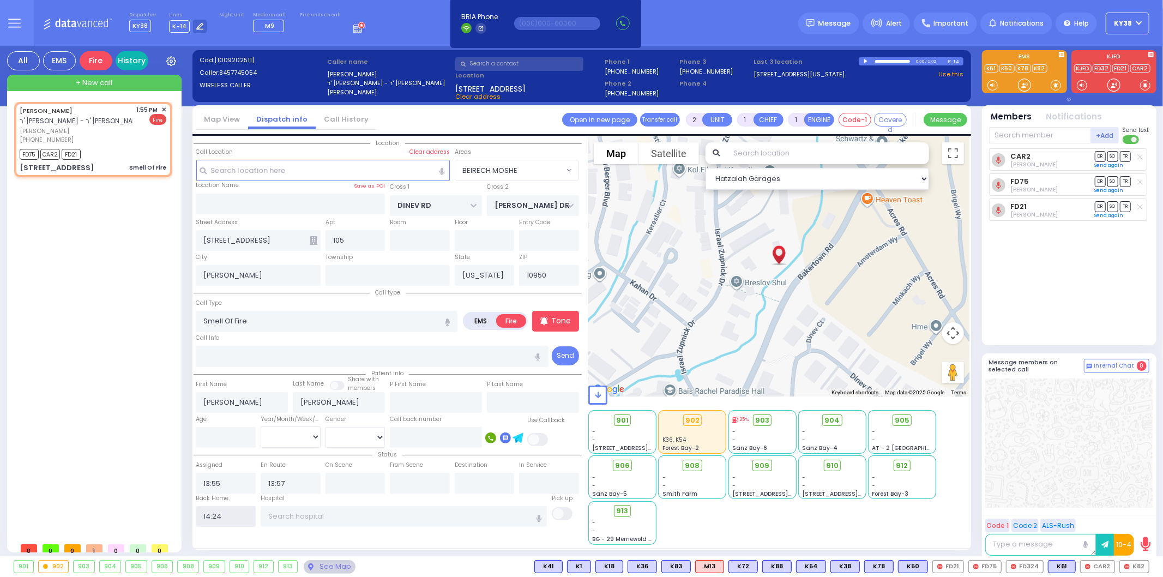
select select
radio input "true"
select select
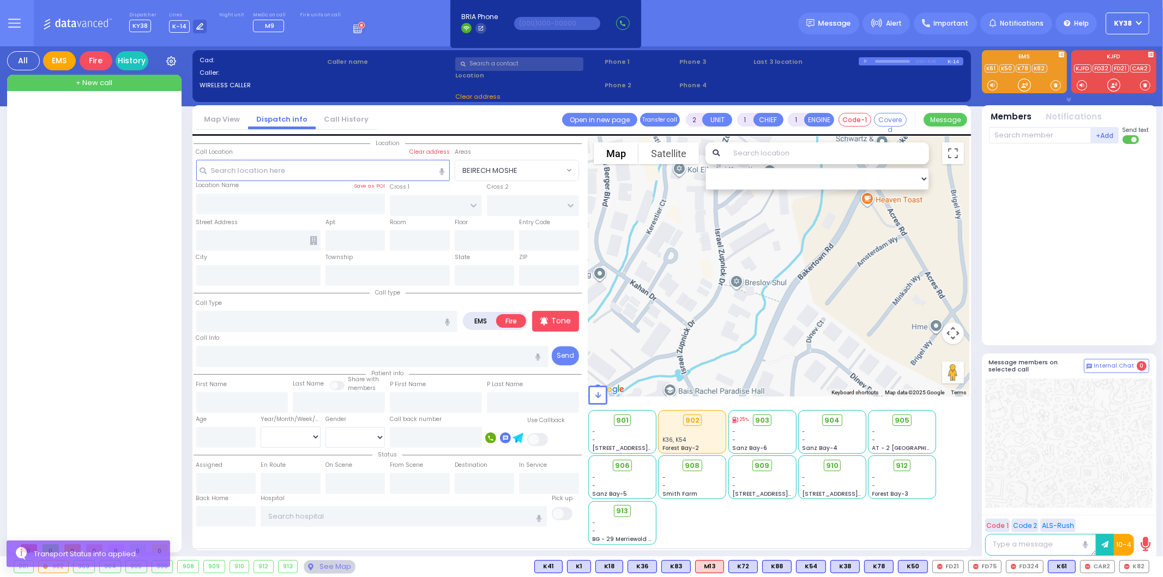
click at [57, 64] on div "EMS" at bounding box center [59, 60] width 33 height 19
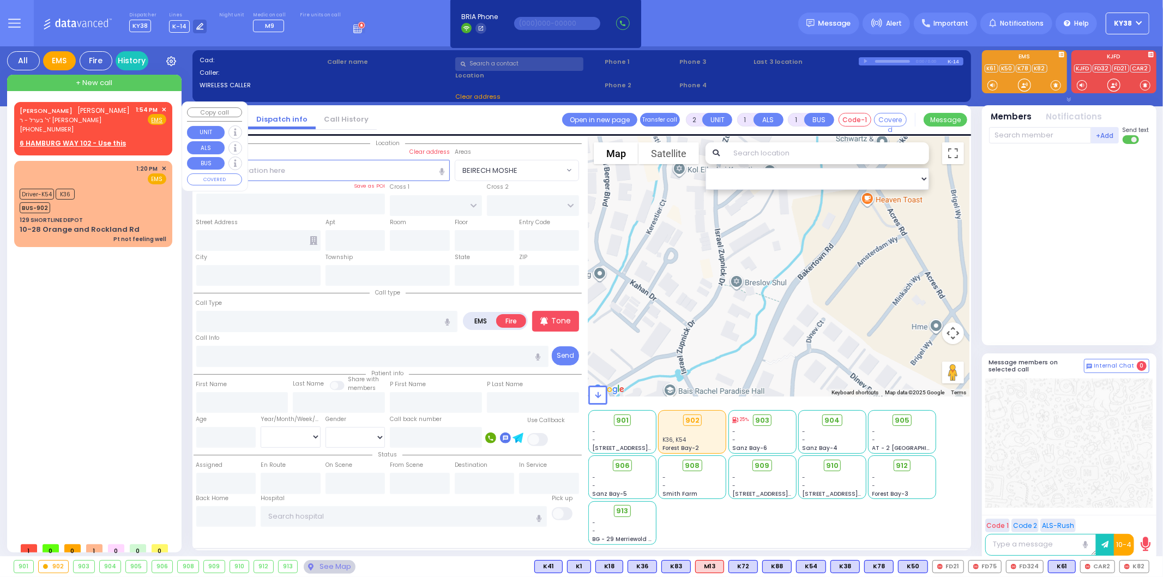
click at [166, 109] on span "✕" at bounding box center [163, 109] width 5 height 9
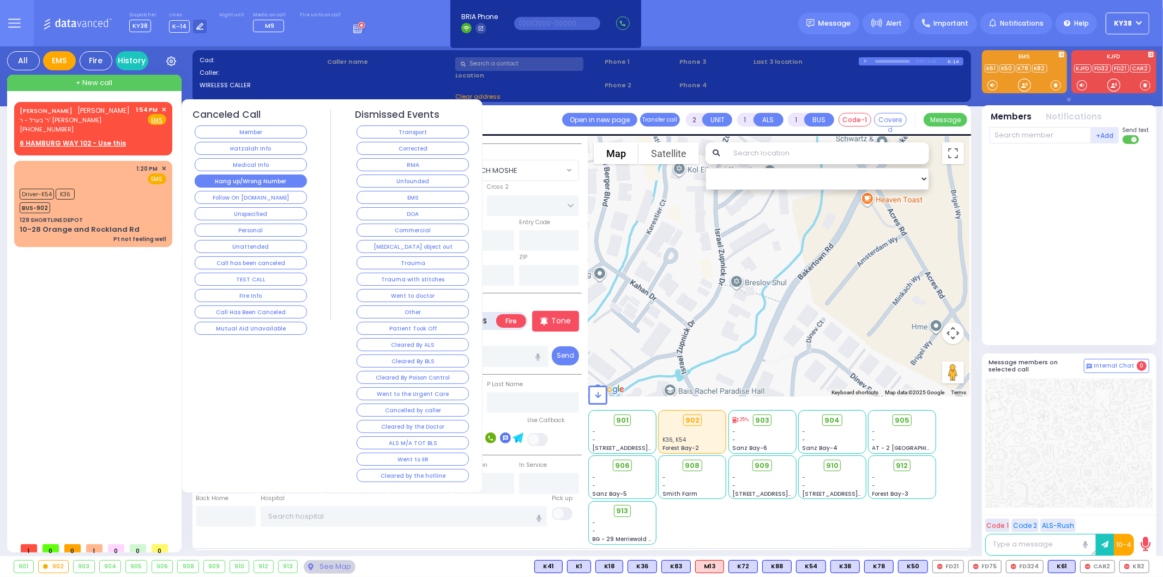
click at [220, 183] on button "Hang up/Wrong Number" at bounding box center [251, 180] width 112 height 13
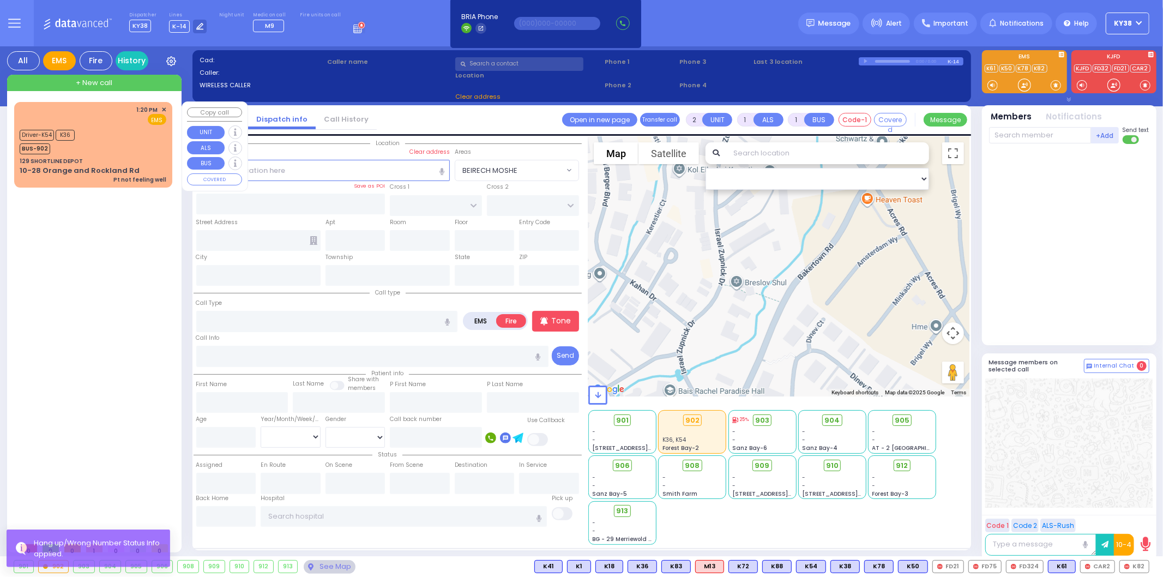
drag, startPoint x: 130, startPoint y: 84, endPoint x: 130, endPoint y: 91, distance: 6.5
click at [130, 89] on div "+ New call" at bounding box center [94, 83] width 174 height 16
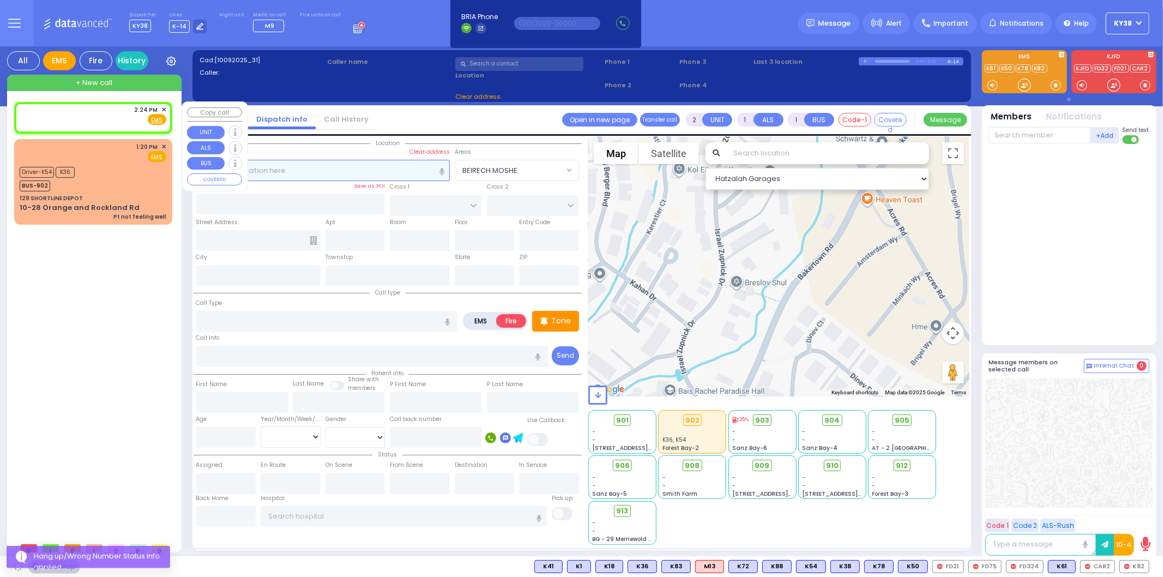
select select
radio input "true"
select select
type input "14:24"
select select "Hatzalah Garages"
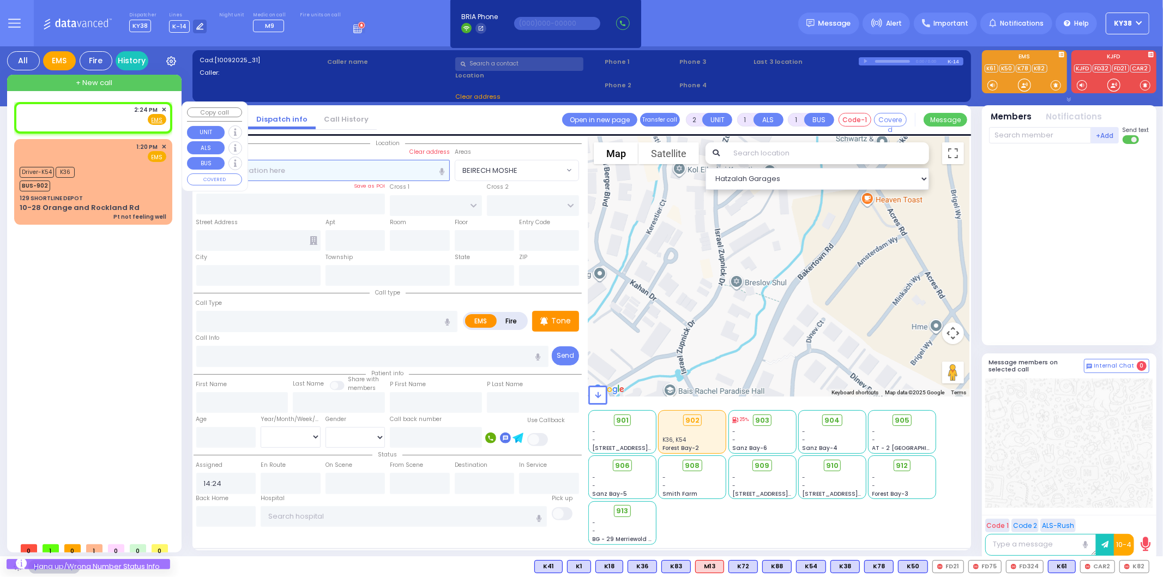
select select
radio input "true"
select select
select select "Hatzalah Garages"
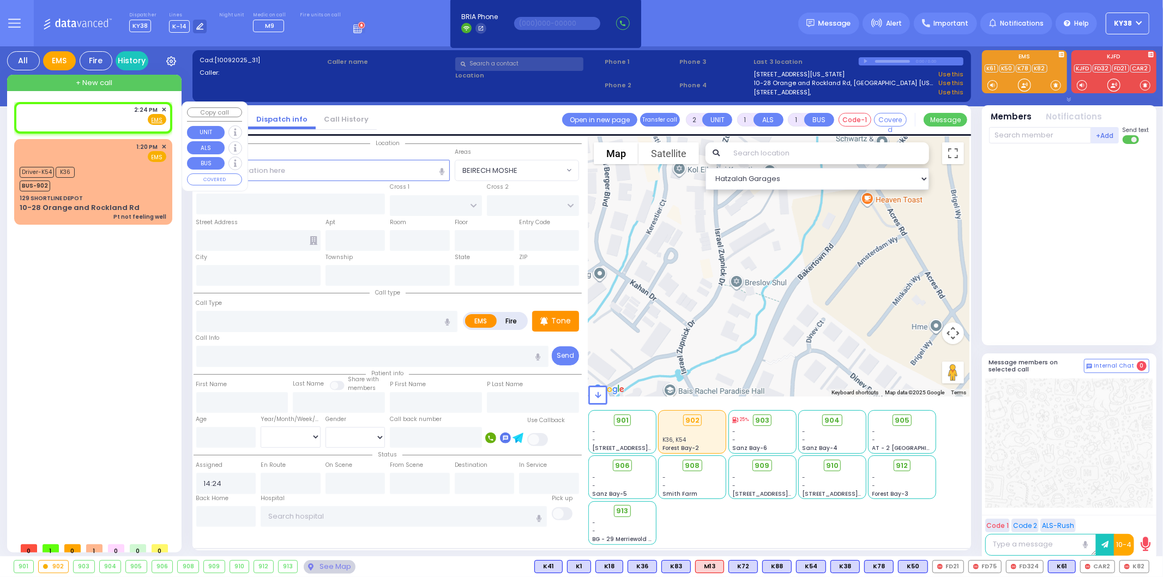
click at [125, 116] on div "2:24 PM ✕ Fire EMS" at bounding box center [93, 115] width 147 height 20
select select
radio input "true"
select select
select select "Hatzalah Garages"
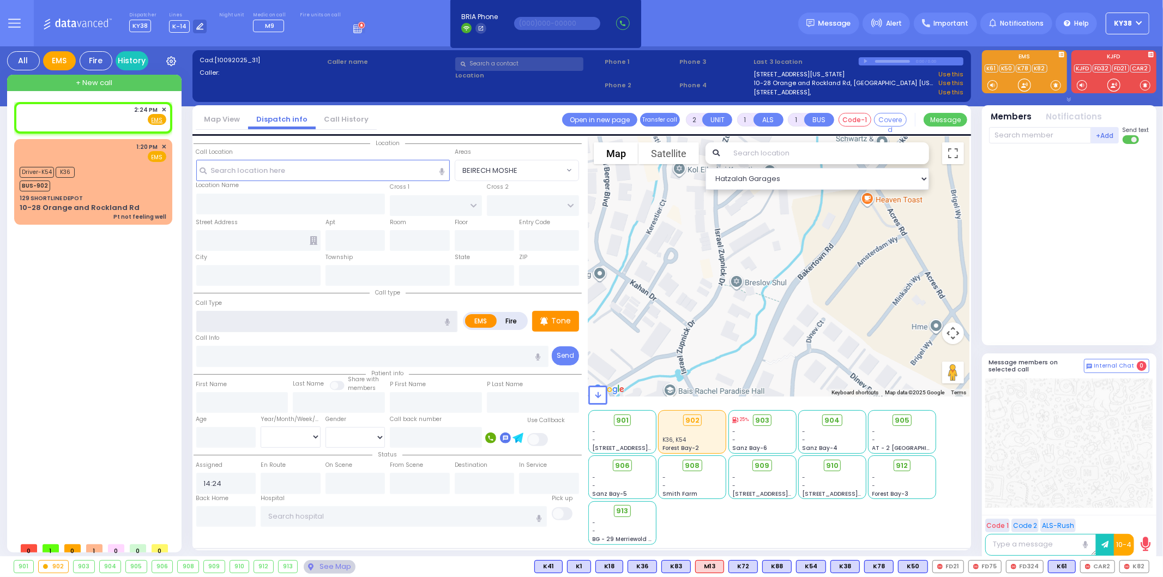
click at [263, 318] on input "text" at bounding box center [327, 321] width 262 height 21
select select
radio input "true"
select select
select select "Hatzalah Garages"
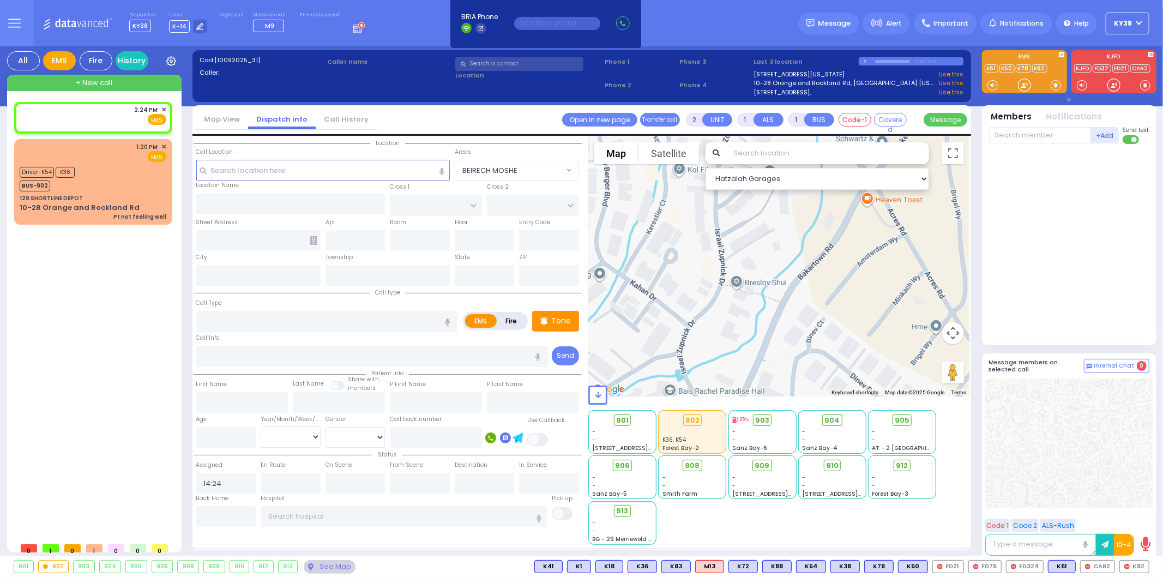
click at [445, 318] on icon "button" at bounding box center [447, 321] width 5 height 7
type input "transport"
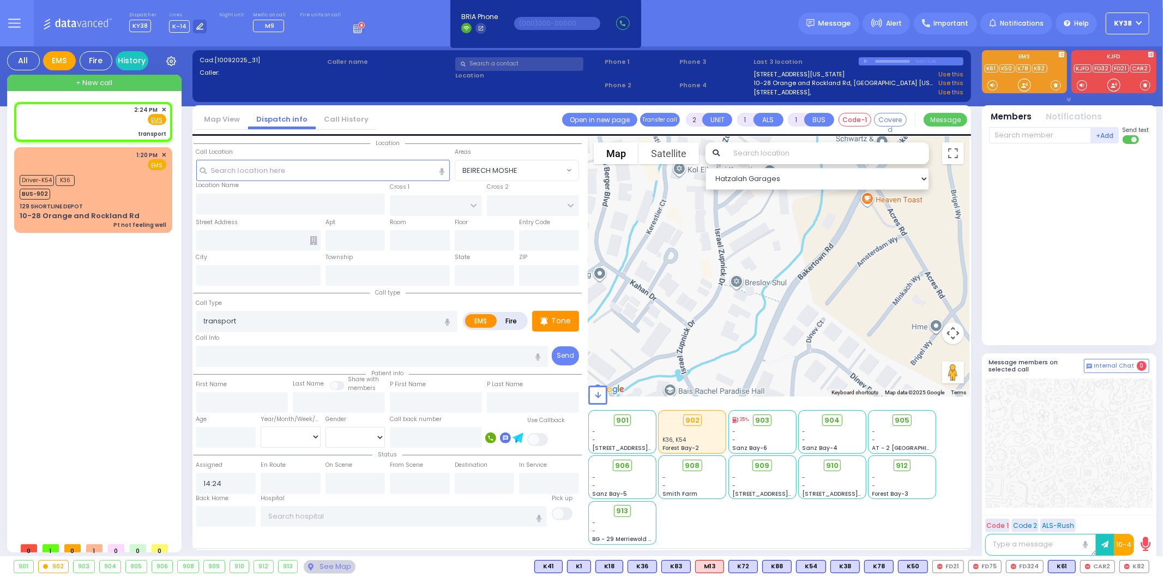
select select
radio input "true"
select select
select select "Hatzalah Garages"
click at [243, 204] on input "text" at bounding box center [290, 204] width 189 height 21
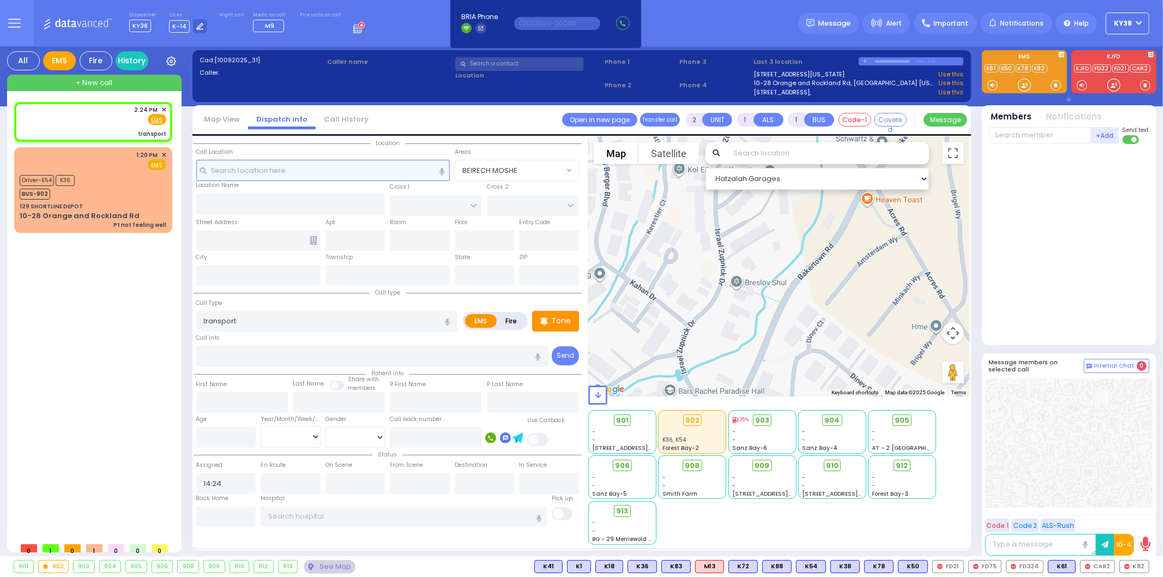
click at [275, 176] on input "text" at bounding box center [322, 170] width 253 height 21
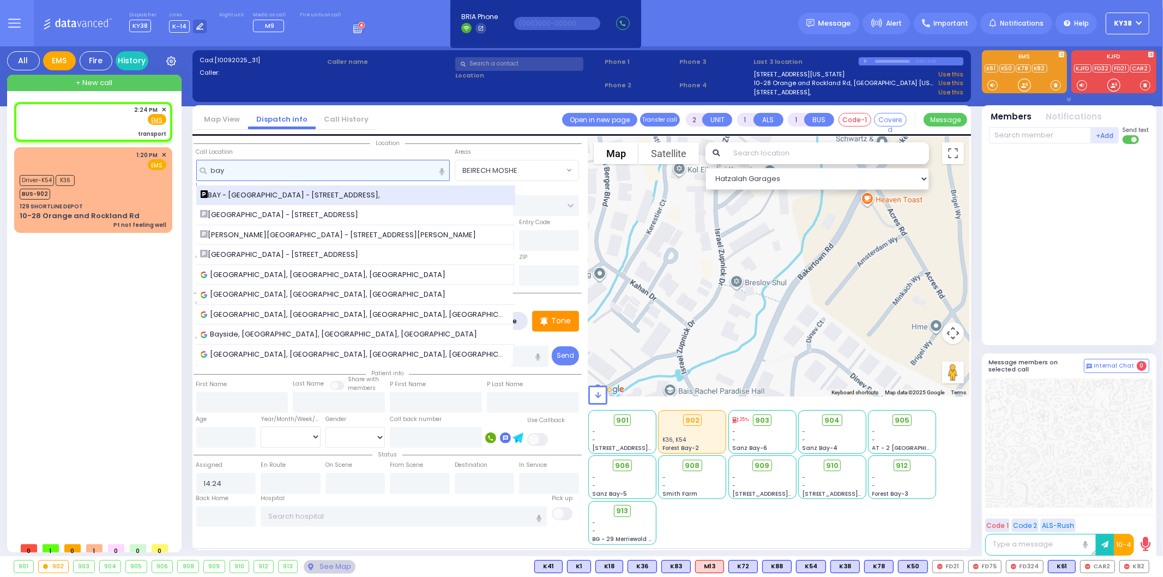
type input "bay"
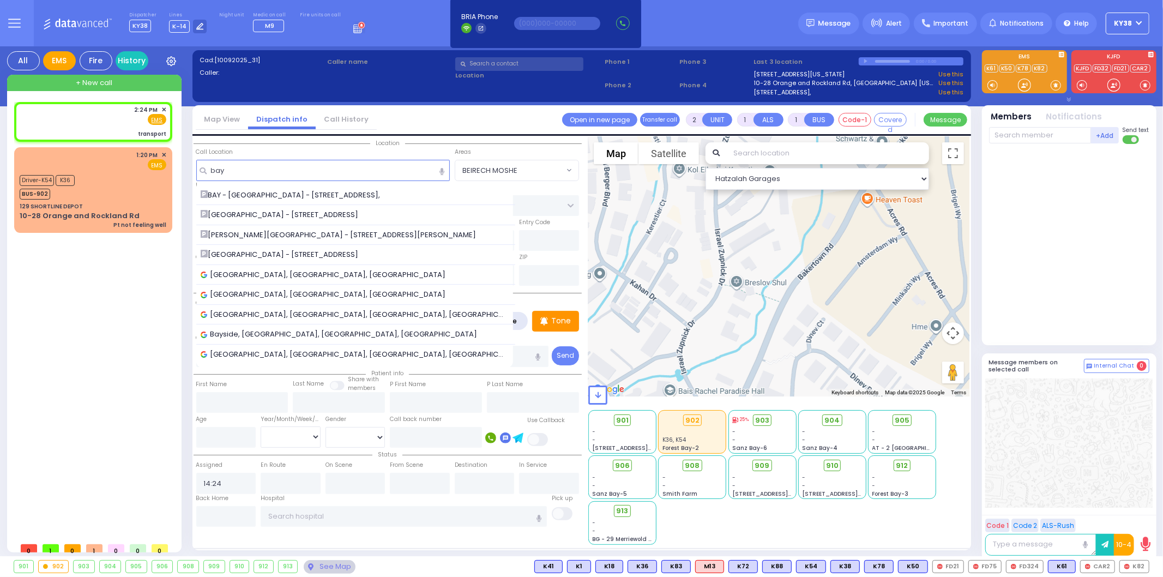
click at [258, 197] on span "BAY - [GEOGRAPHIC_DATA] - [STREET_ADDRESS]," at bounding box center [293, 195] width 184 height 11
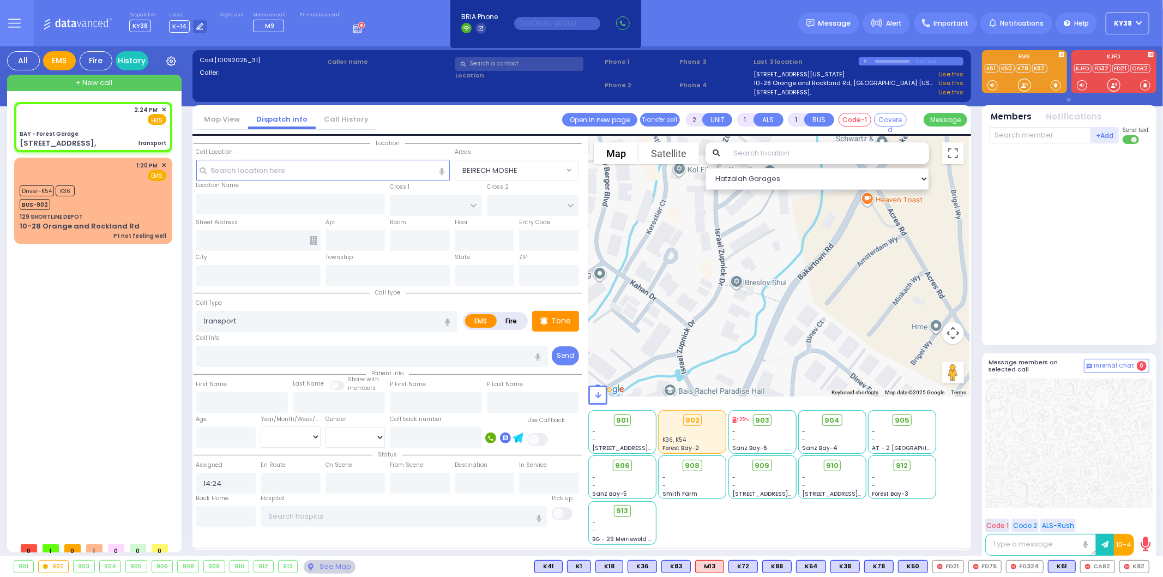
select select
radio input "true"
select select
select select "Hatzalah Garages"
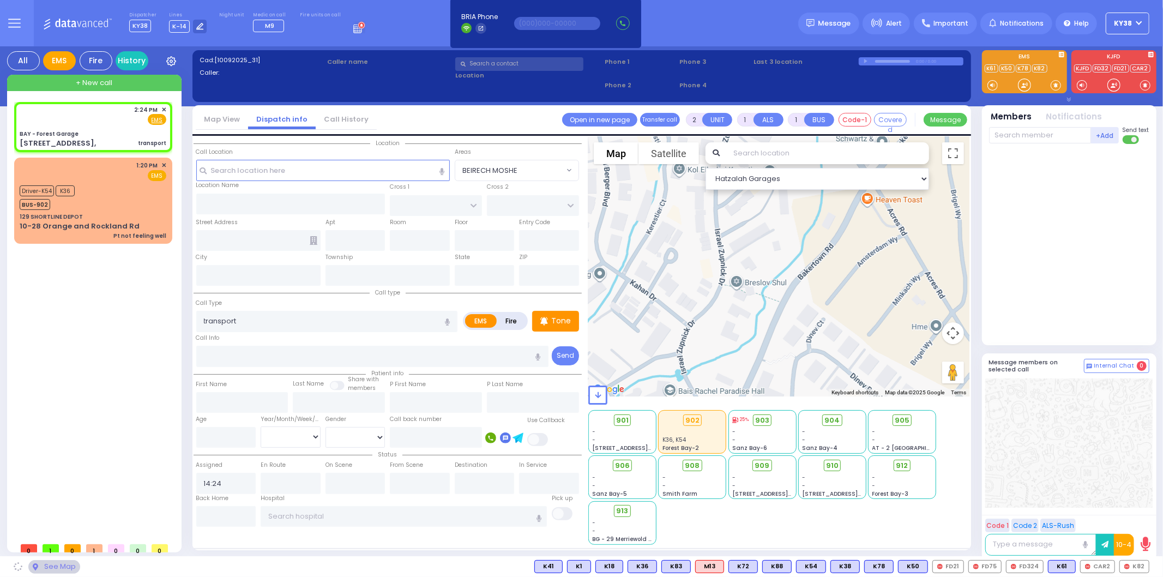
type input "BAY - Forest Garage"
type input "SANZ COURT"
type input "HAYES COURT"
type input "[STREET_ADDRESS],"
type input "Monroe"
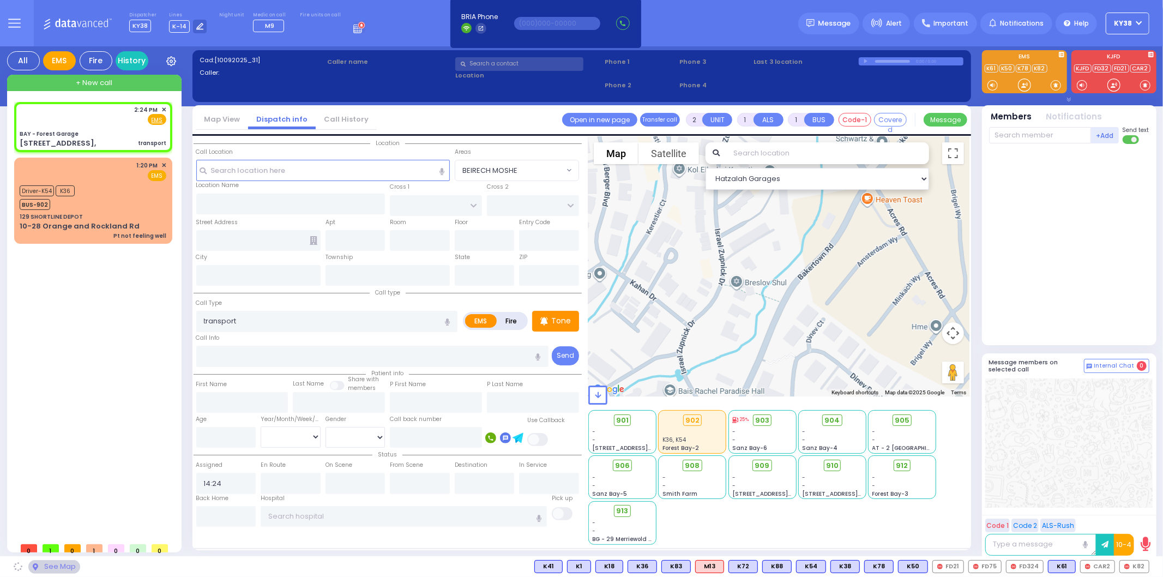
type input "[US_STATE]"
type input "10950"
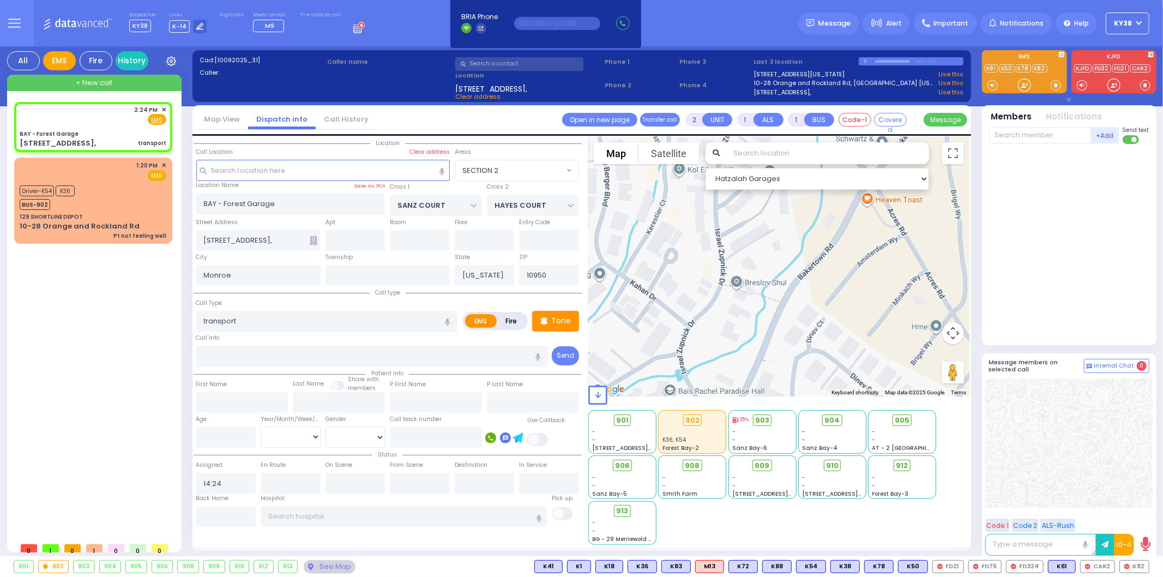
select select "SECTION 2"
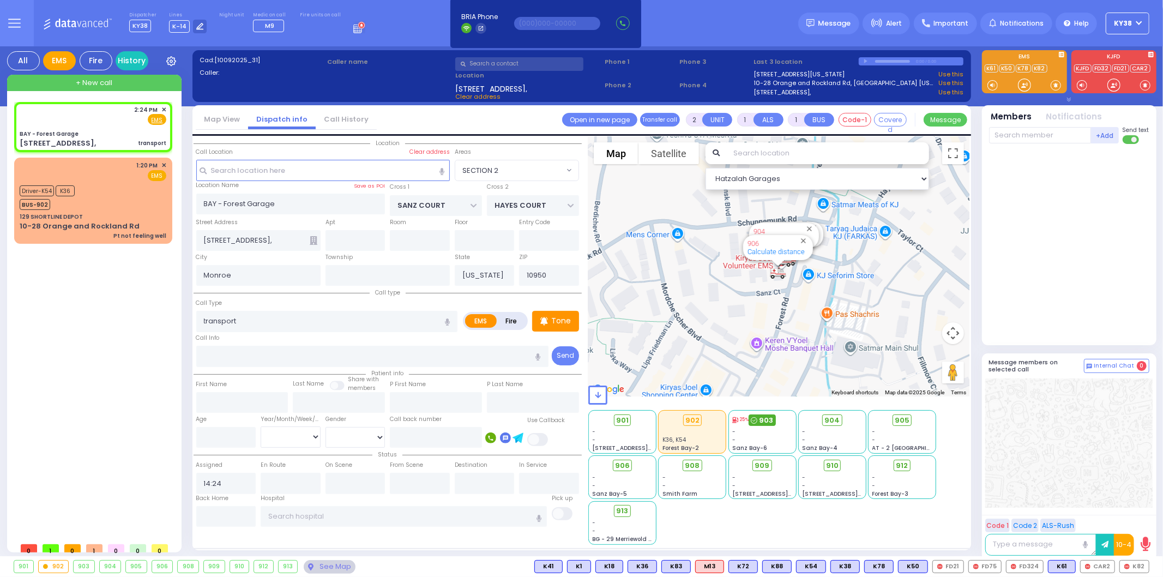
click at [760, 418] on span "903" at bounding box center [766, 420] width 14 height 11
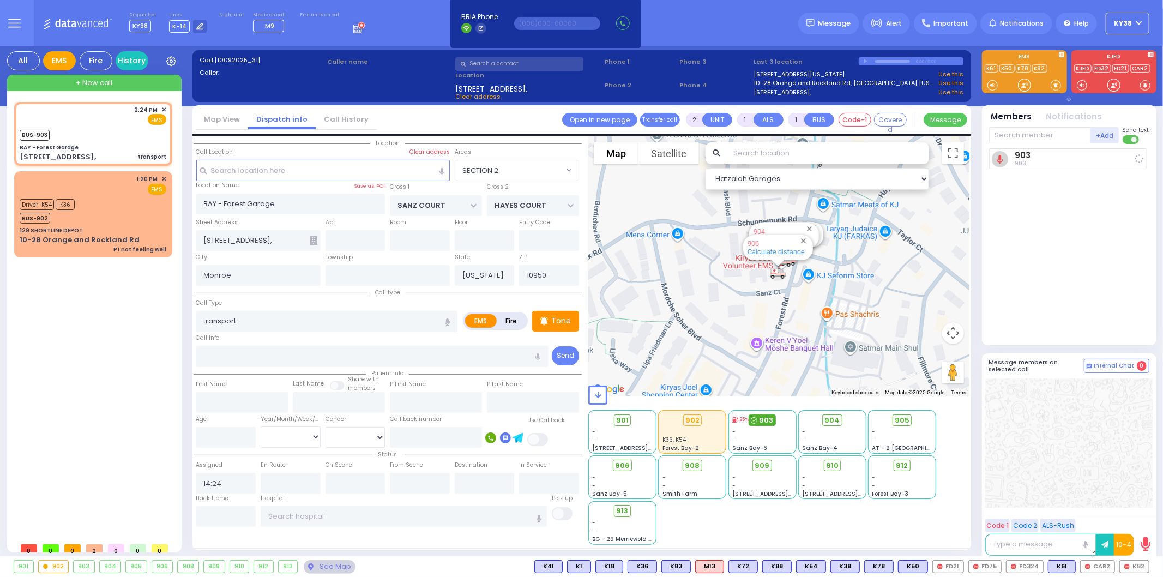
select select
radio input "true"
select select
type input "14:24"
select select "Hatzalah Garages"
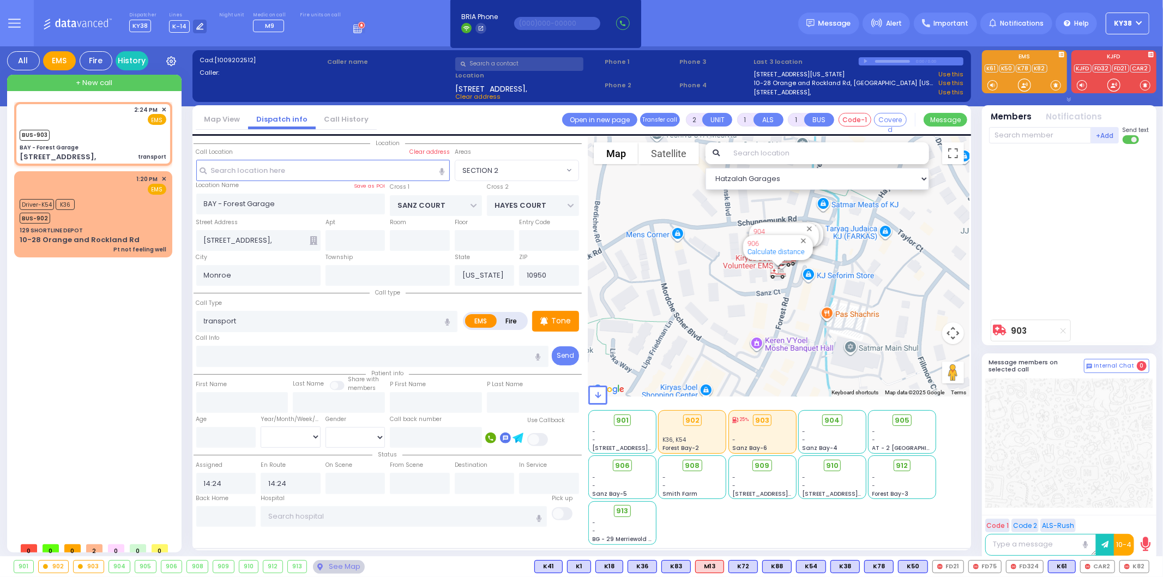
select select "SECTION 2"
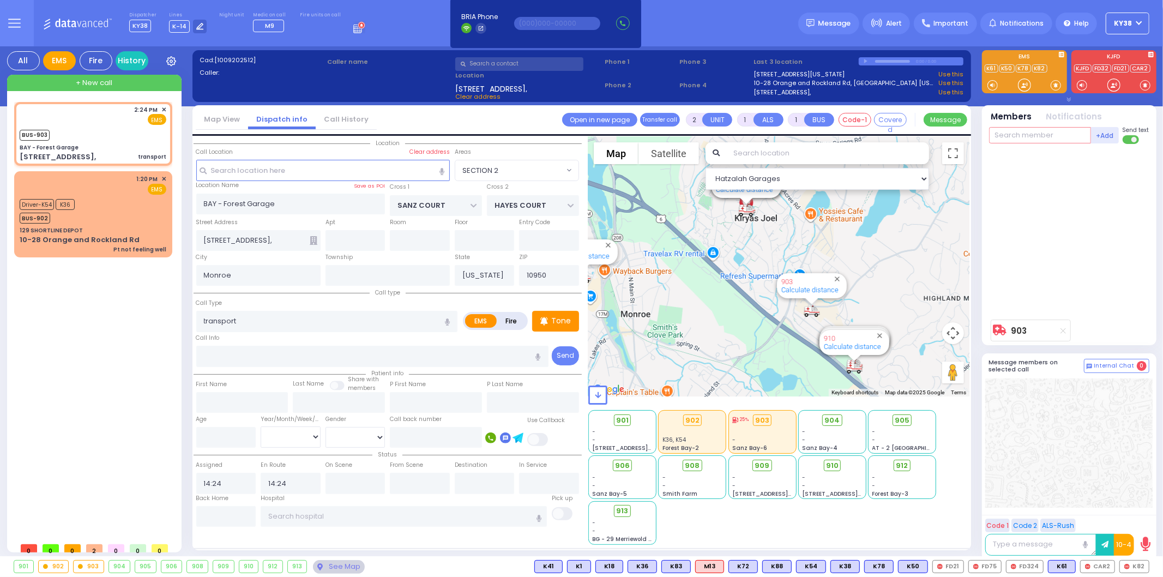
click at [1015, 131] on input "text" at bounding box center [1040, 135] width 102 height 16
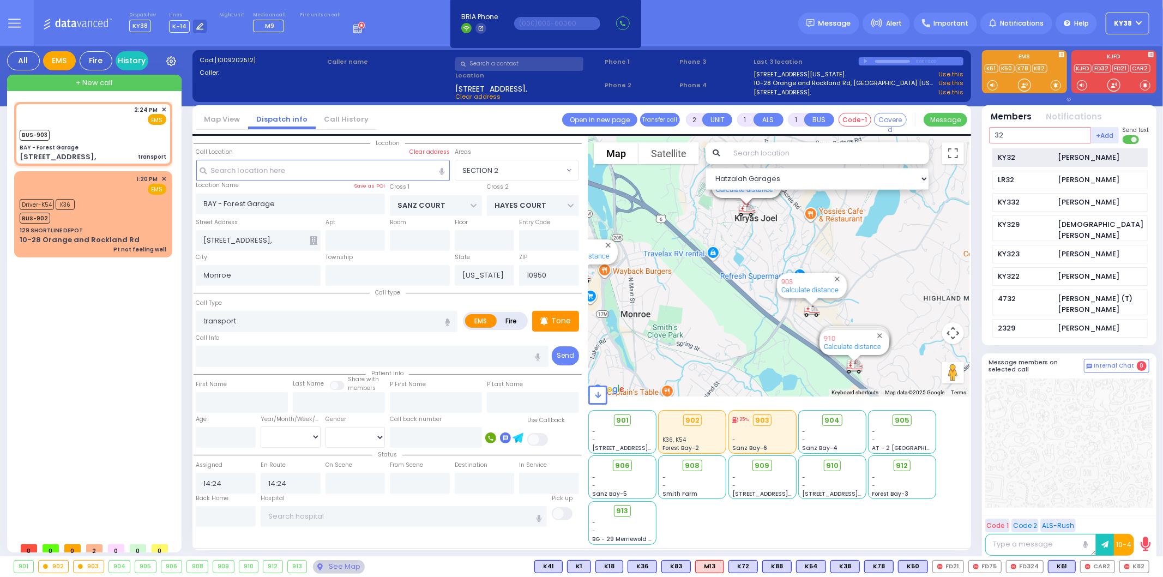
type input "32"
click at [1020, 160] on div "KY32" at bounding box center [1025, 157] width 55 height 11
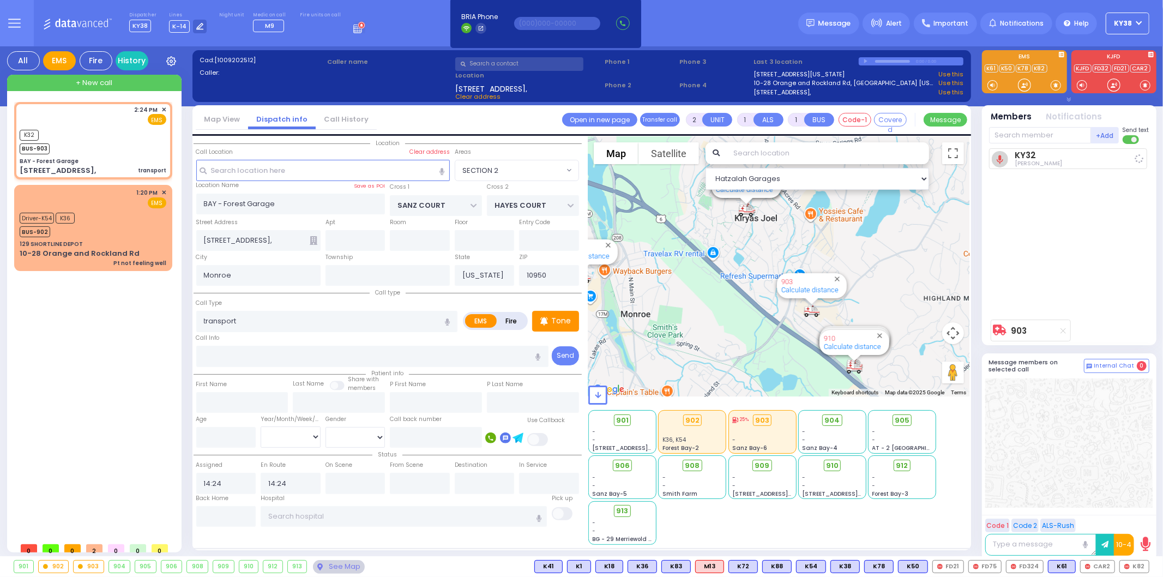
select select
radio input "true"
select select
select select "Hatzalah Garages"
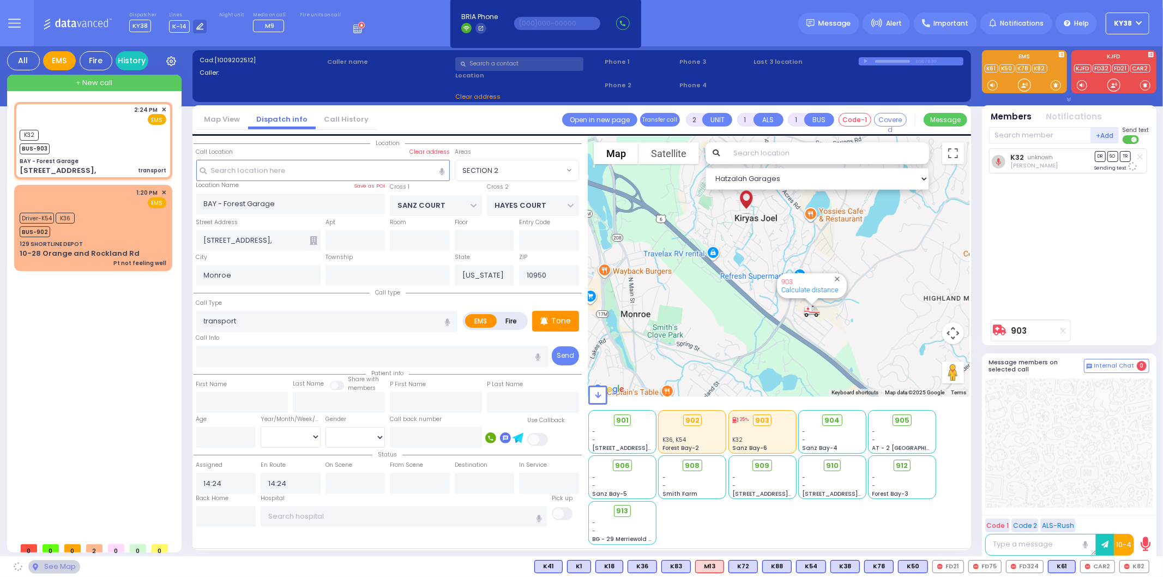
select select "SECTION 2"
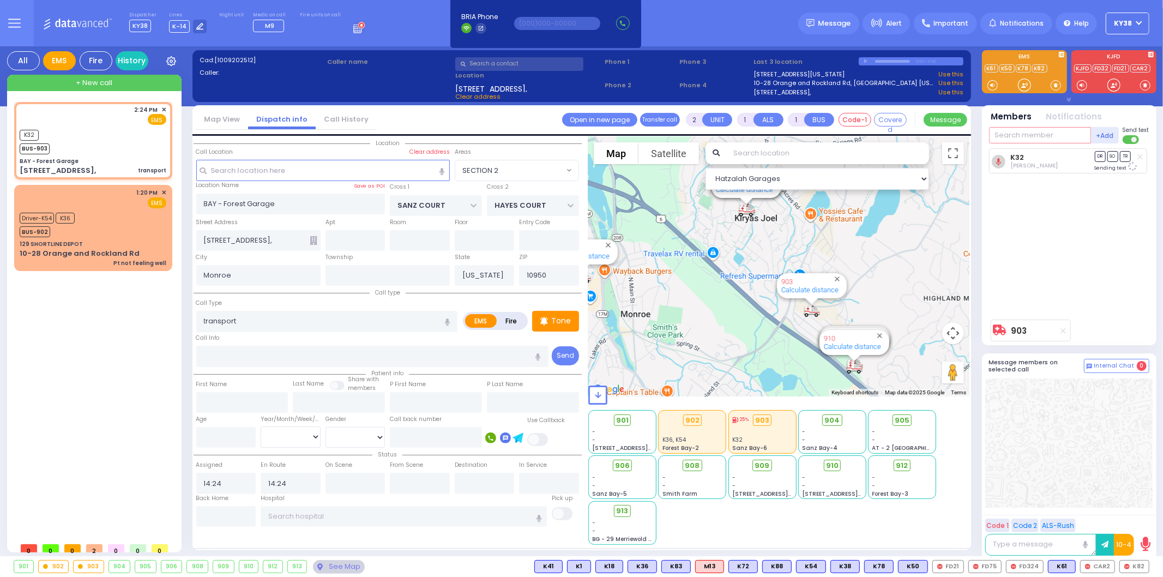
click at [1053, 131] on input "text" at bounding box center [1040, 135] width 102 height 16
type input "52"
click at [1043, 161] on div "KY52" at bounding box center [1025, 157] width 55 height 11
click at [1049, 259] on div "KY52 [PERSON_NAME] K32 DR SO TR" at bounding box center [1070, 231] width 162 height 166
select select
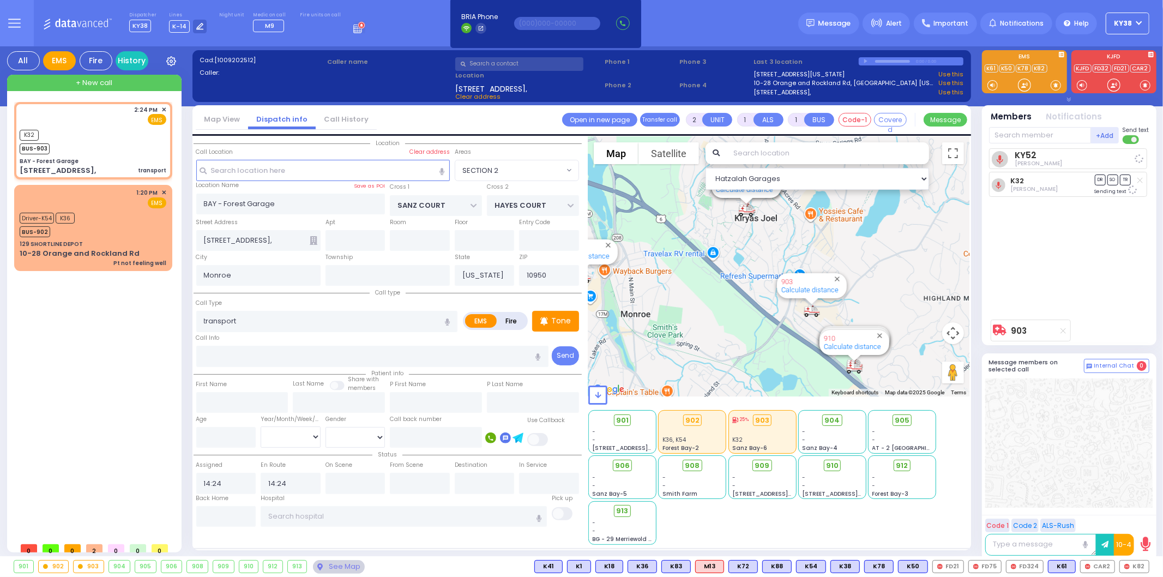
radio input "true"
select select
select select "Hatzalah Garages"
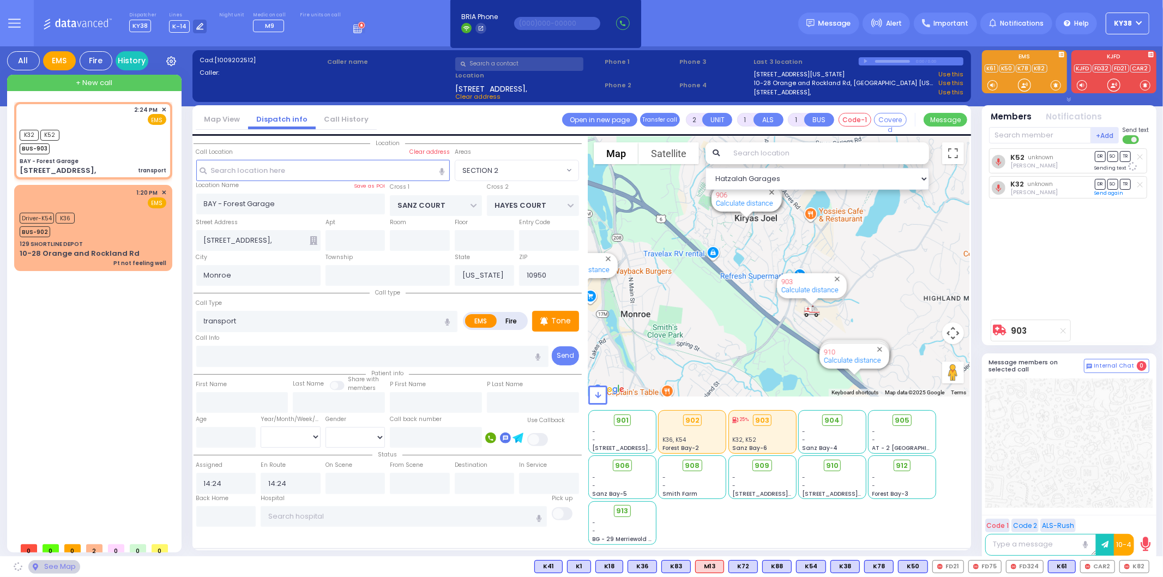
select select "SECTION 2"
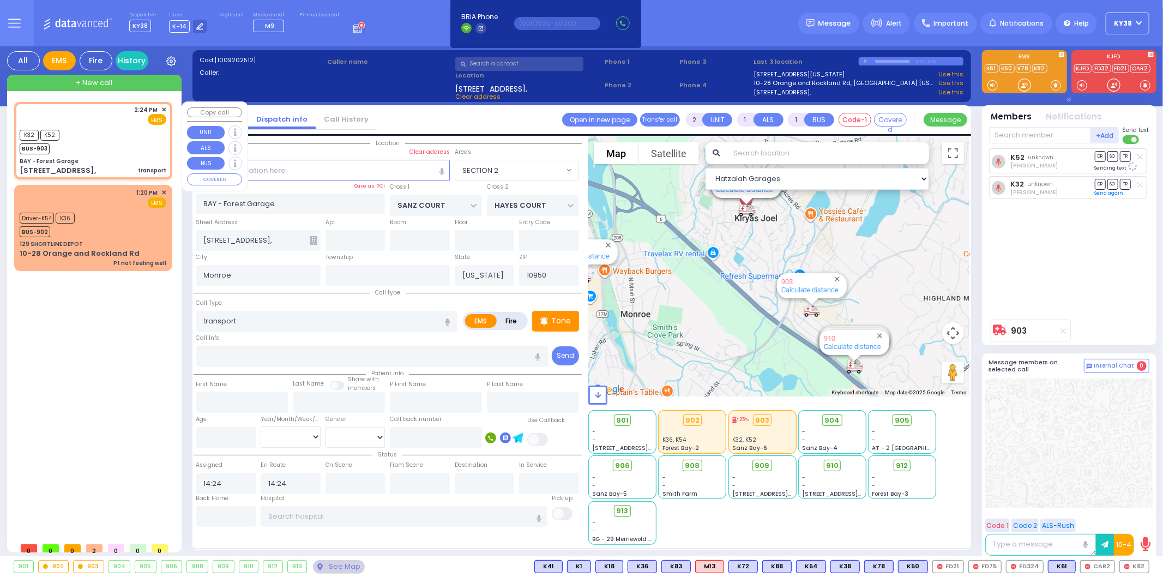
click at [105, 134] on div "K32 K52 BUS-903" at bounding box center [93, 140] width 147 height 27
select select
radio input "true"
select select
select select "Hatzalah Garages"
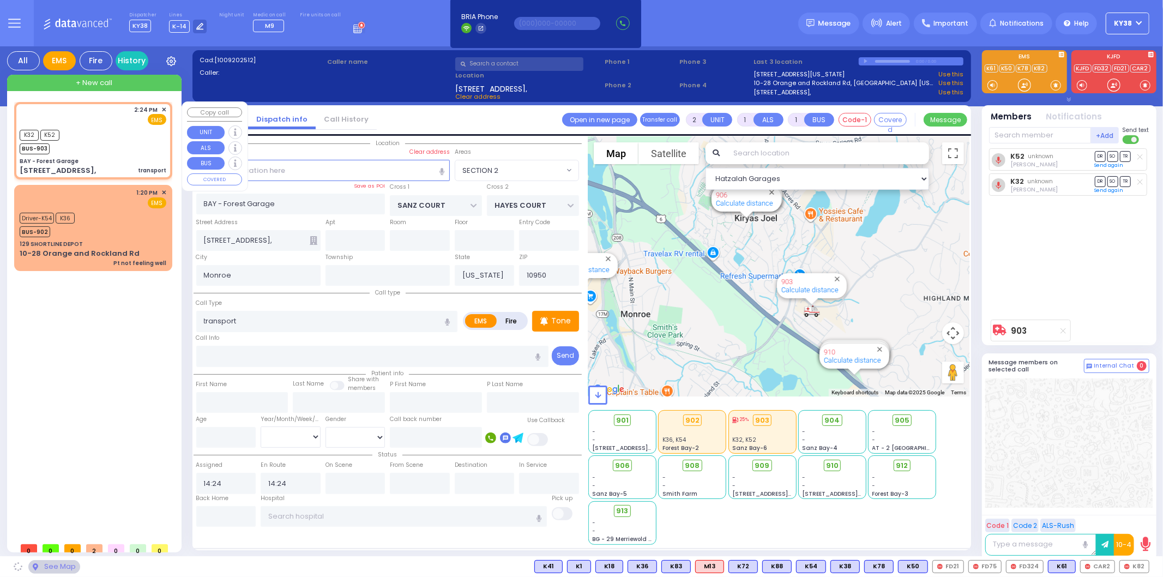
select select "SECTION 2"
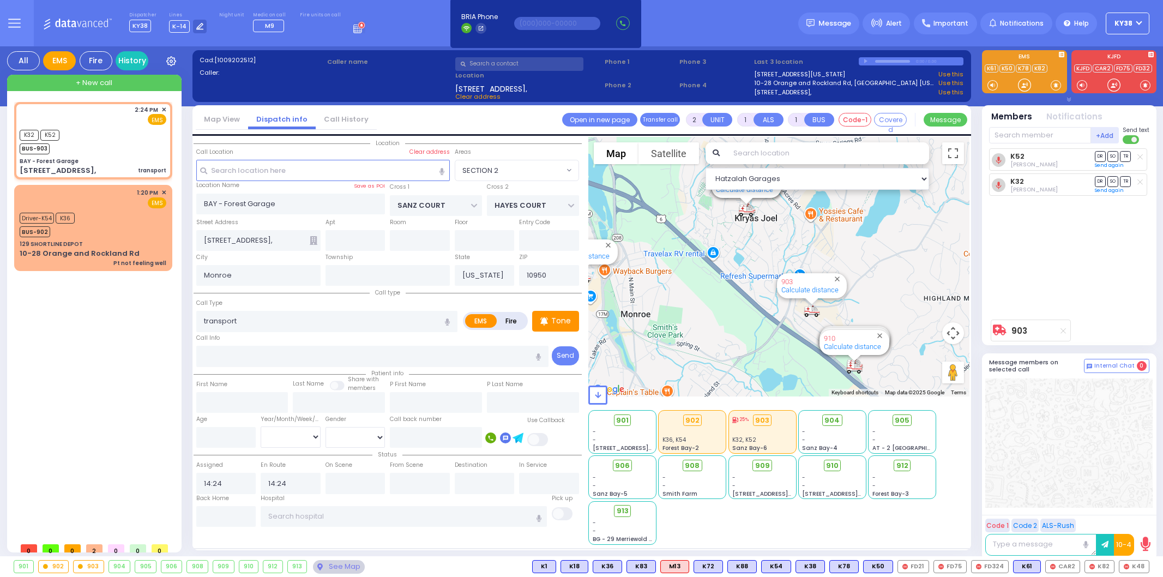
select select "SECTION 2"
select select
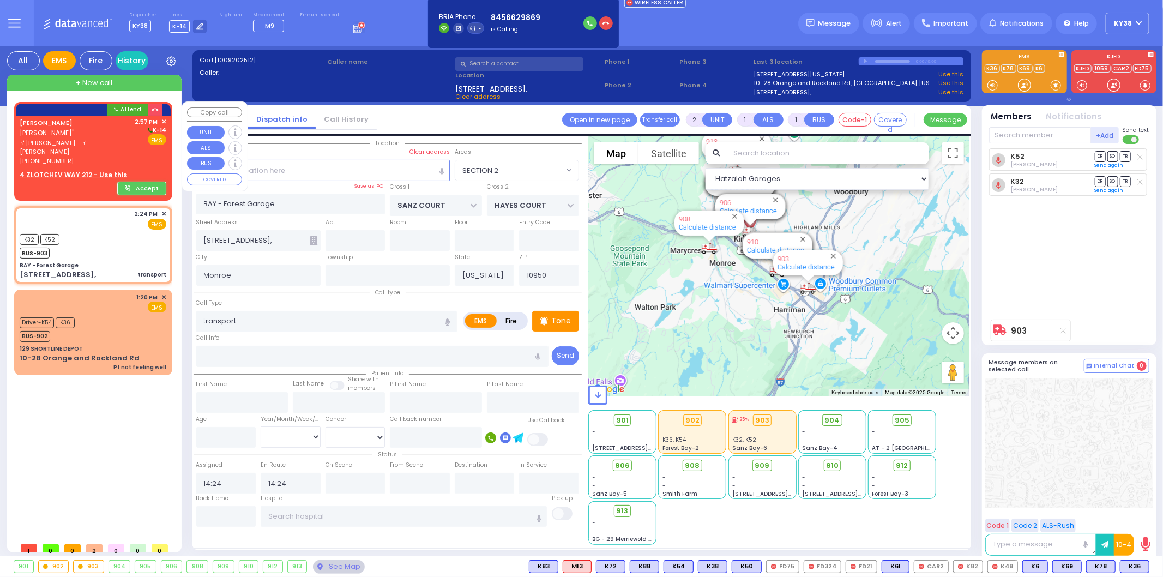
click at [134, 134] on div "JOSEPH KATZ יוסף כץ" ר' יצחק יעקב - ר' אלימלך רייך (845) 662-9869 2:57 PM ✕ K-1…" at bounding box center [93, 141] width 147 height 49
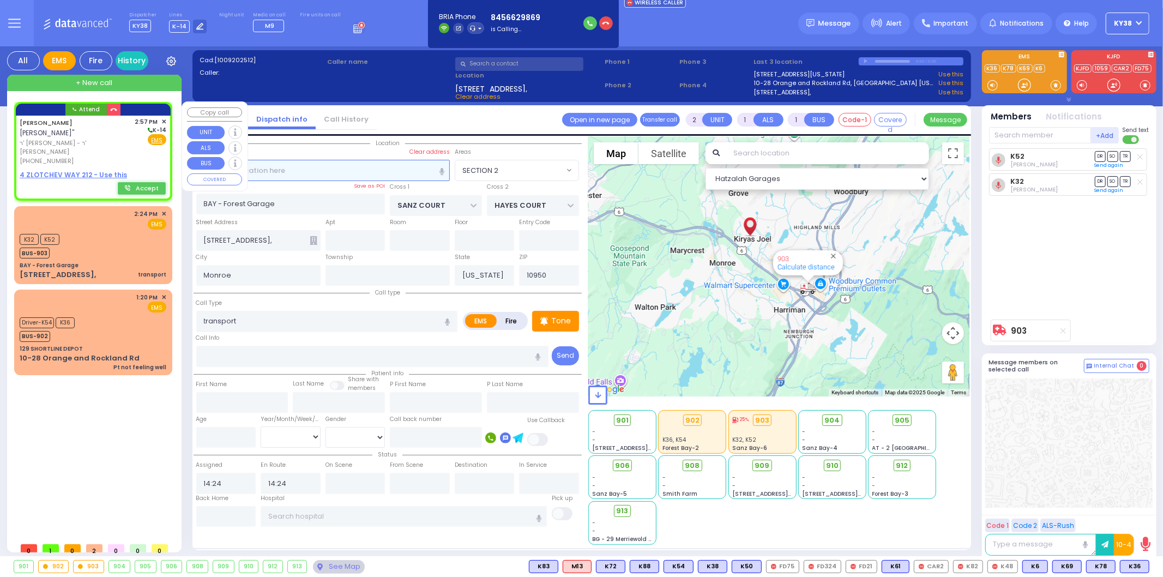
select select
radio input "true"
type input "JOSEPH"
type input "KATZ"
select select
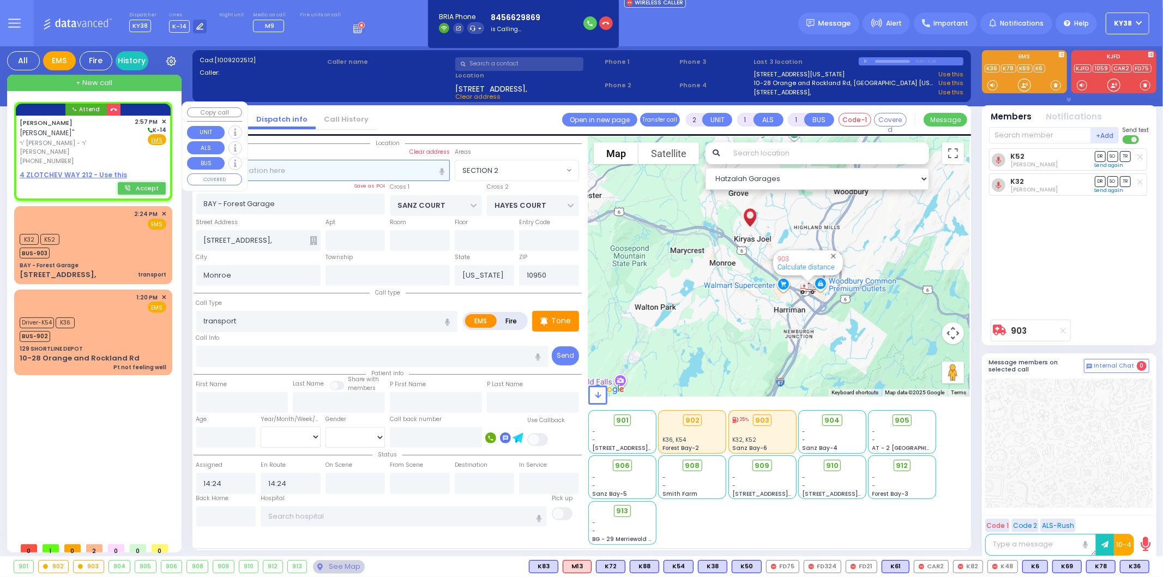
type input "14:57"
select select "Hatzalah Garages"
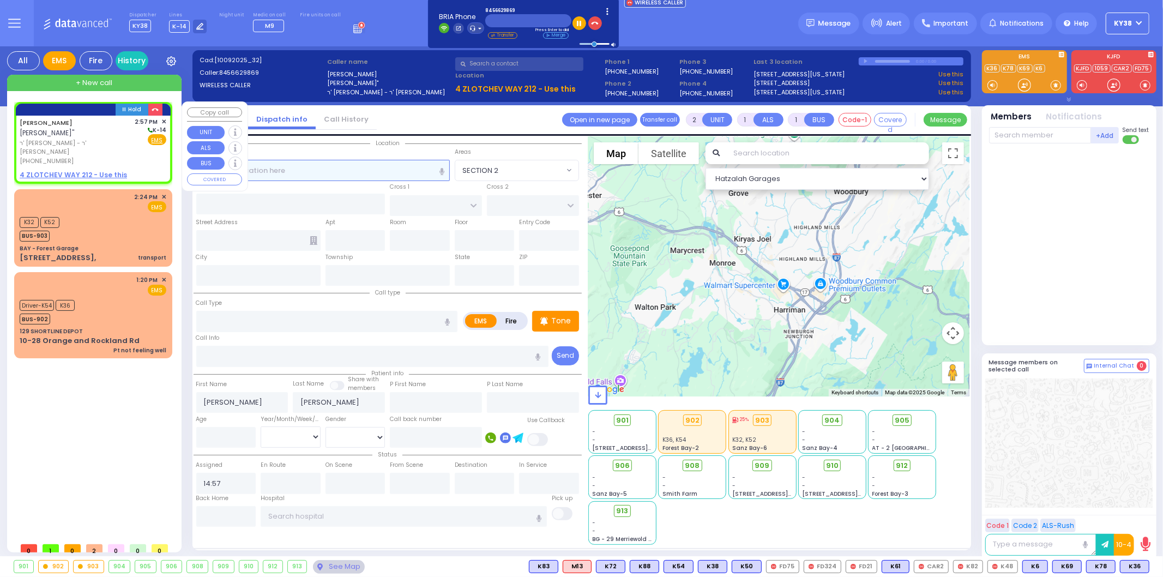
select select
radio input "true"
select select
select select "Hatzalah Garages"
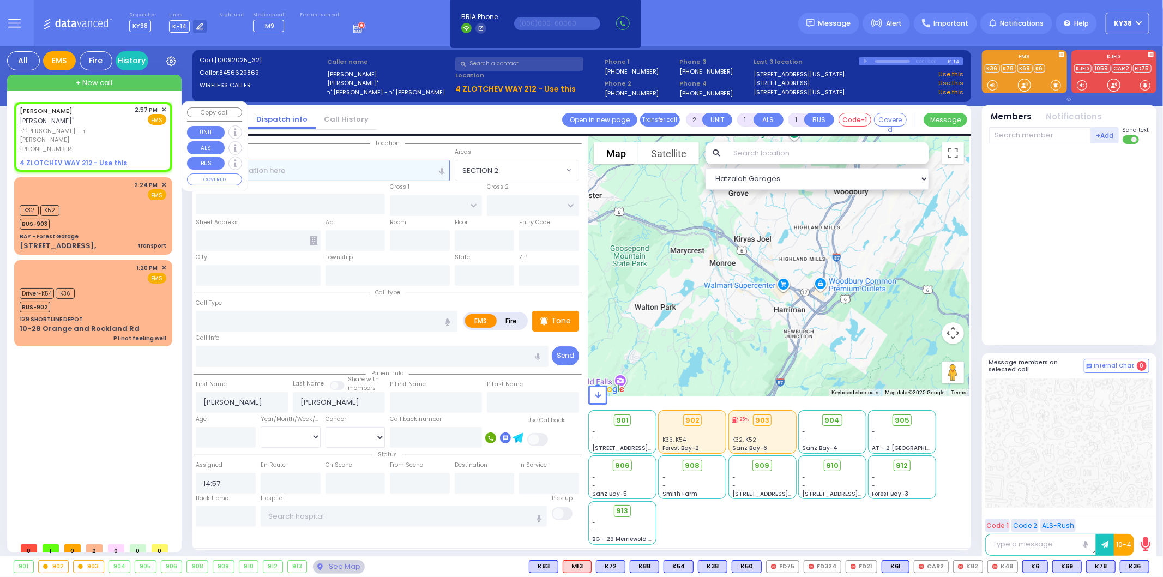
select select
radio input "true"
select select
select select "Hatzalah Garages"
click at [126, 124] on div "JOSEPH KATZ יוסף כץ" ר' יצחק יעקב - ר' אלימלך רייך (845) 662-9869 2:57 PM ✕ Fir…" at bounding box center [93, 129] width 147 height 49
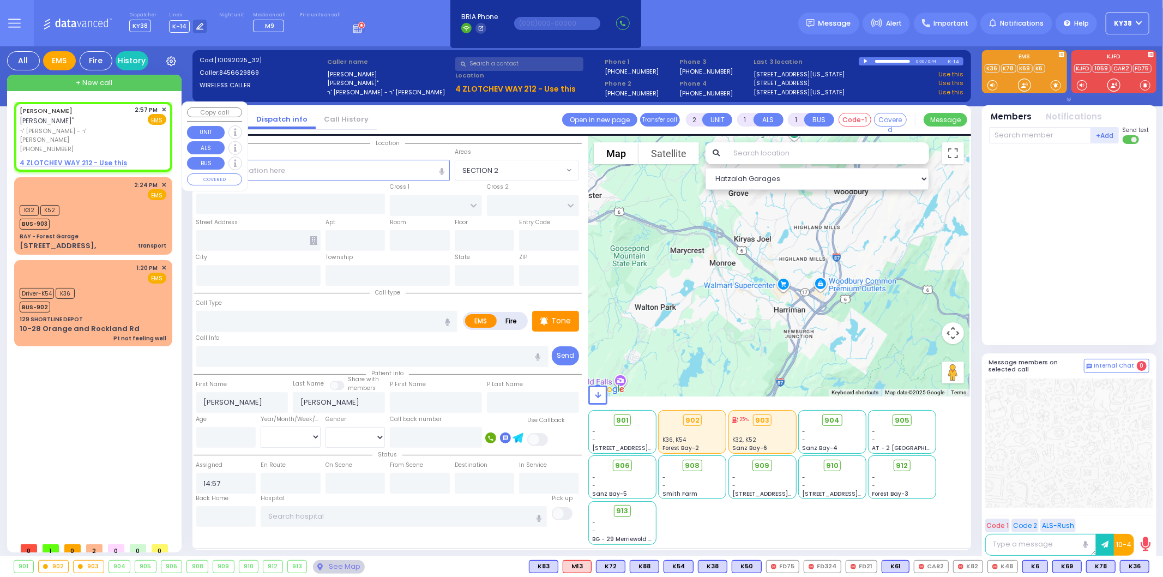
select select
radio input "true"
select select
select select "Hatzalah Garages"
click at [137, 129] on div "JOSEPH KATZ יוסף כץ" ר' יצחק יעקב - ר' אלימלך רייך (845) 662-9869 2:57 PM ✕ Fir…" at bounding box center [93, 129] width 147 height 49
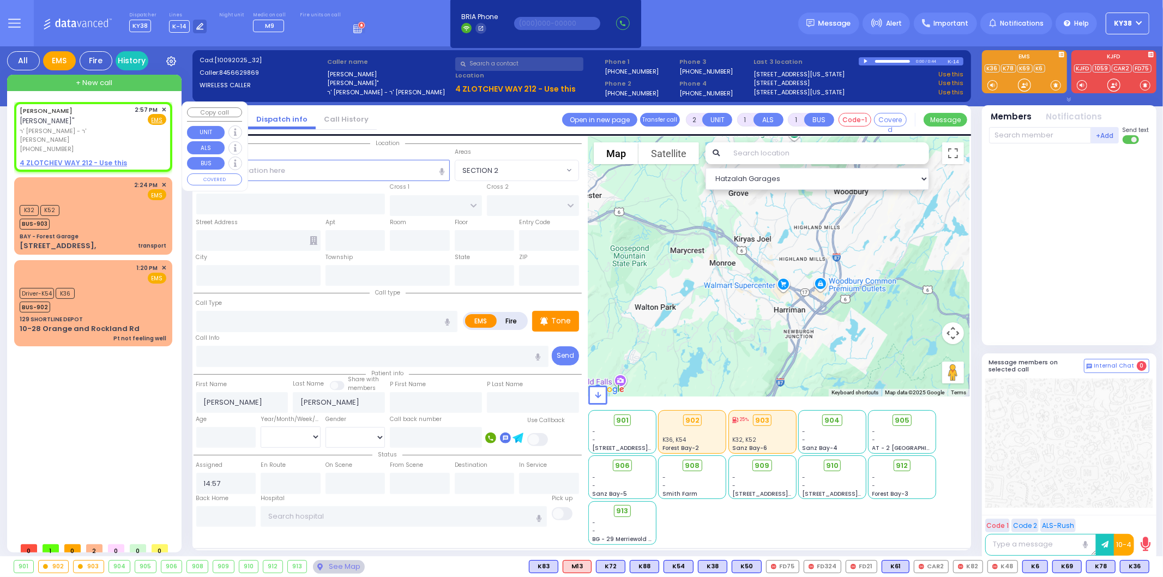
select select
radio input "true"
select select
select select "Hatzalah Garages"
click at [167, 104] on div "JOSEPH KATZ יוסף כץ" ר' יצחק יעקב - ר' אלימלך רייך (845) 662-9869 2:57 PM ✕ Fir…" at bounding box center [93, 137] width 154 height 66
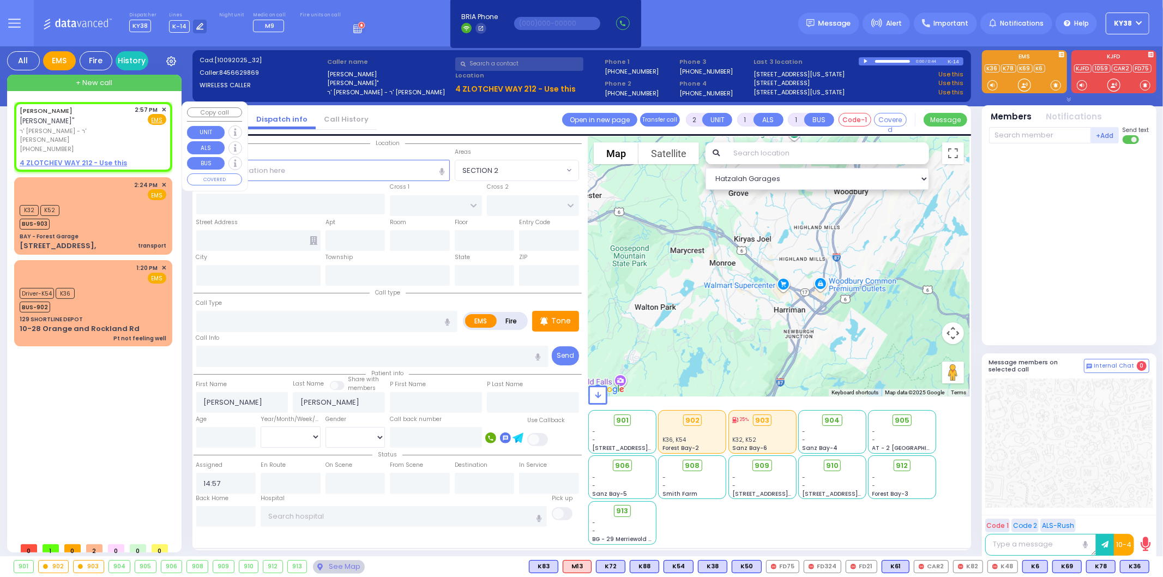
select select
radio input "true"
select select
select select "Hatzalah Garages"
click at [164, 107] on span "✕" at bounding box center [163, 109] width 5 height 9
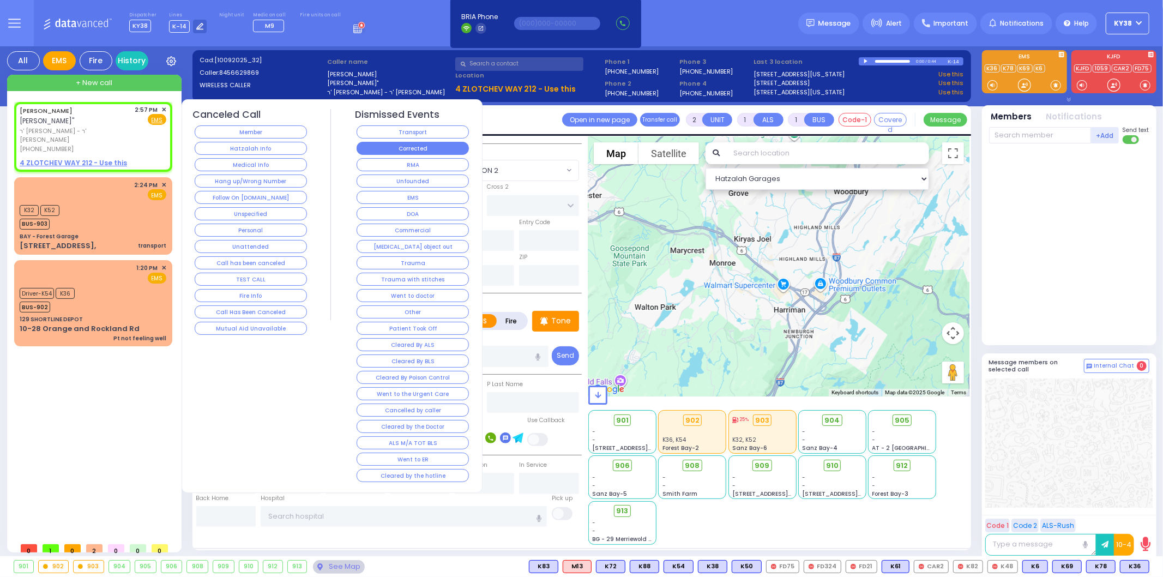
click at [405, 148] on button "Corrected" at bounding box center [412, 148] width 112 height 13
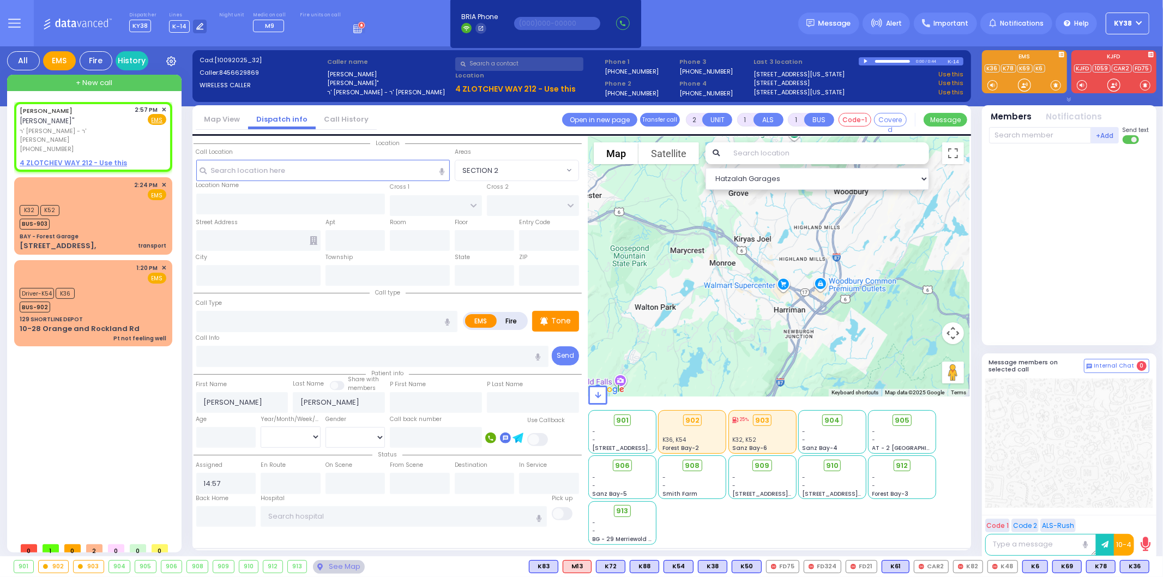
select select
radio input "true"
select select
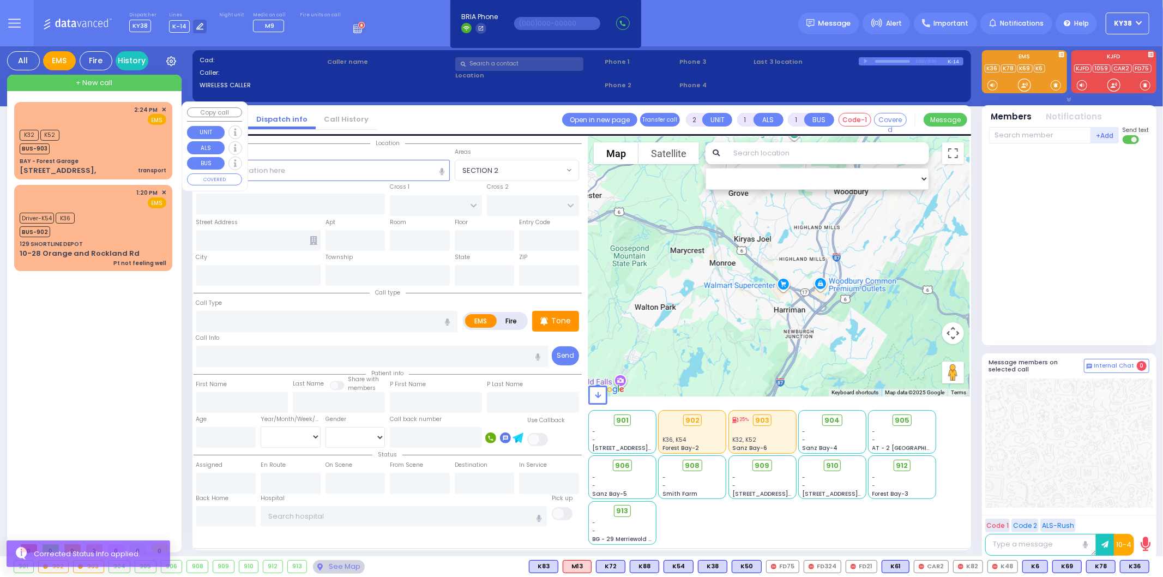
click at [105, 135] on div "K32 K52 BUS-903" at bounding box center [93, 140] width 147 height 27
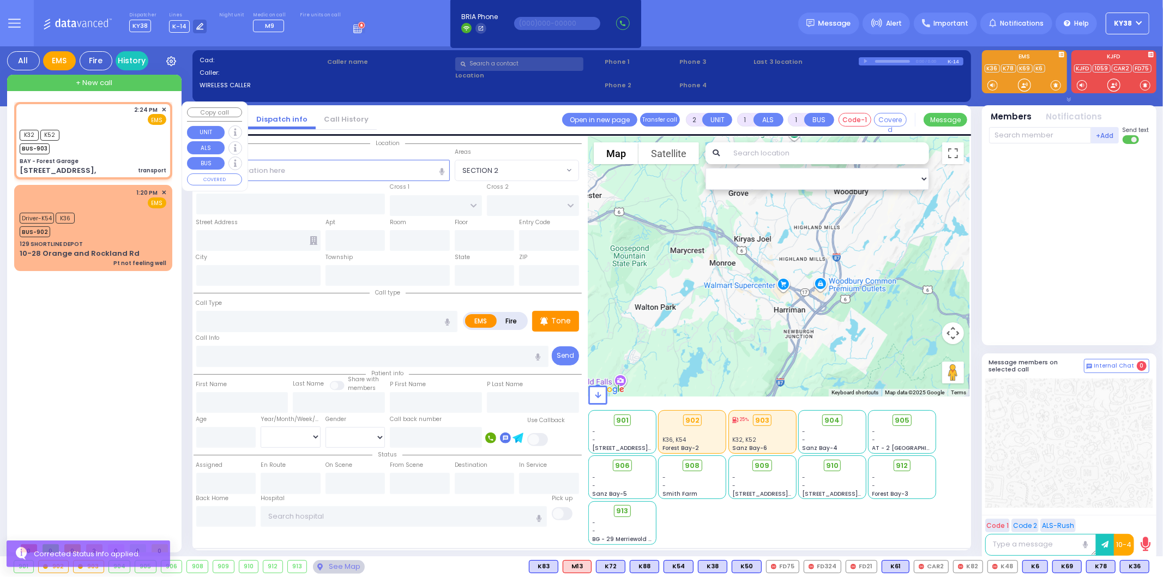
select select
type input "transport"
radio input "true"
select select
type input "14:24"
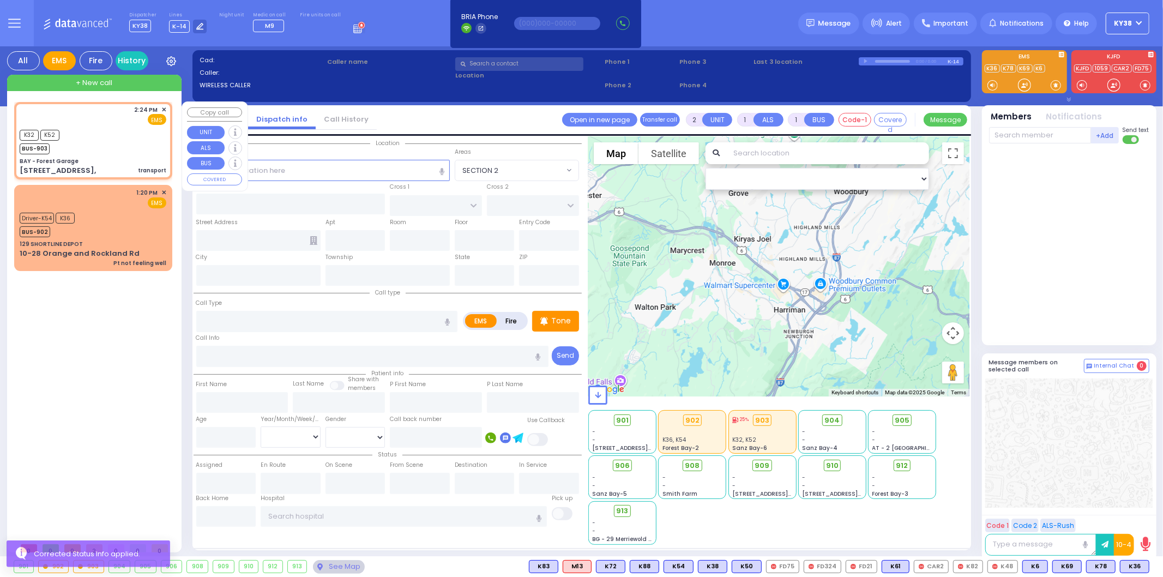
type input "14:24"
select select "Hatzalah Garages"
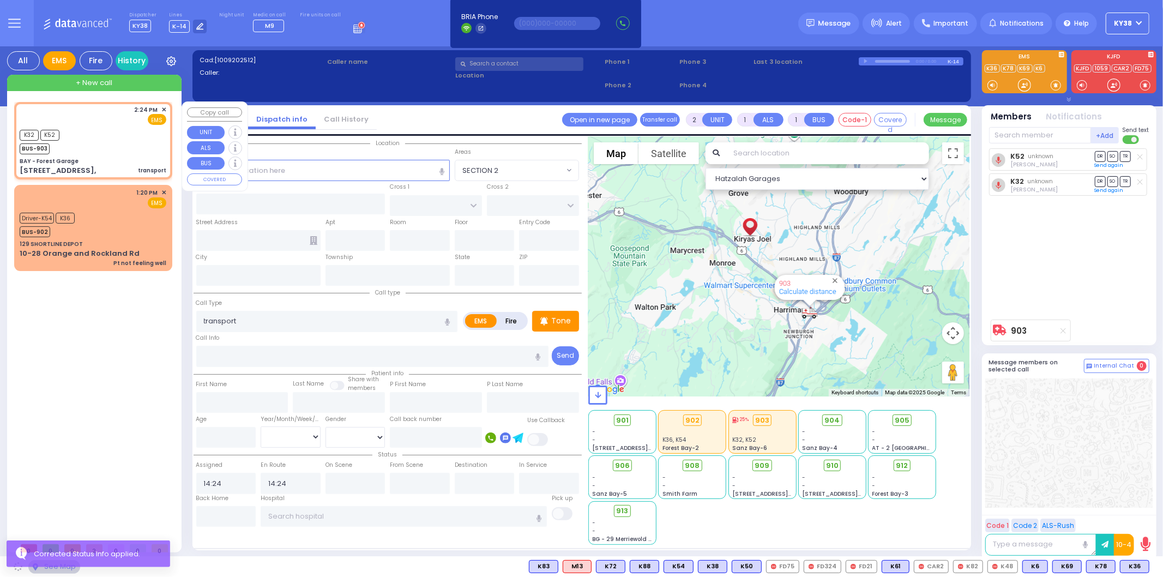
type input "BAY - Forest Garage"
type input "SANZ COURT"
type input "HAYES COURT"
type input "[STREET_ADDRESS],"
type input "Monroe"
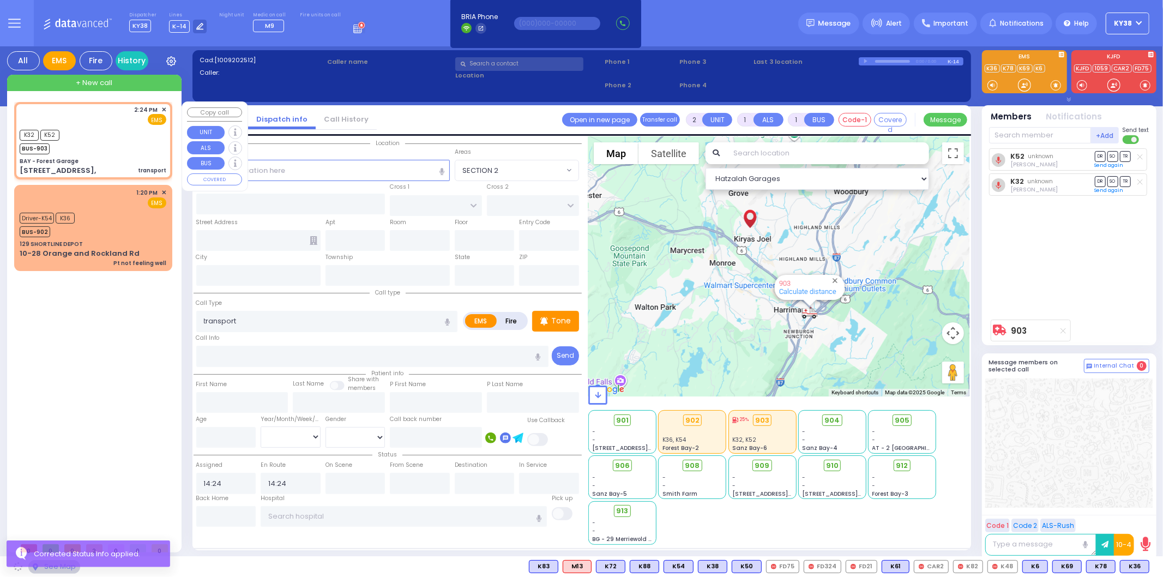
type input "[US_STATE]"
type input "10950"
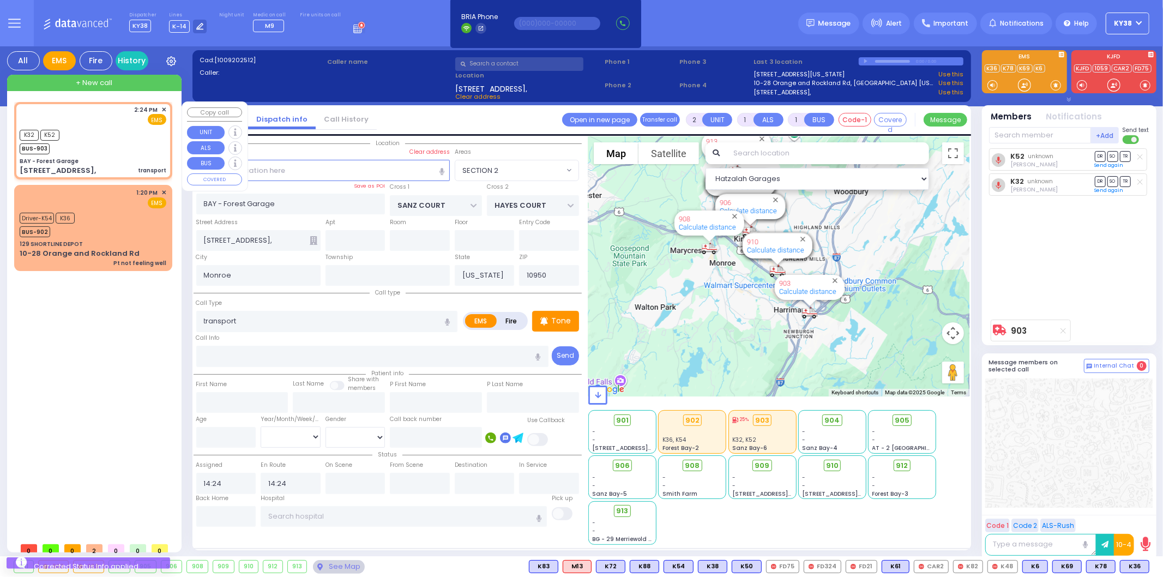
select select "SECTION 2"
